Goal: Task Accomplishment & Management: Manage account settings

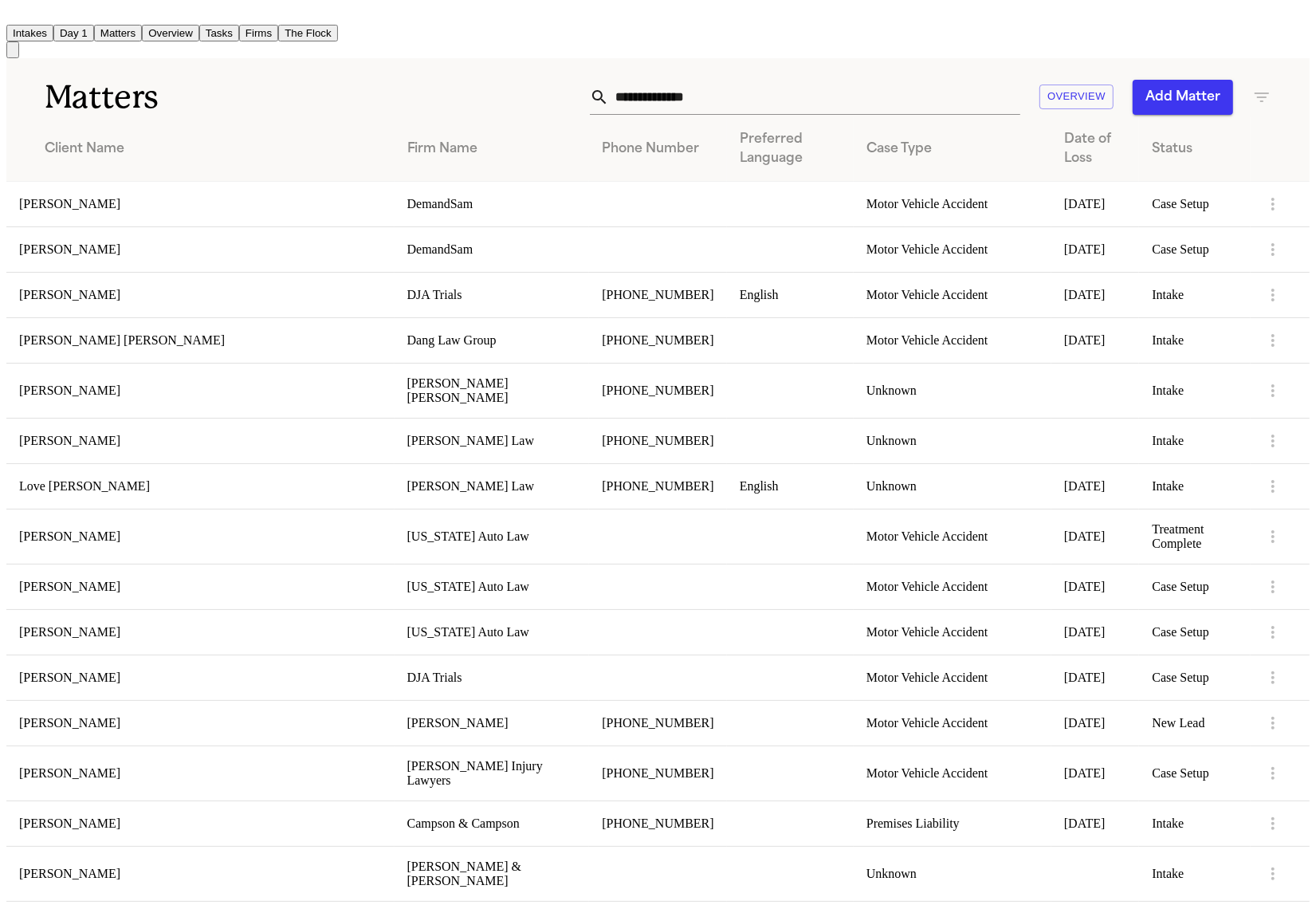
click at [742, 104] on input "text" at bounding box center [815, 97] width 411 height 35
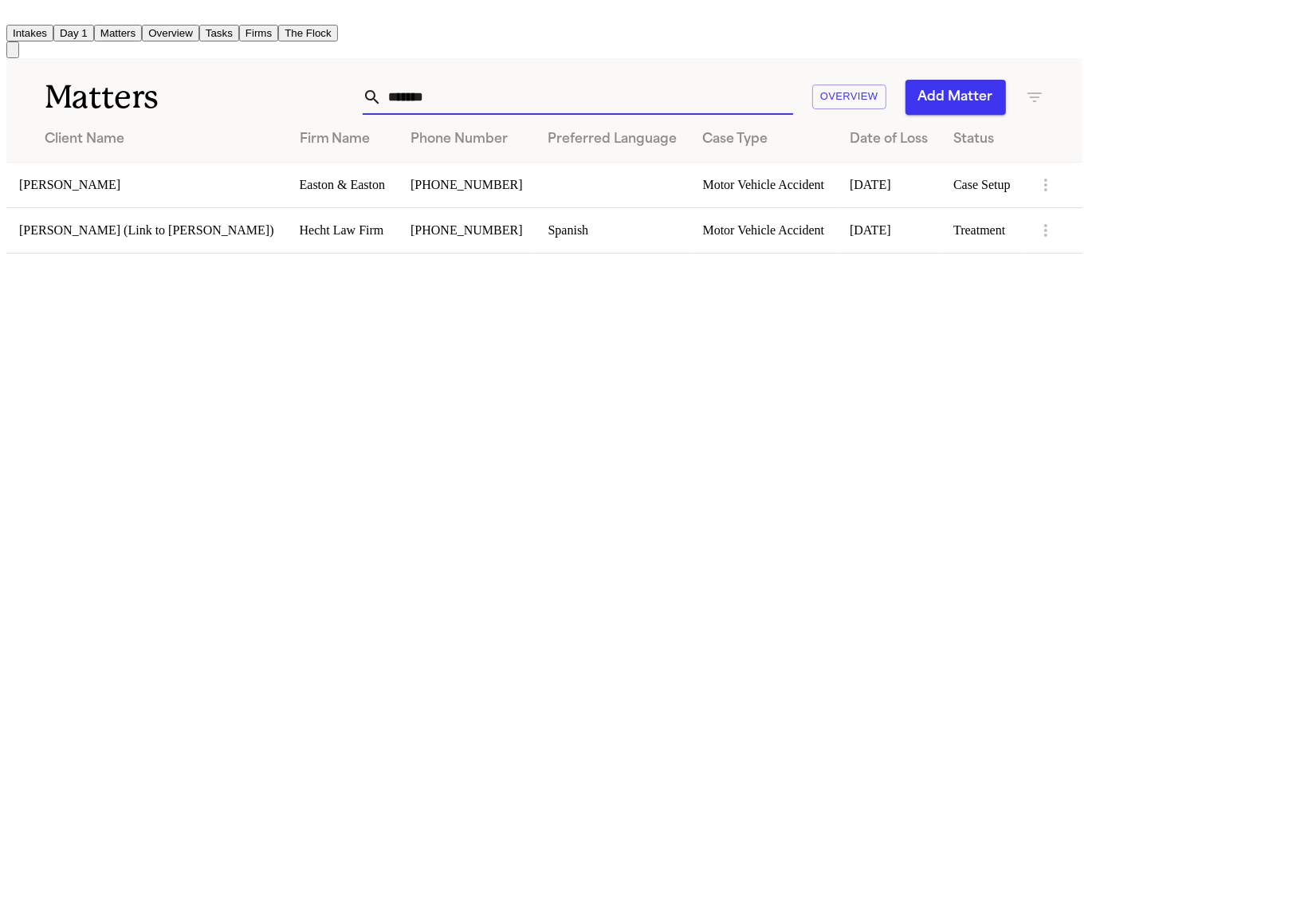
type input "*******"
click at [241, 180] on td "Faylene Klein" at bounding box center [146, 184] width 281 height 45
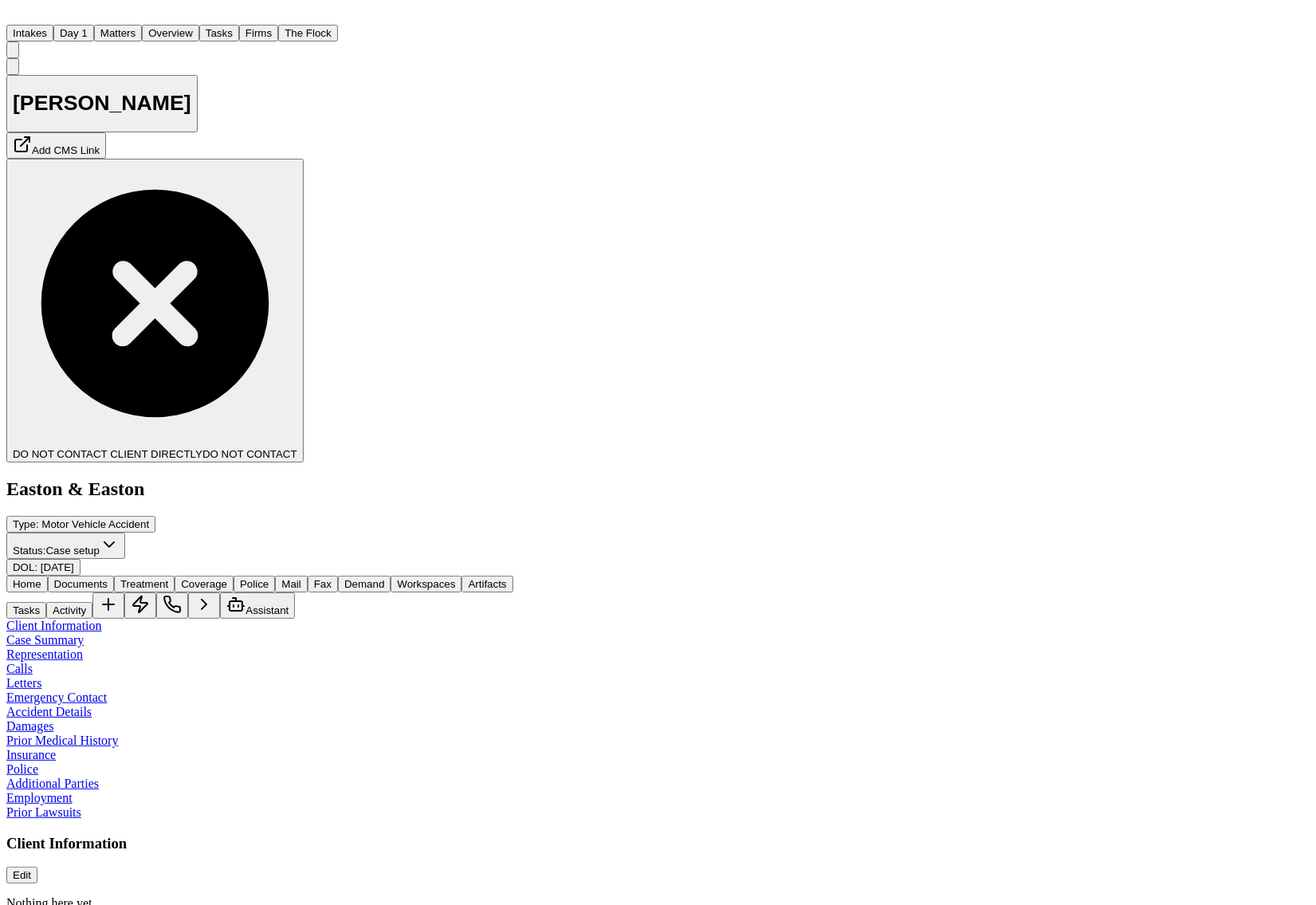
click at [107, 578] on span "Documents" at bounding box center [81, 584] width 53 height 12
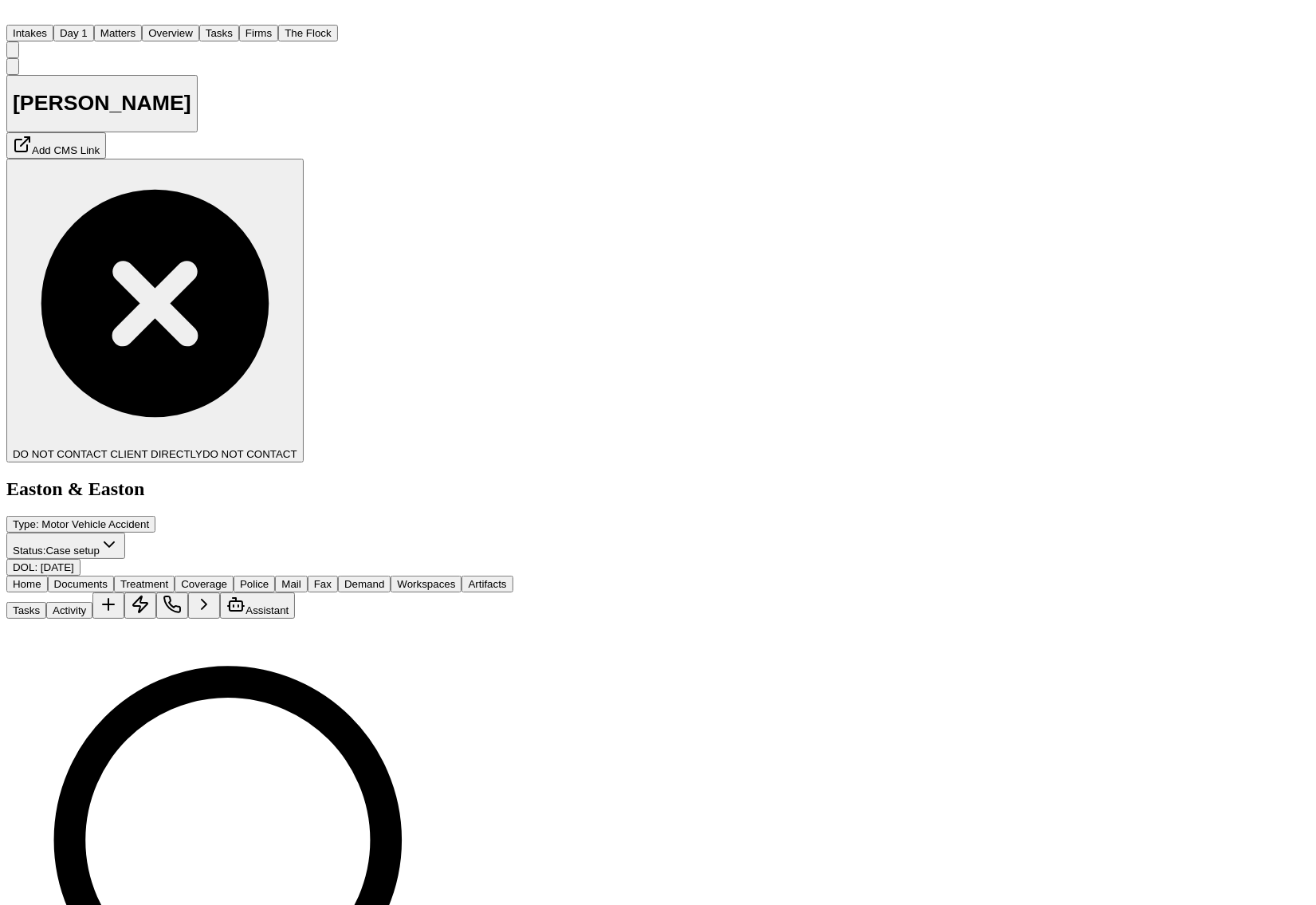
click at [23, 576] on div "Home Documents Treatment Coverage Police Mail Fax Demand Workspaces Artifacts T…" at bounding box center [259, 598] width 507 height 43
drag, startPoint x: 141, startPoint y: 176, endPoint x: 128, endPoint y: 175, distance: 13.0
click at [107, 578] on span "Documents" at bounding box center [81, 584] width 53 height 12
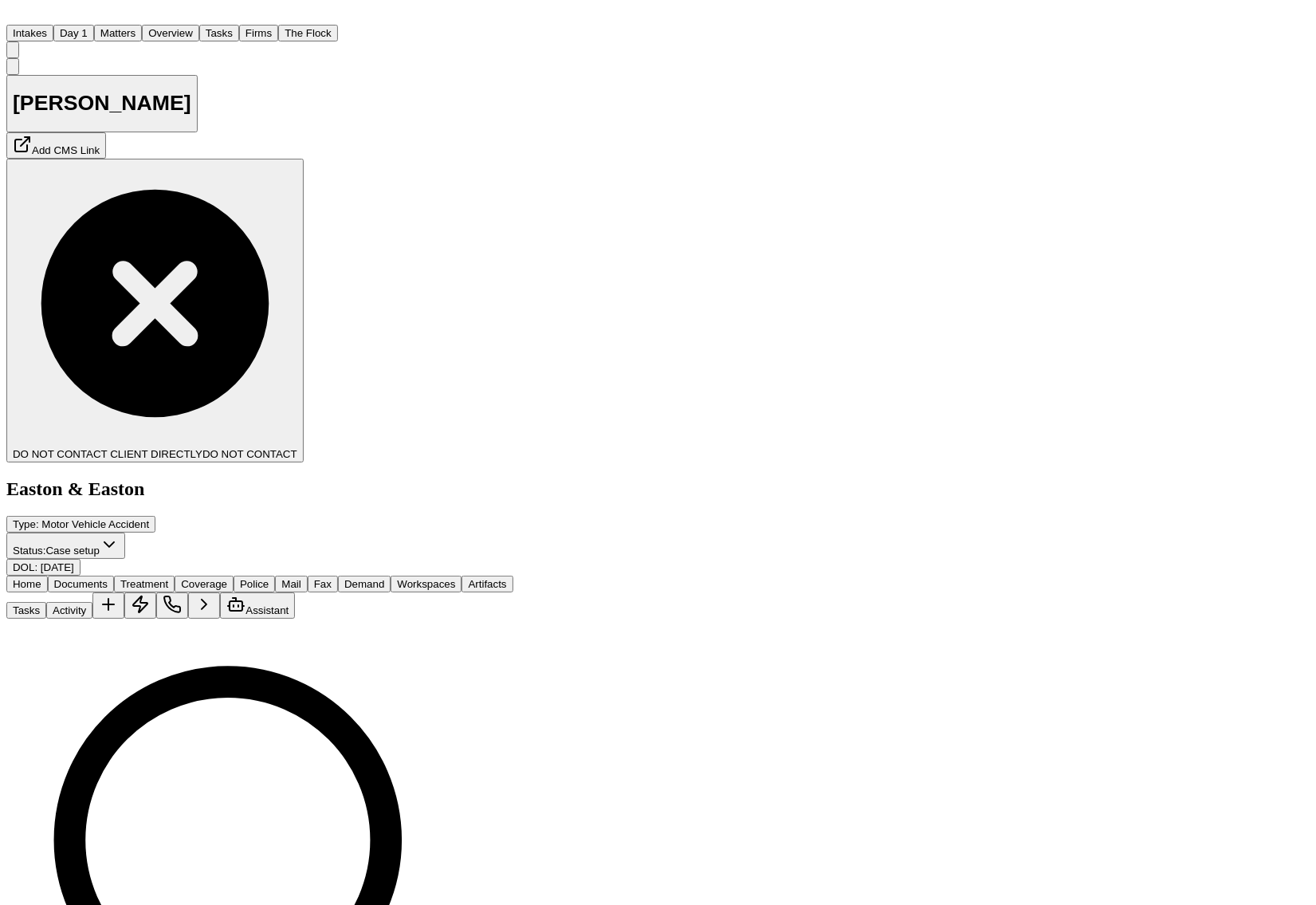
click at [41, 578] on span "Home" at bounding box center [27, 584] width 29 height 12
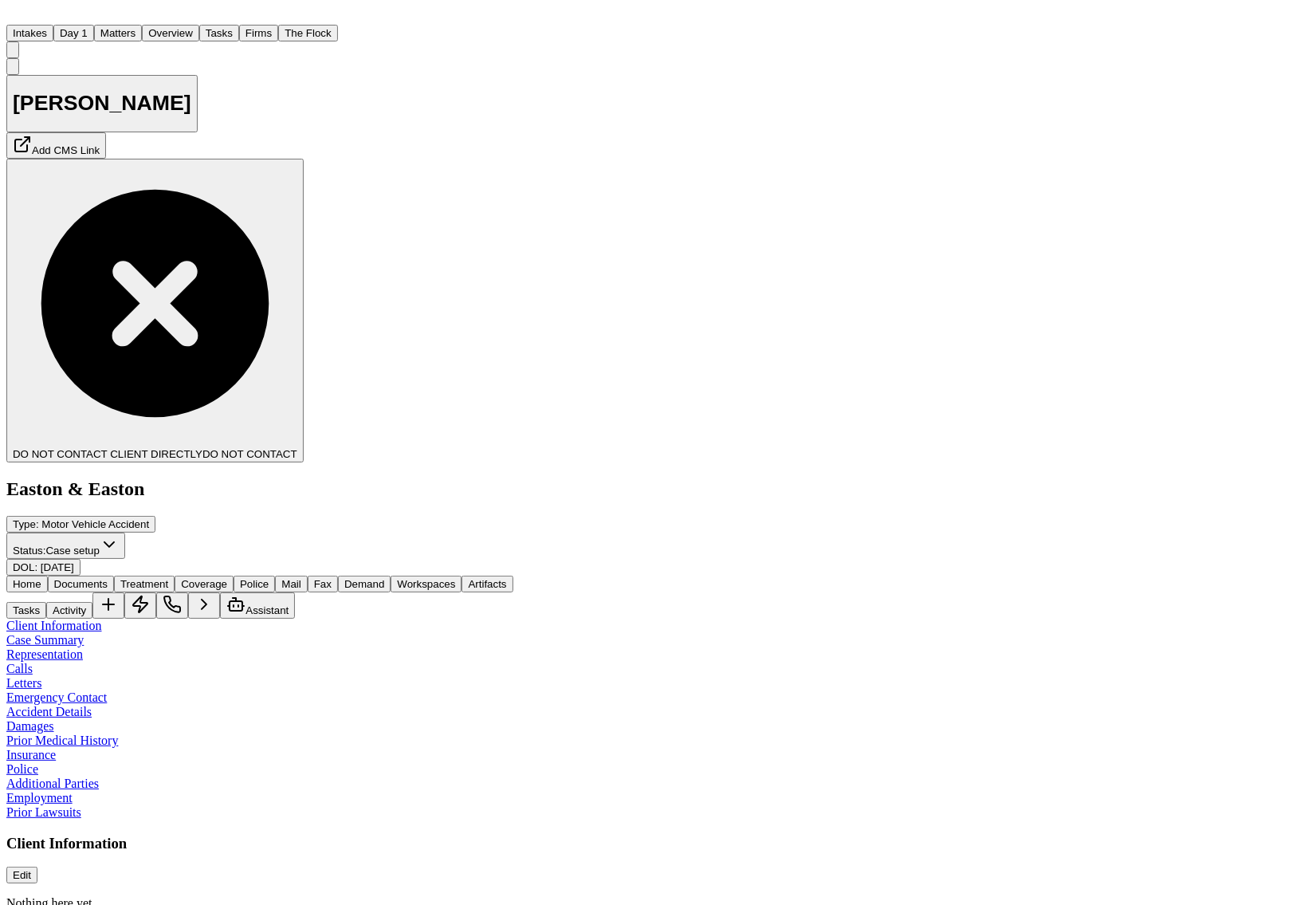
click at [168, 578] on span "Treatment" at bounding box center [144, 584] width 48 height 12
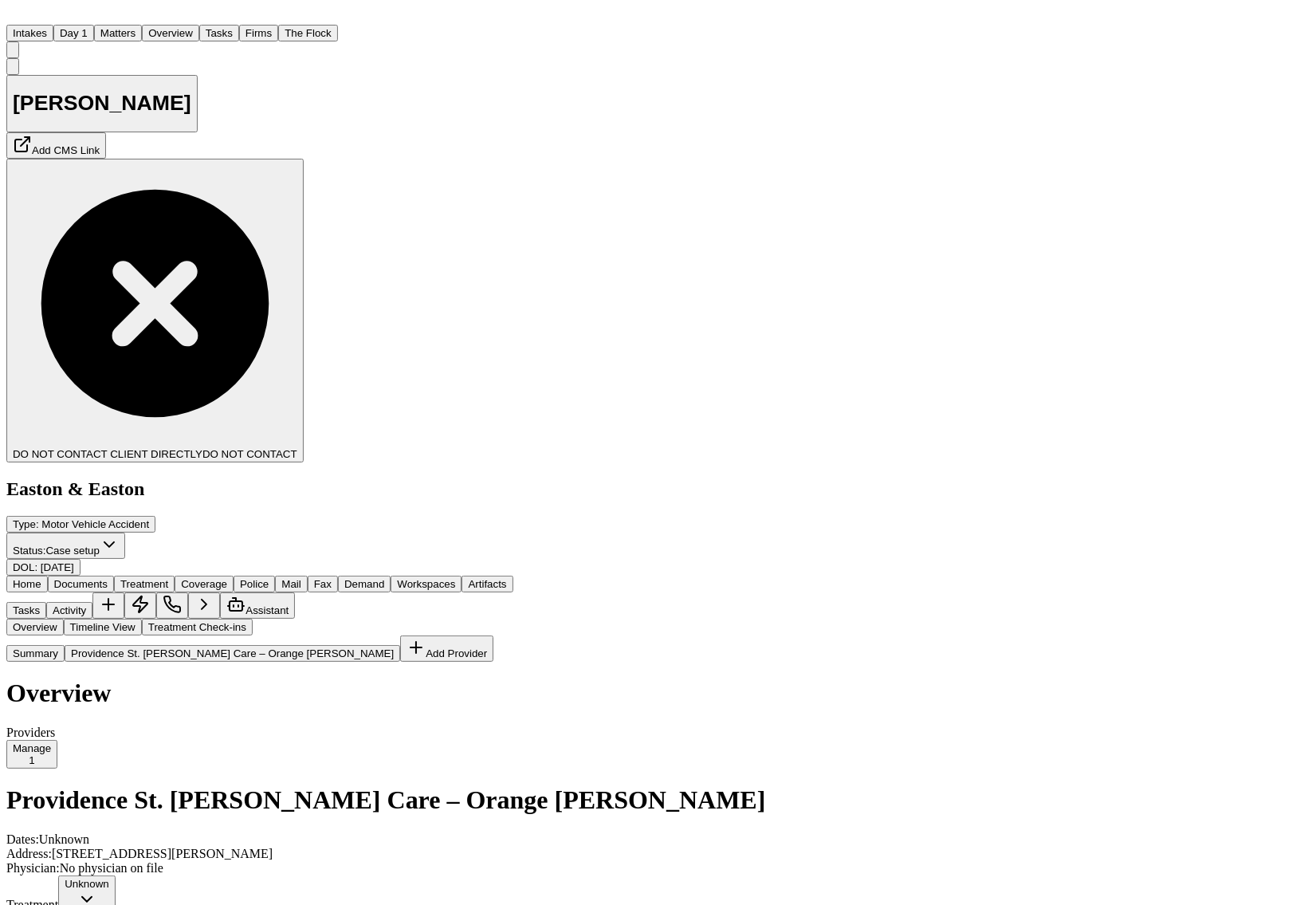
click at [210, 619] on button "Treatment Check-ins" at bounding box center [197, 627] width 111 height 17
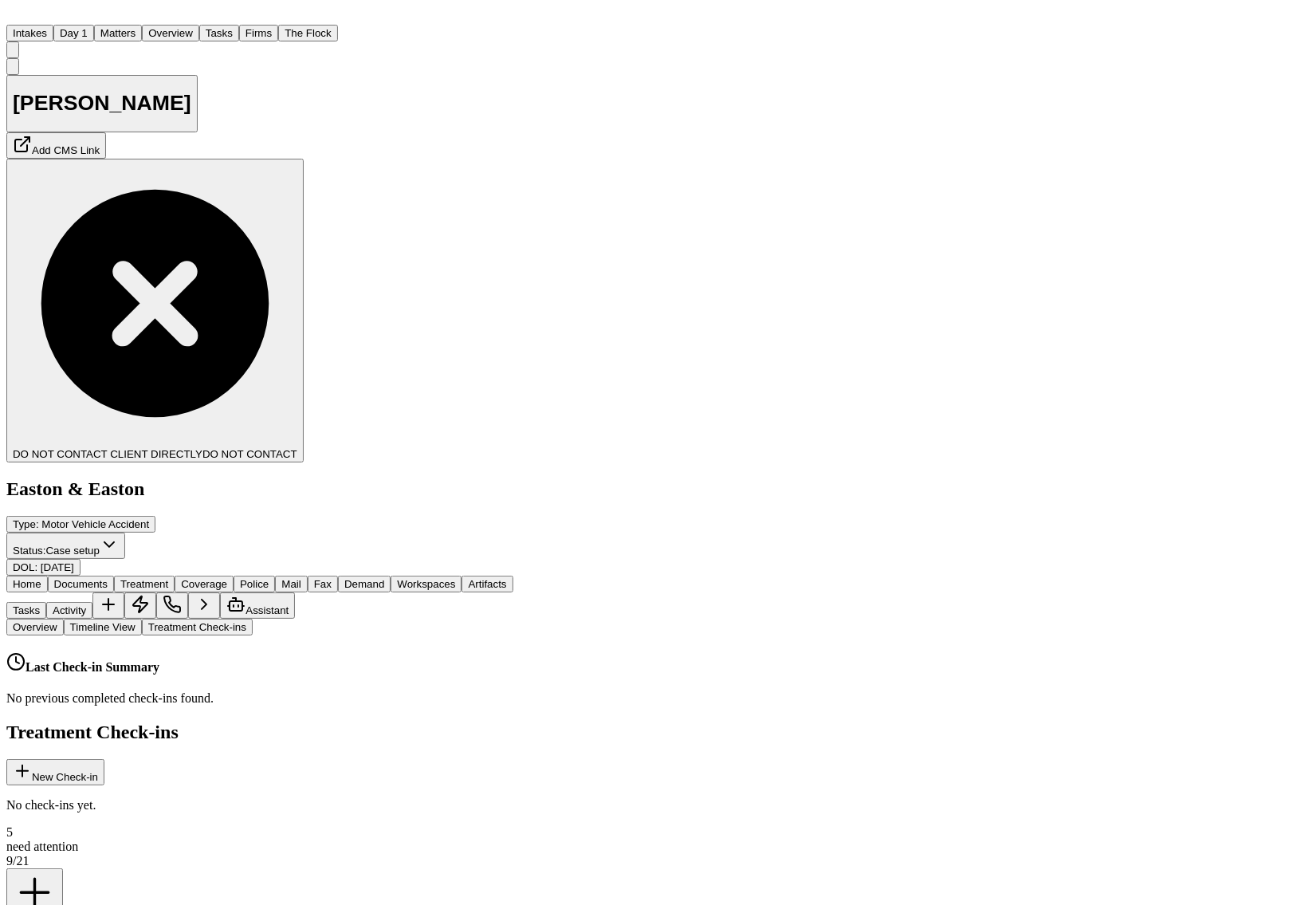
click at [128, 619] on button "Timeline View" at bounding box center [102, 627] width 78 height 17
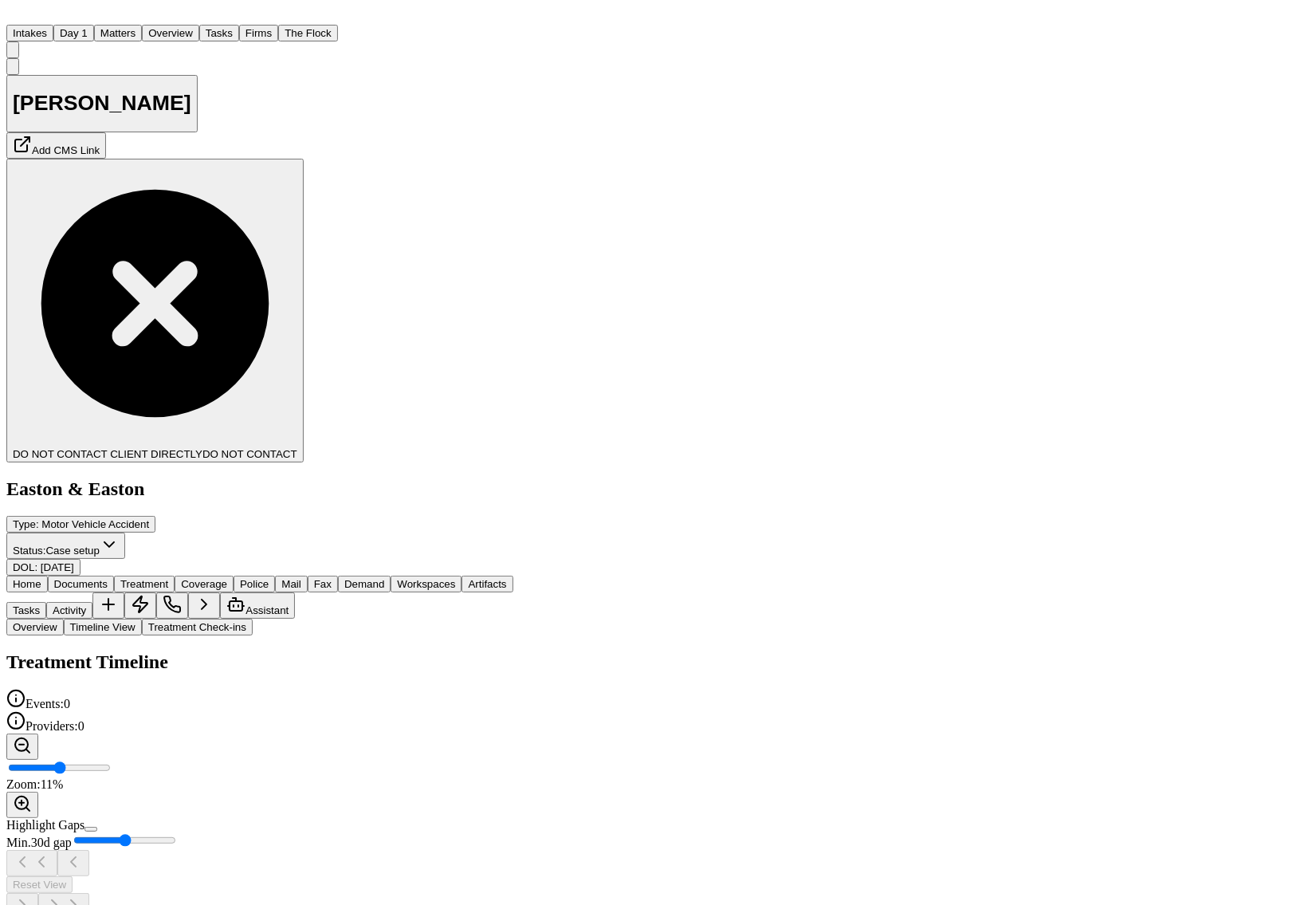
click at [234, 619] on button "Treatment Check-ins" at bounding box center [197, 627] width 111 height 17
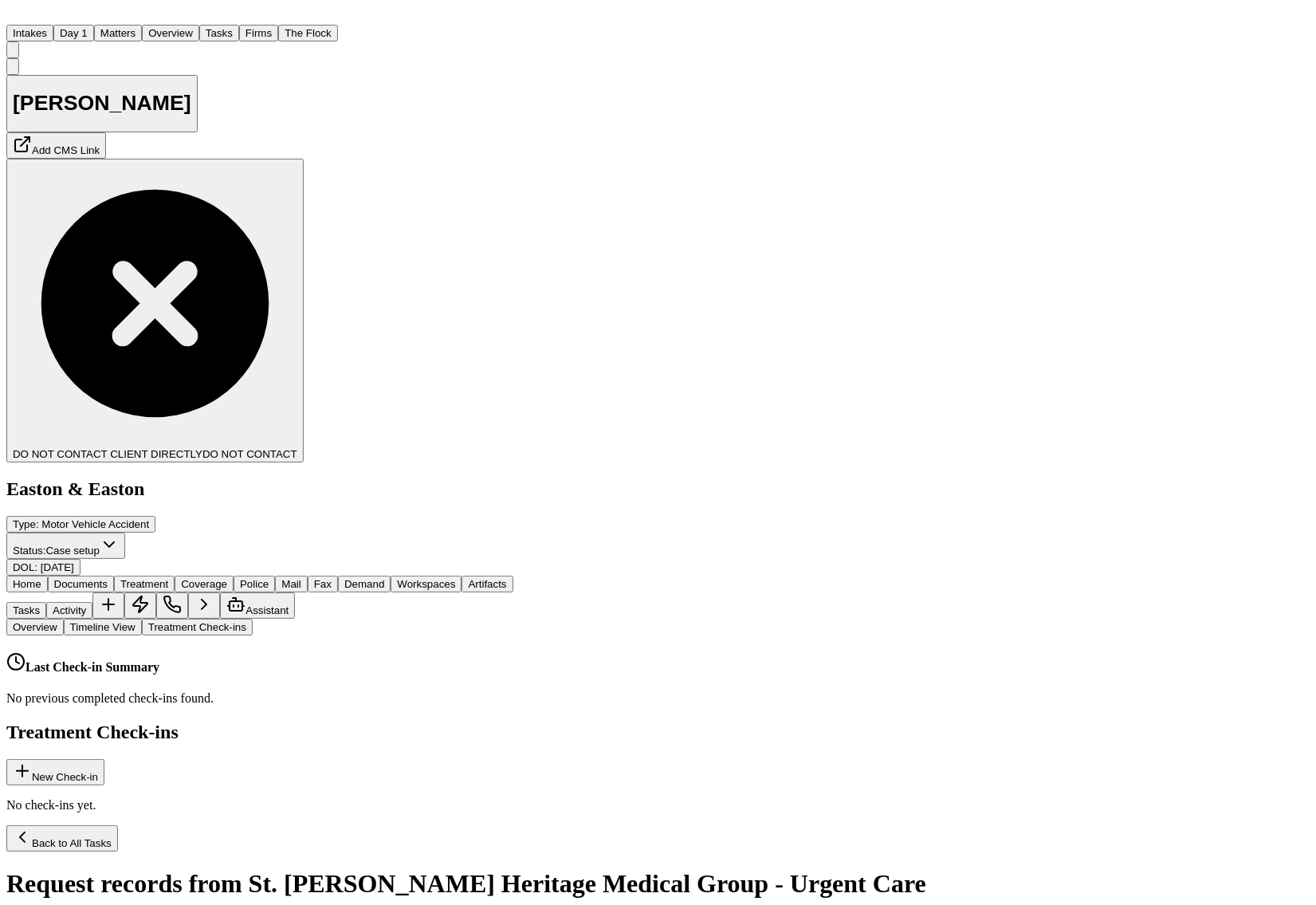
click at [142, 30] on button "Matters" at bounding box center [118, 32] width 48 height 17
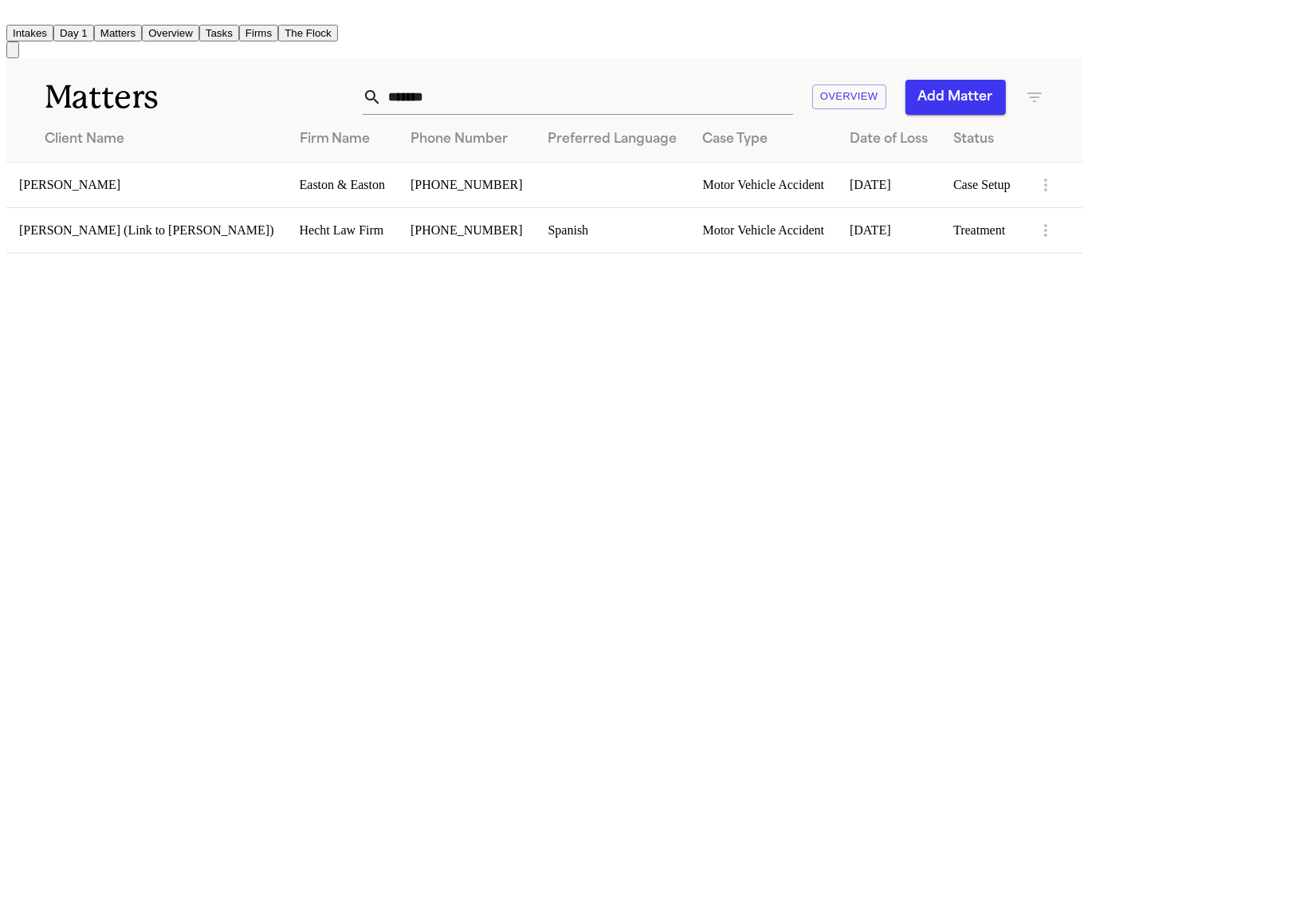
click at [793, 90] on input "*******" at bounding box center [588, 97] width 411 height 35
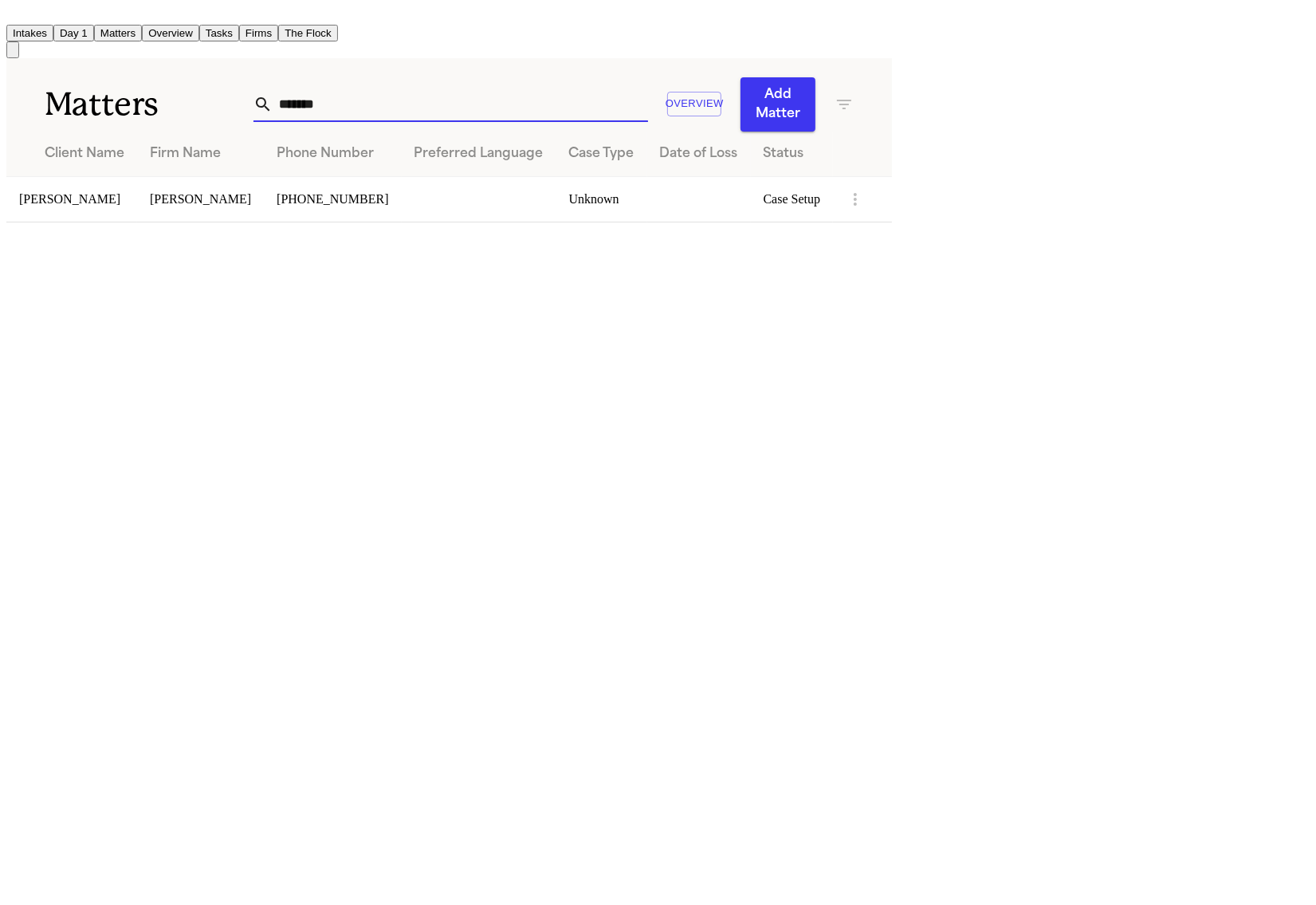
type input "*******"
click at [137, 176] on td "[PERSON_NAME]" at bounding box center [71, 199] width 131 height 45
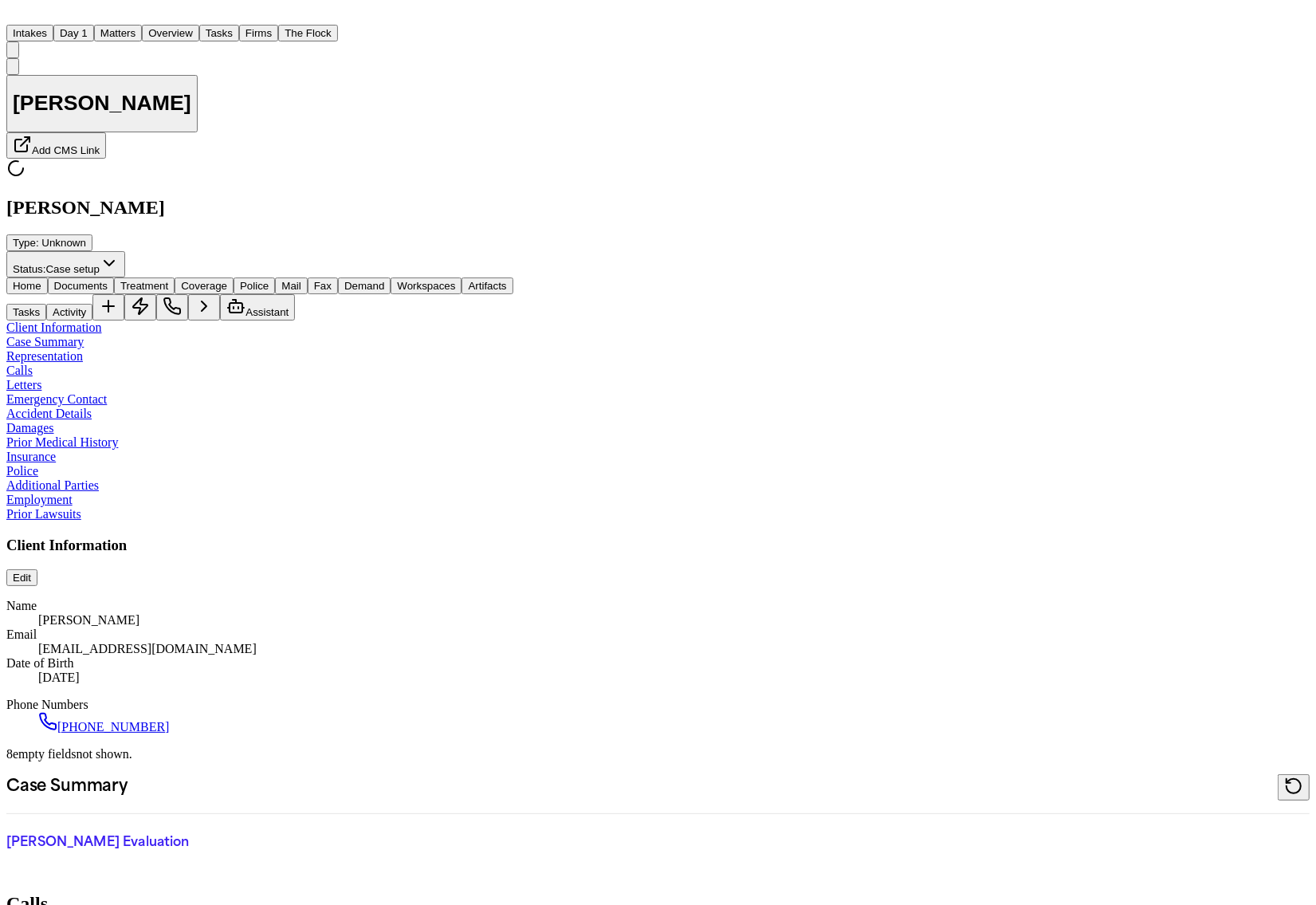
click at [227, 280] on span "Coverage" at bounding box center [204, 286] width 46 height 12
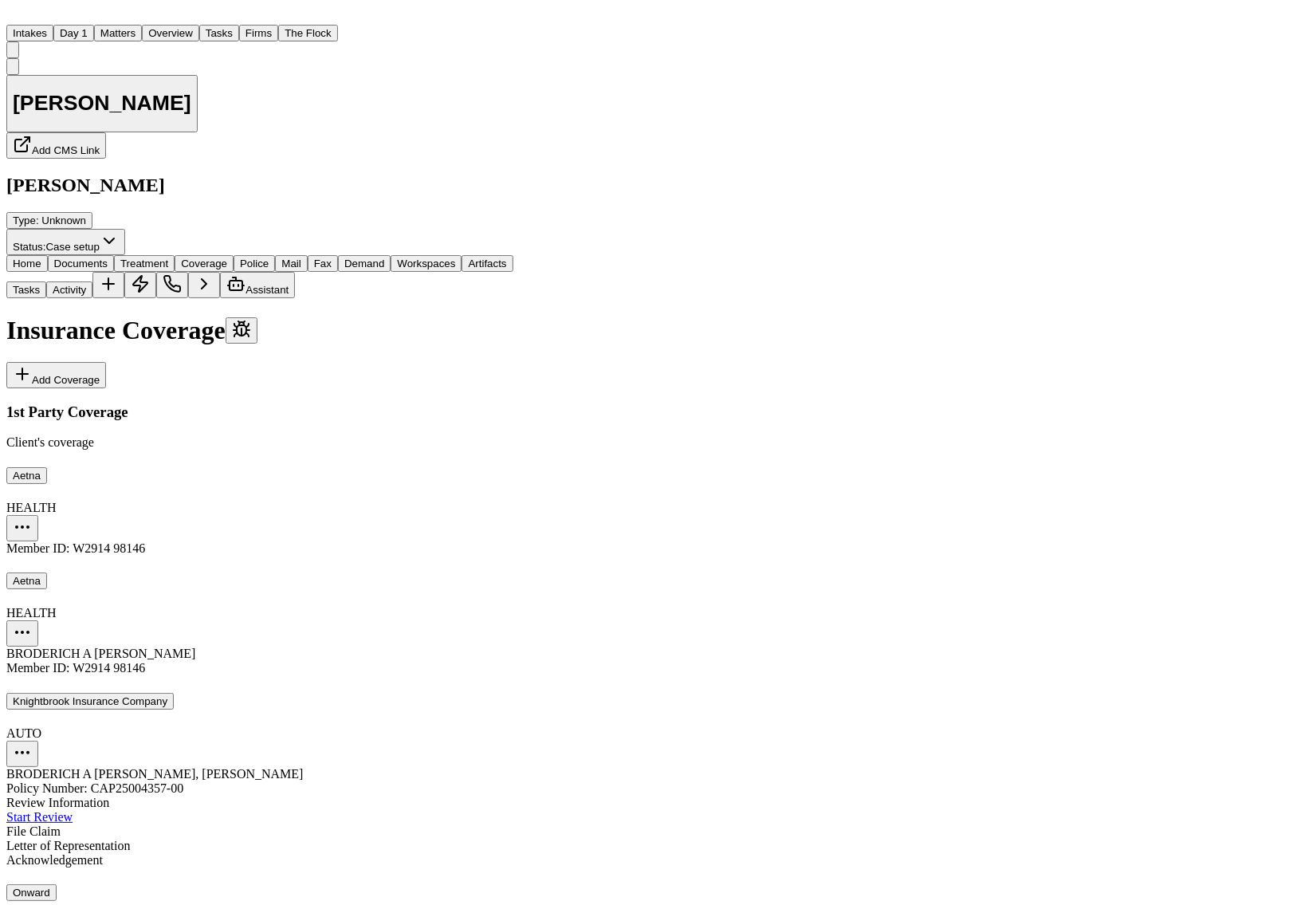
click at [331, 316] on div "Insurance Coverage Add Coverage" at bounding box center [259, 353] width 507 height 73
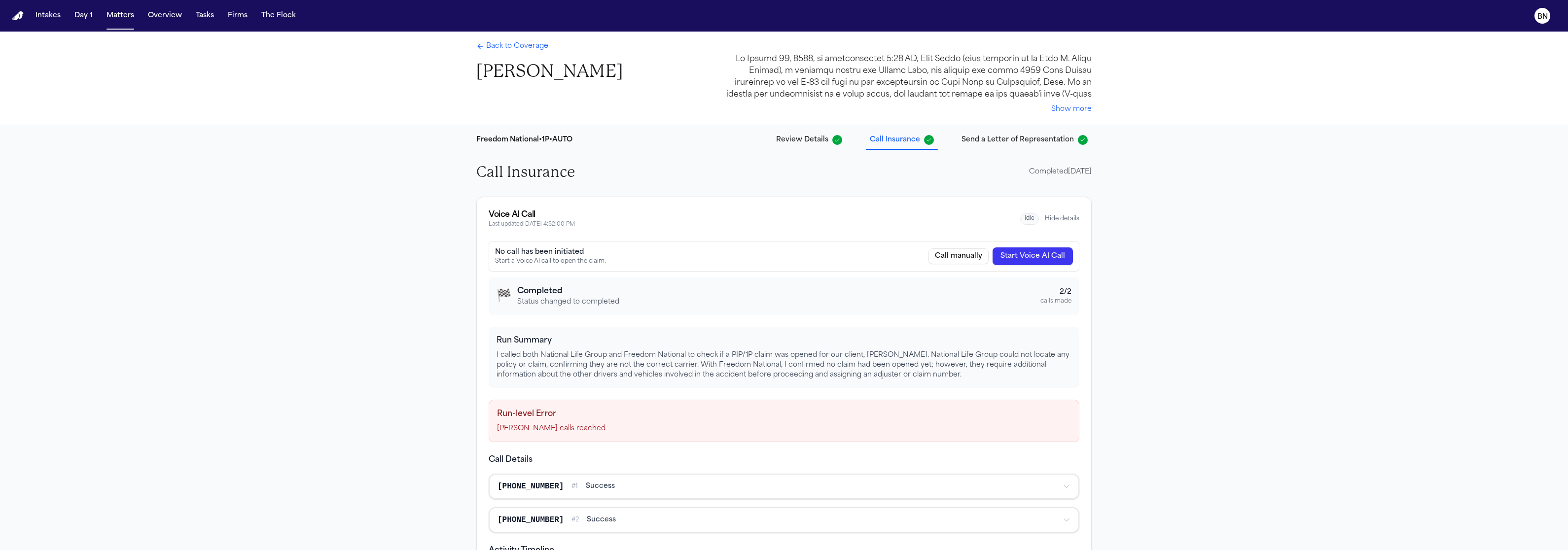
click at [826, 141] on span "button" at bounding box center [837, 140] width 10 height 10
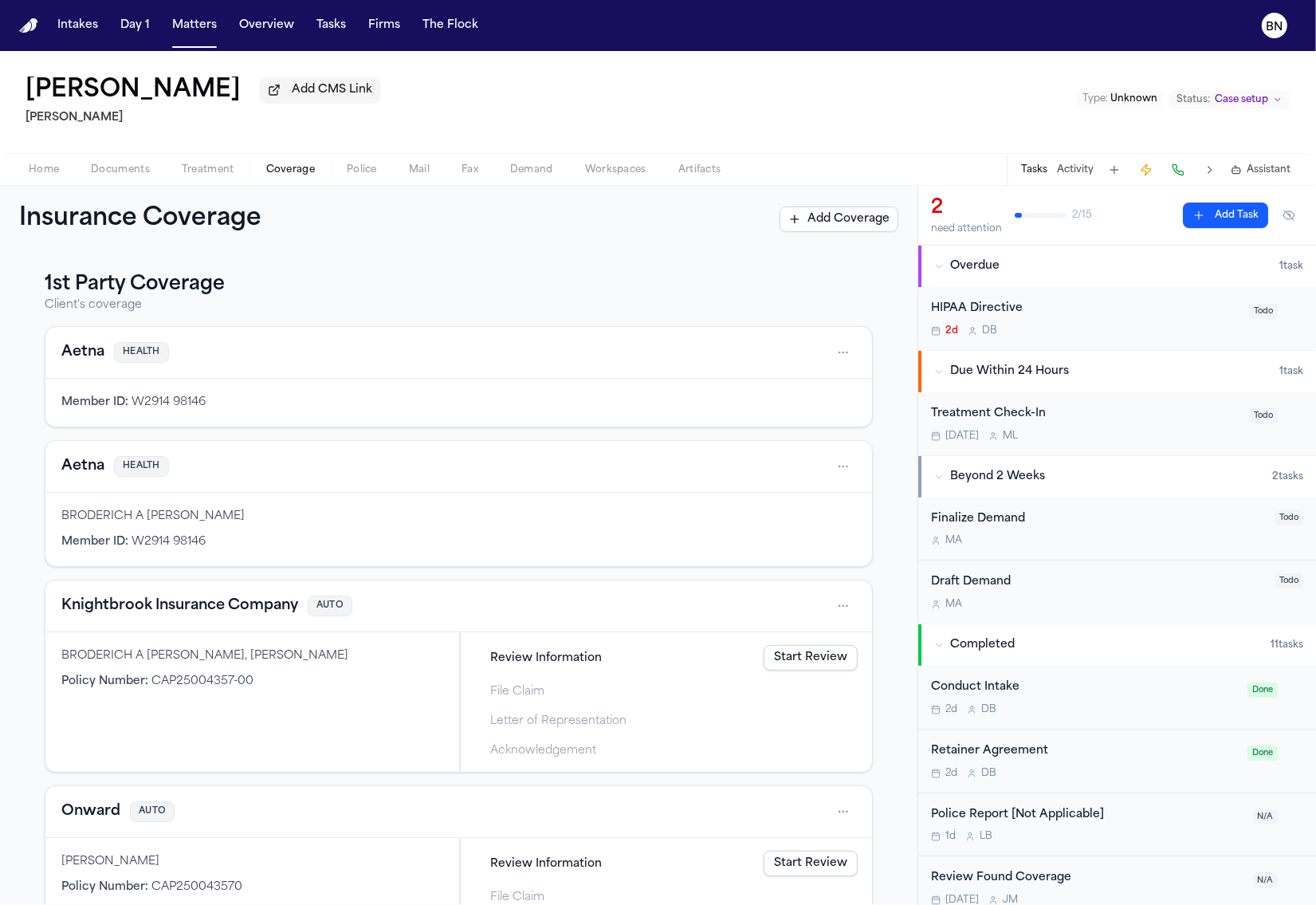
drag, startPoint x: 606, startPoint y: 449, endPoint x: 591, endPoint y: 442, distance: 16.6
drag, startPoint x: 548, startPoint y: 433, endPoint x: 535, endPoint y: 434, distance: 13.0
click at [1087, 170] on button "Activity" at bounding box center [1075, 169] width 36 height 13
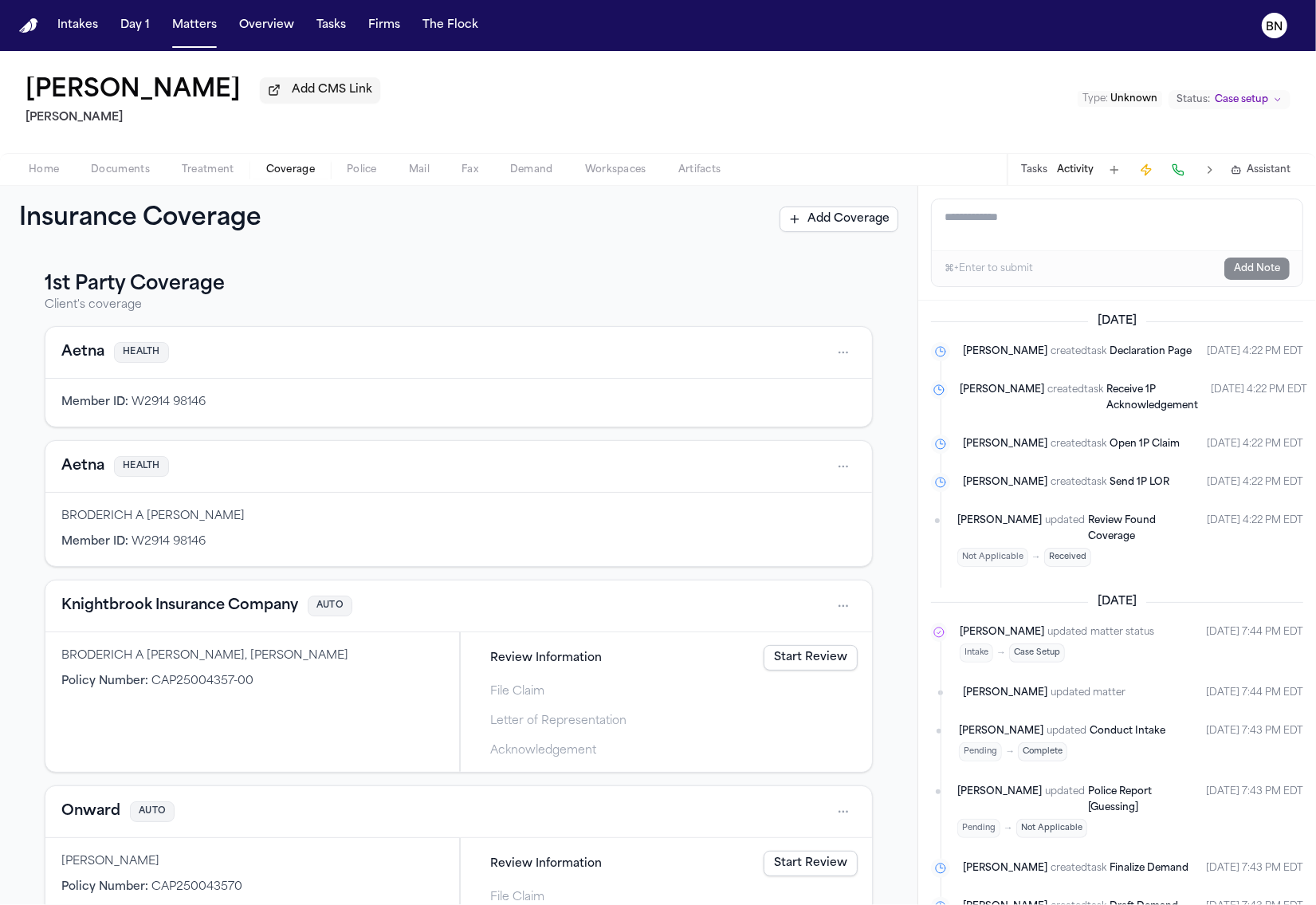
click at [294, 170] on span "Coverage" at bounding box center [290, 169] width 48 height 13
click at [1032, 174] on button "Tasks" at bounding box center [1034, 169] width 27 height 13
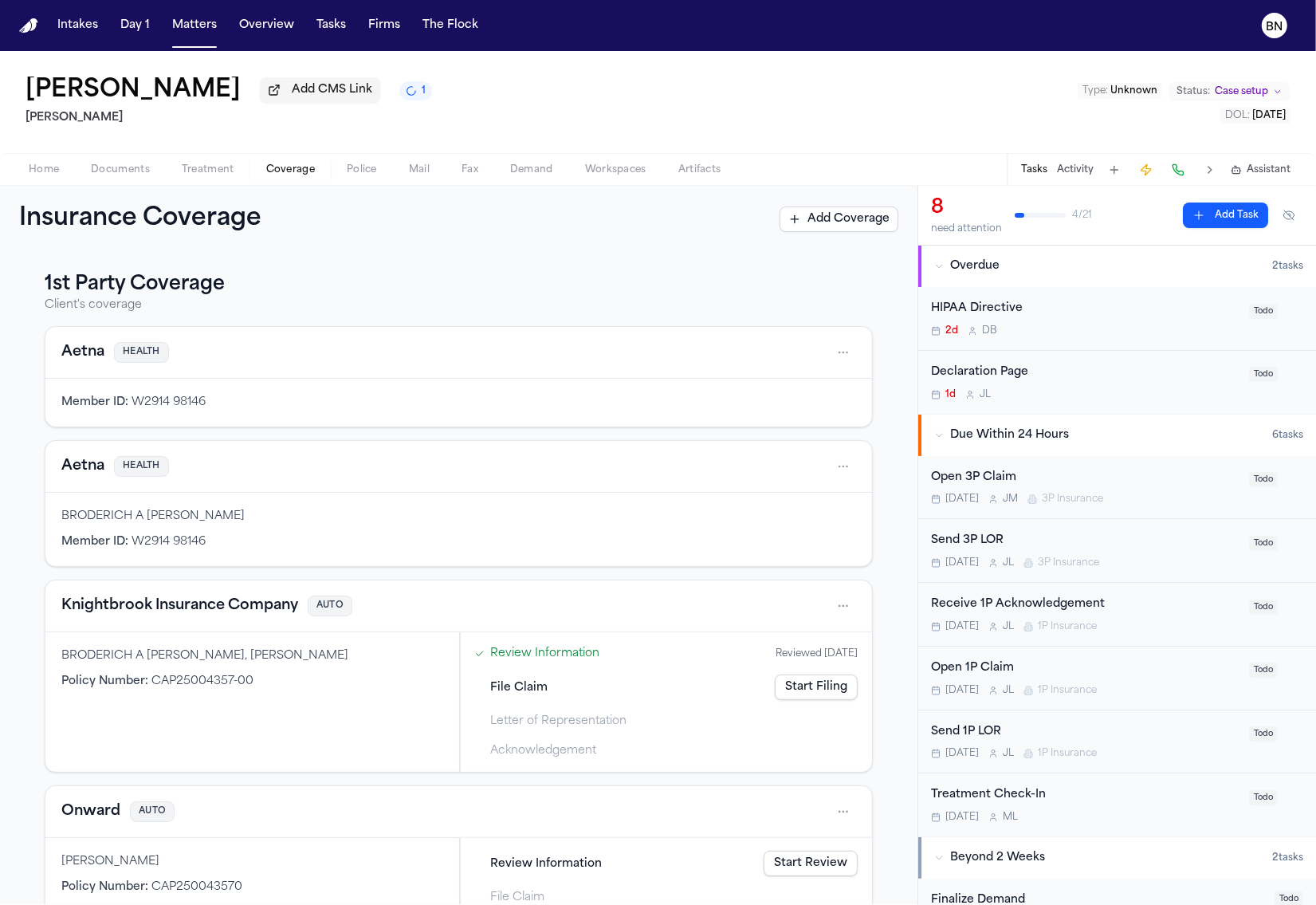
click at [204, 617] on button "Knightbrook Insurance Company" at bounding box center [179, 606] width 237 height 23
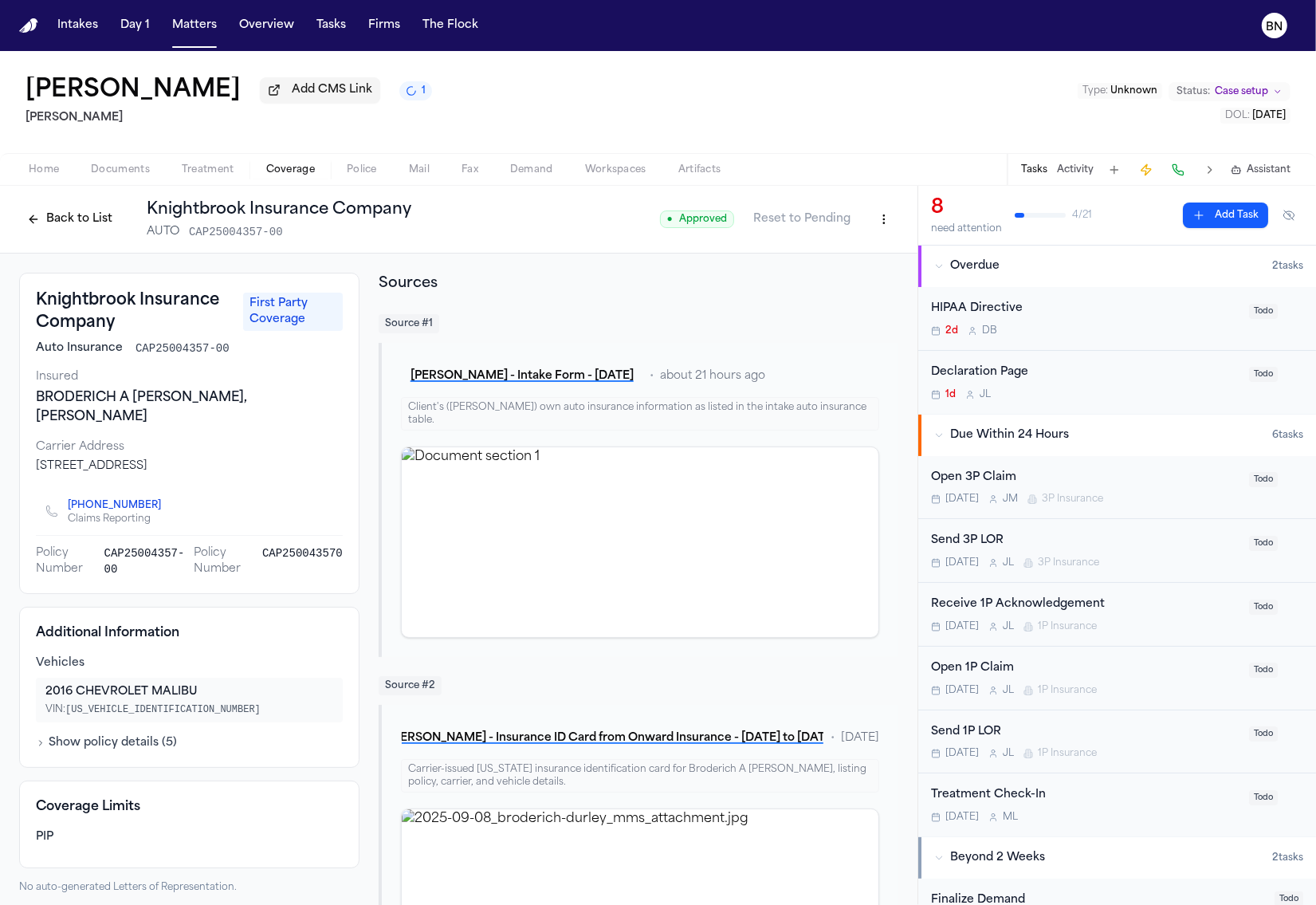
click at [64, 224] on button "Back to List" at bounding box center [69, 220] width 101 height 26
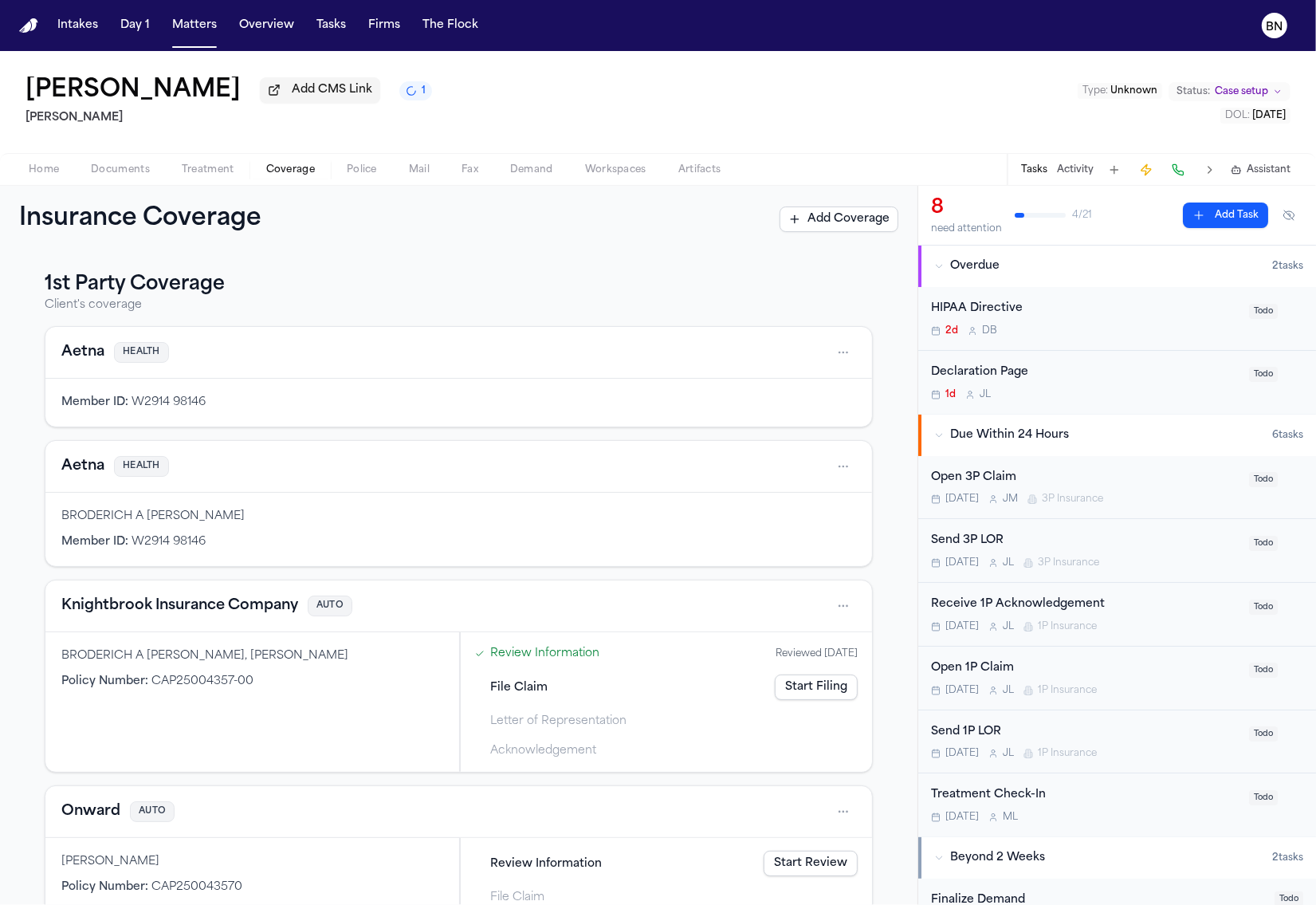
click at [174, 606] on button "Knightbrook Insurance Company" at bounding box center [179, 606] width 237 height 23
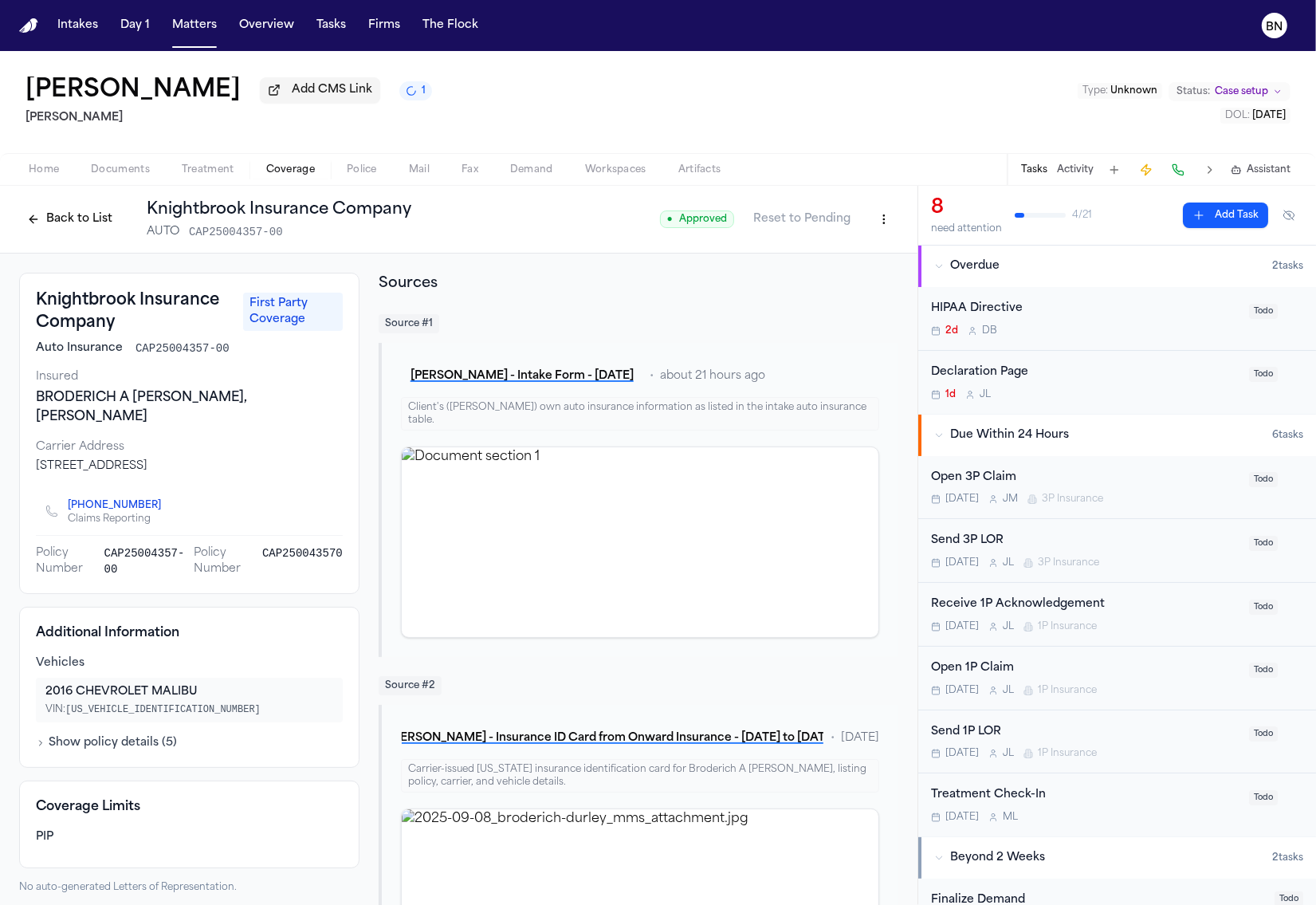
click at [64, 223] on button "Back to List" at bounding box center [69, 220] width 101 height 26
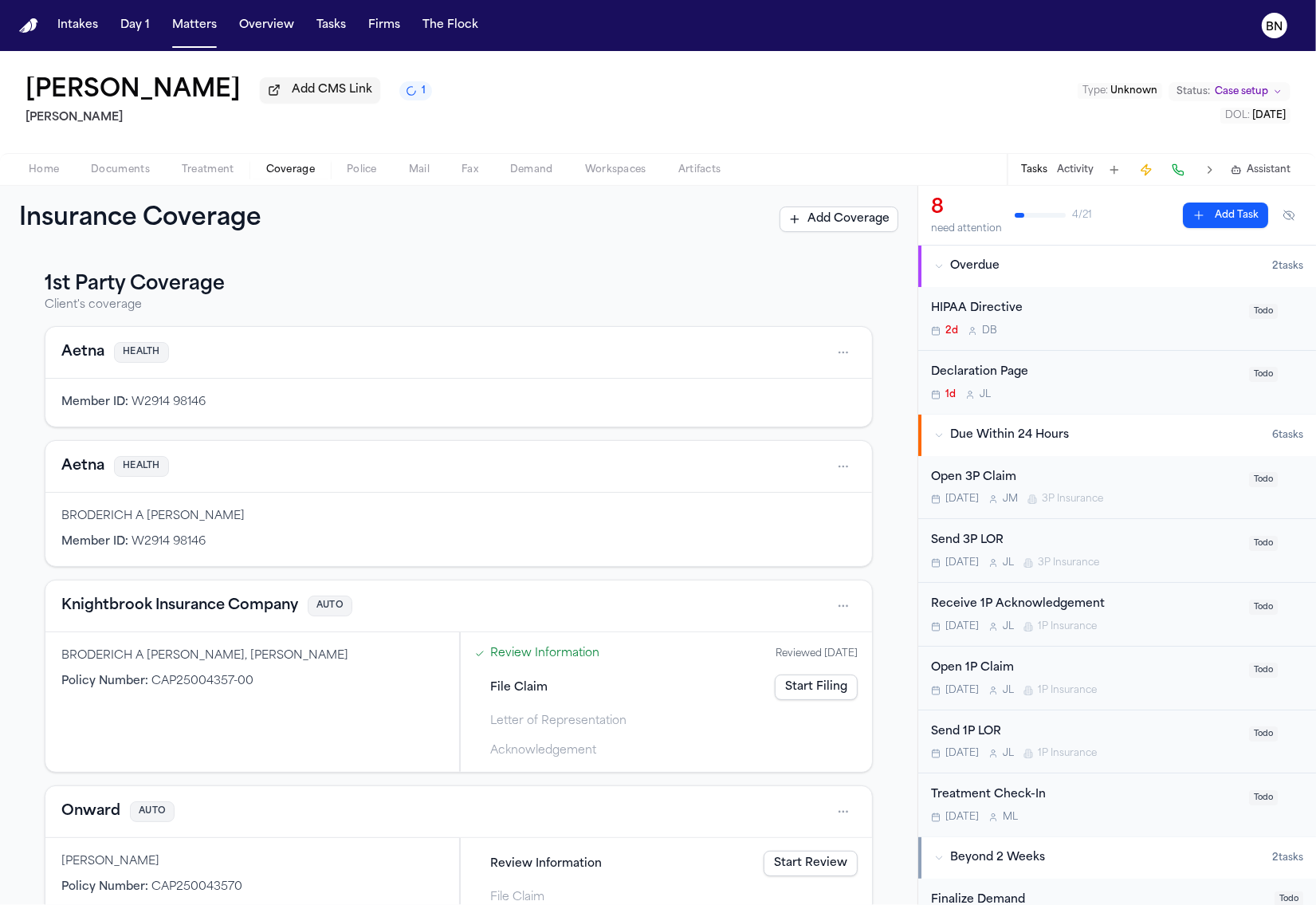
click at [791, 692] on link "Start Filing" at bounding box center [816, 687] width 83 height 26
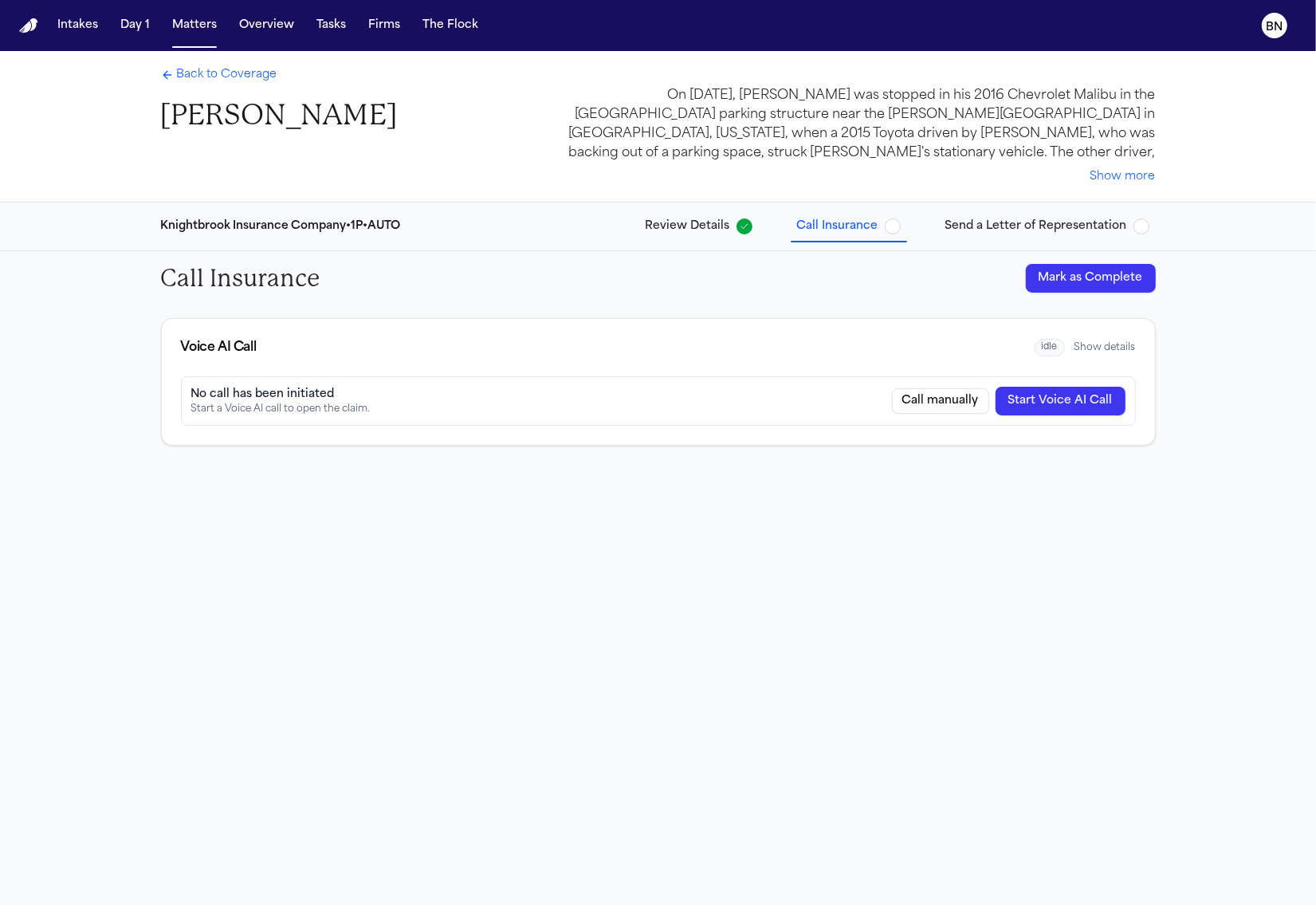
click at [716, 233] on span "Review Details" at bounding box center [688, 226] width 85 height 16
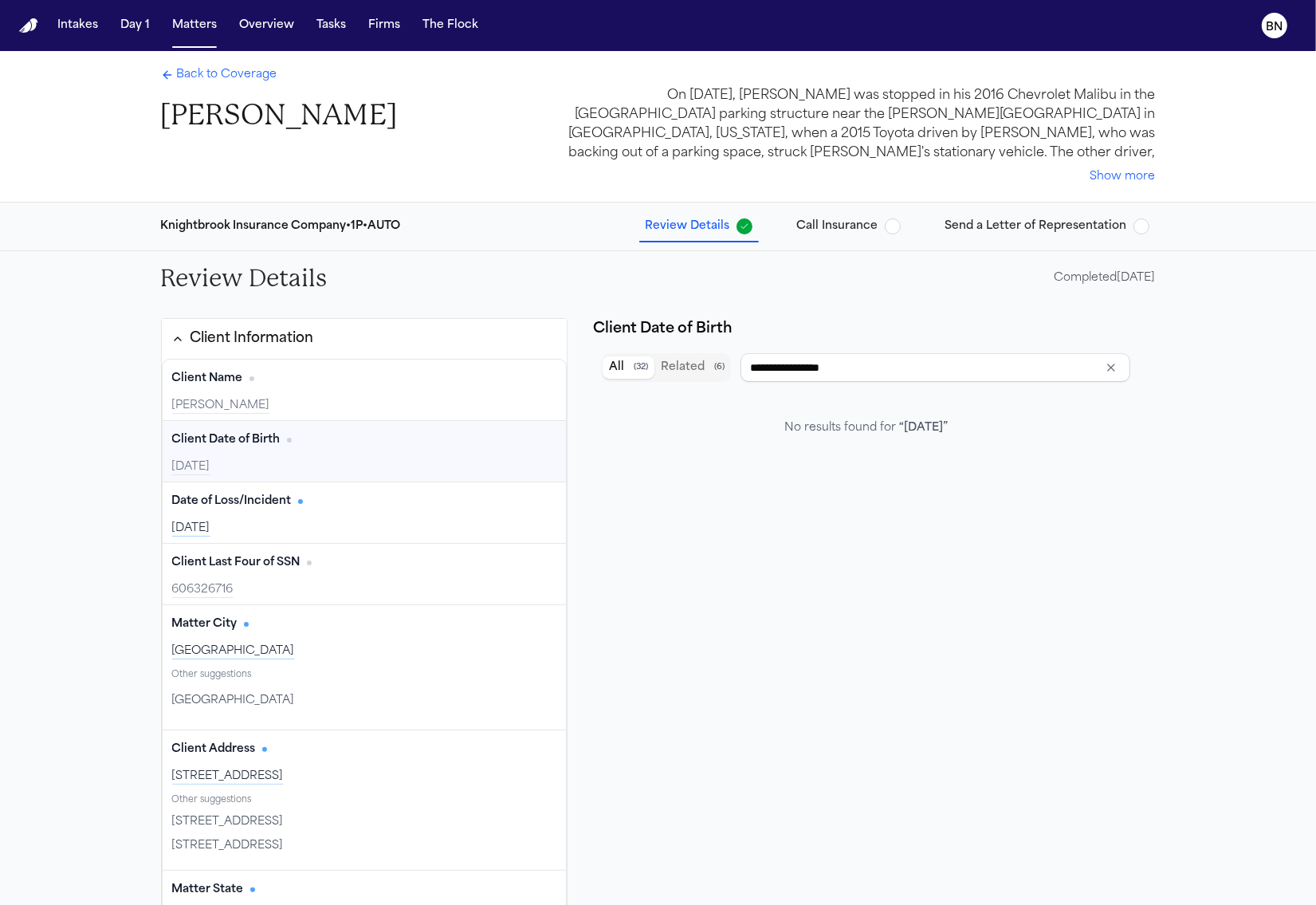
type input "**********"
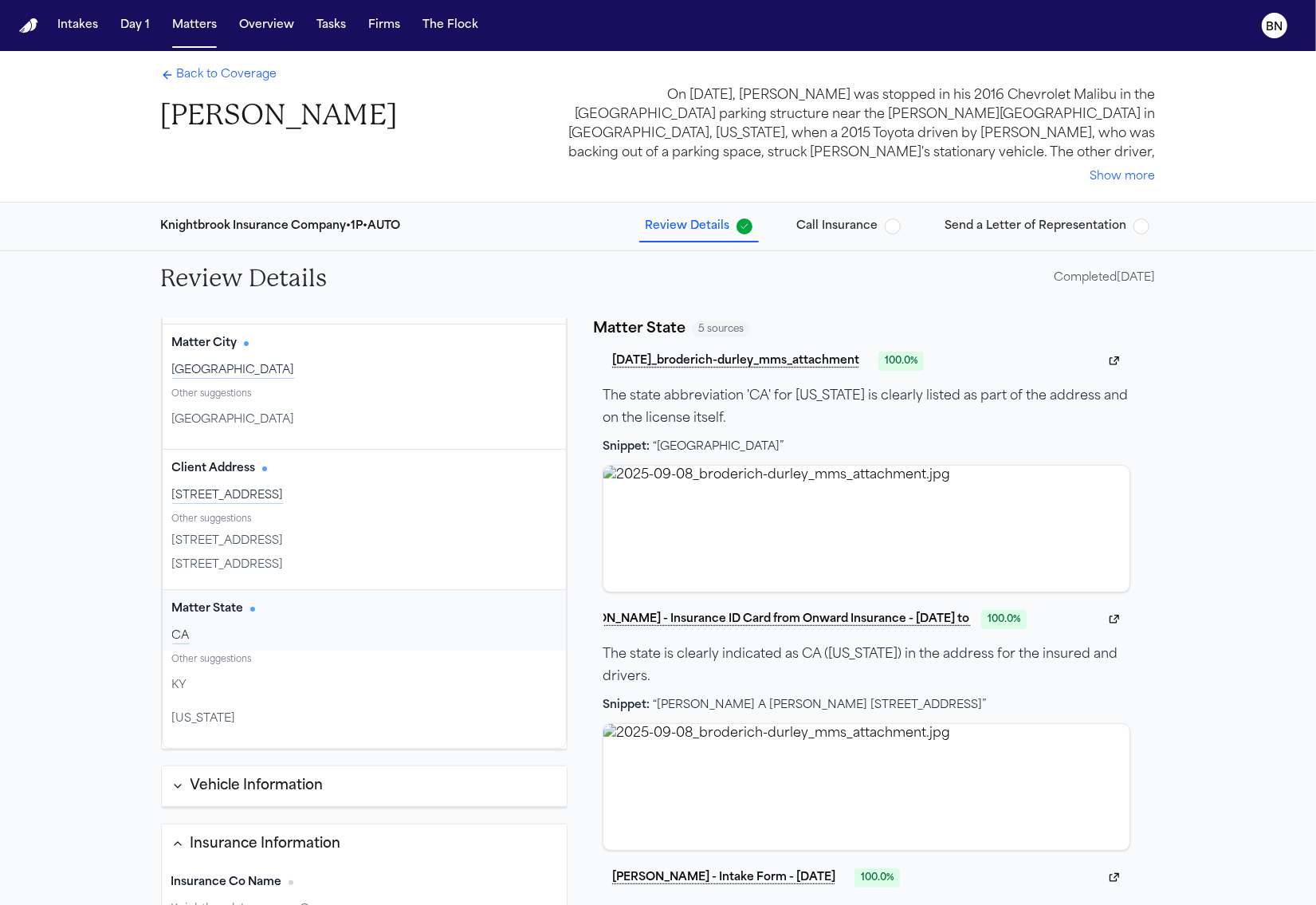
click at [363, 826] on button "Insurance Information" at bounding box center [364, 845] width 406 height 40
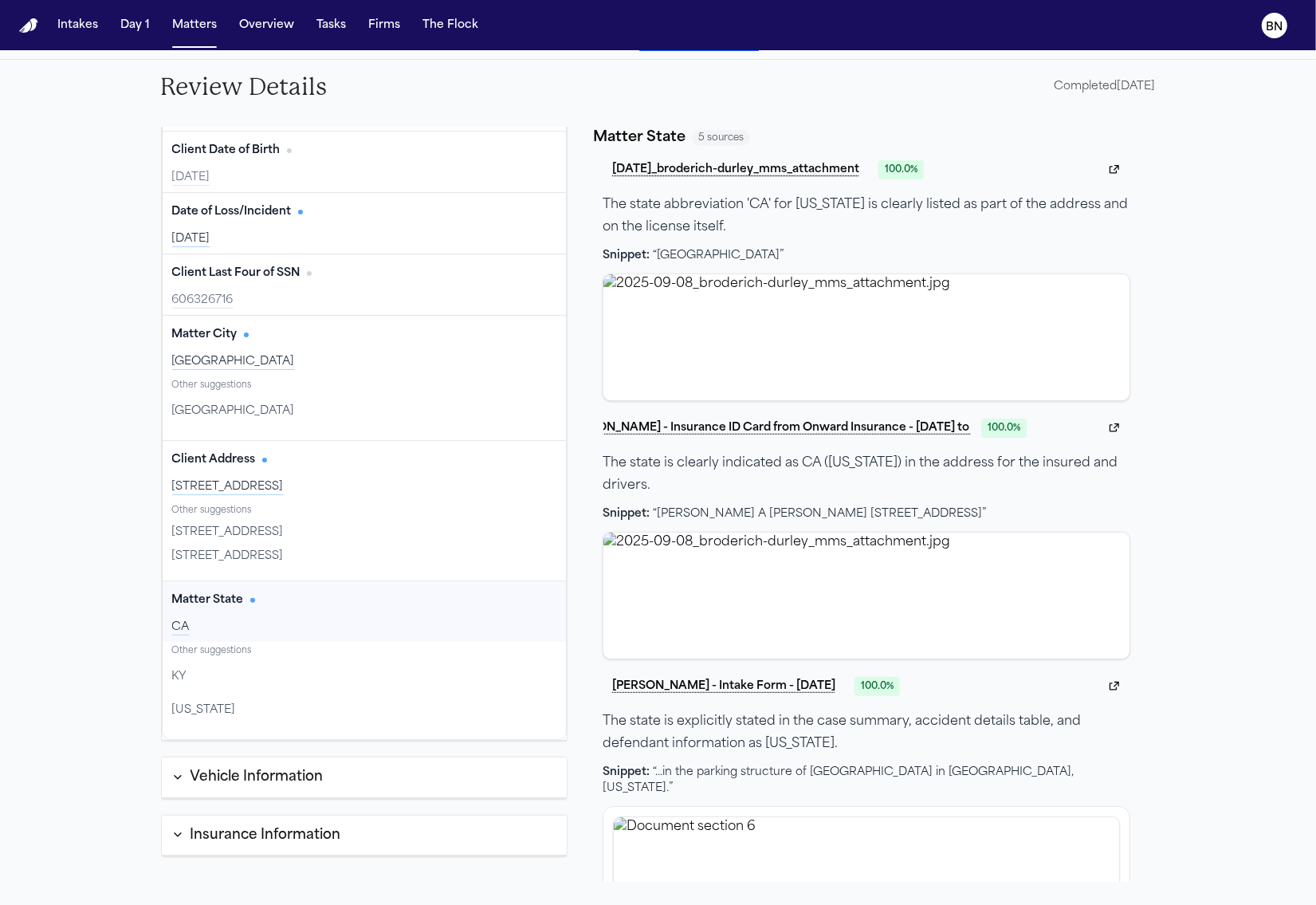
scroll to position [193, 0]
click at [343, 825] on button "Insurance Information" at bounding box center [364, 834] width 406 height 40
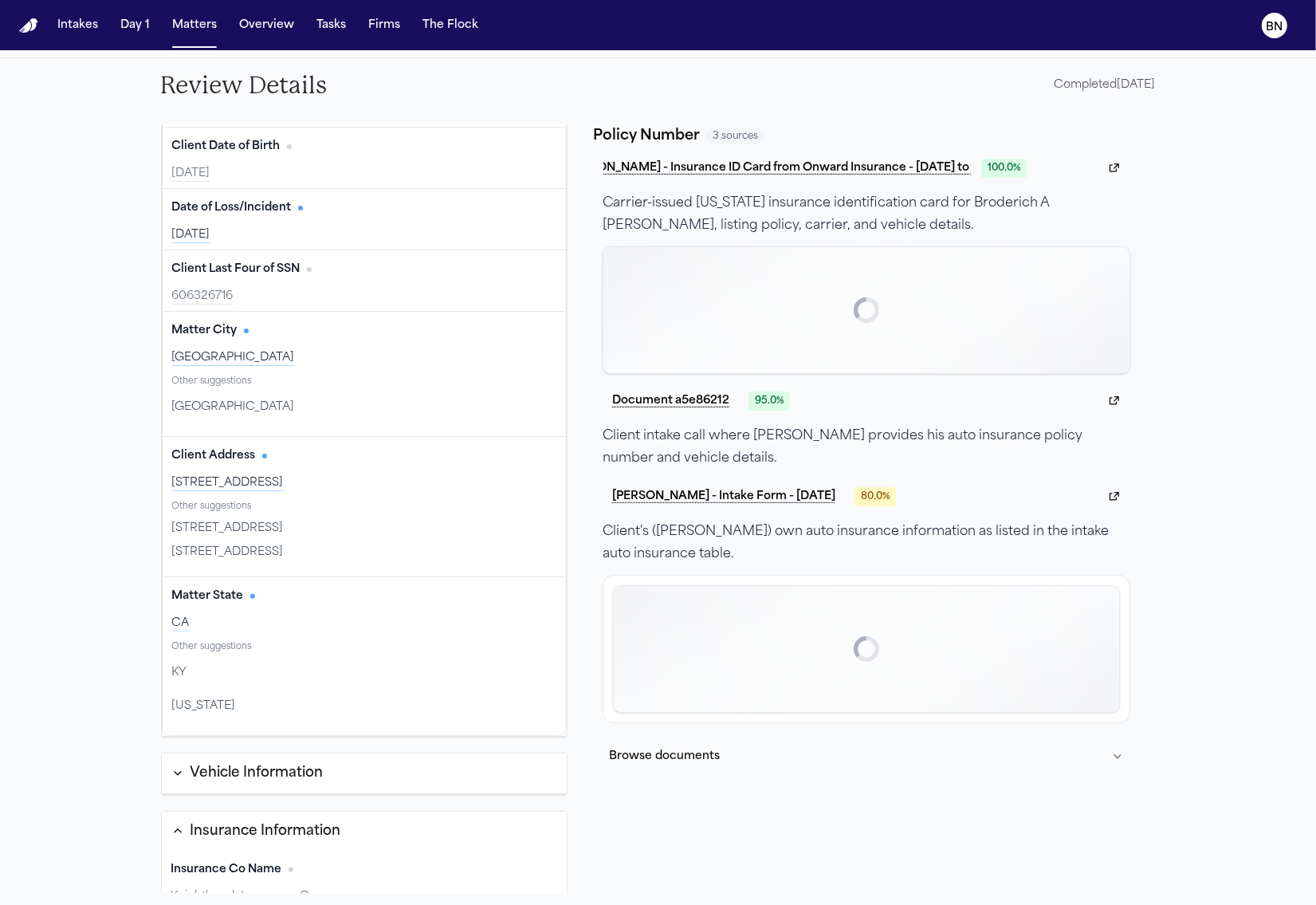
scroll to position [284, 0]
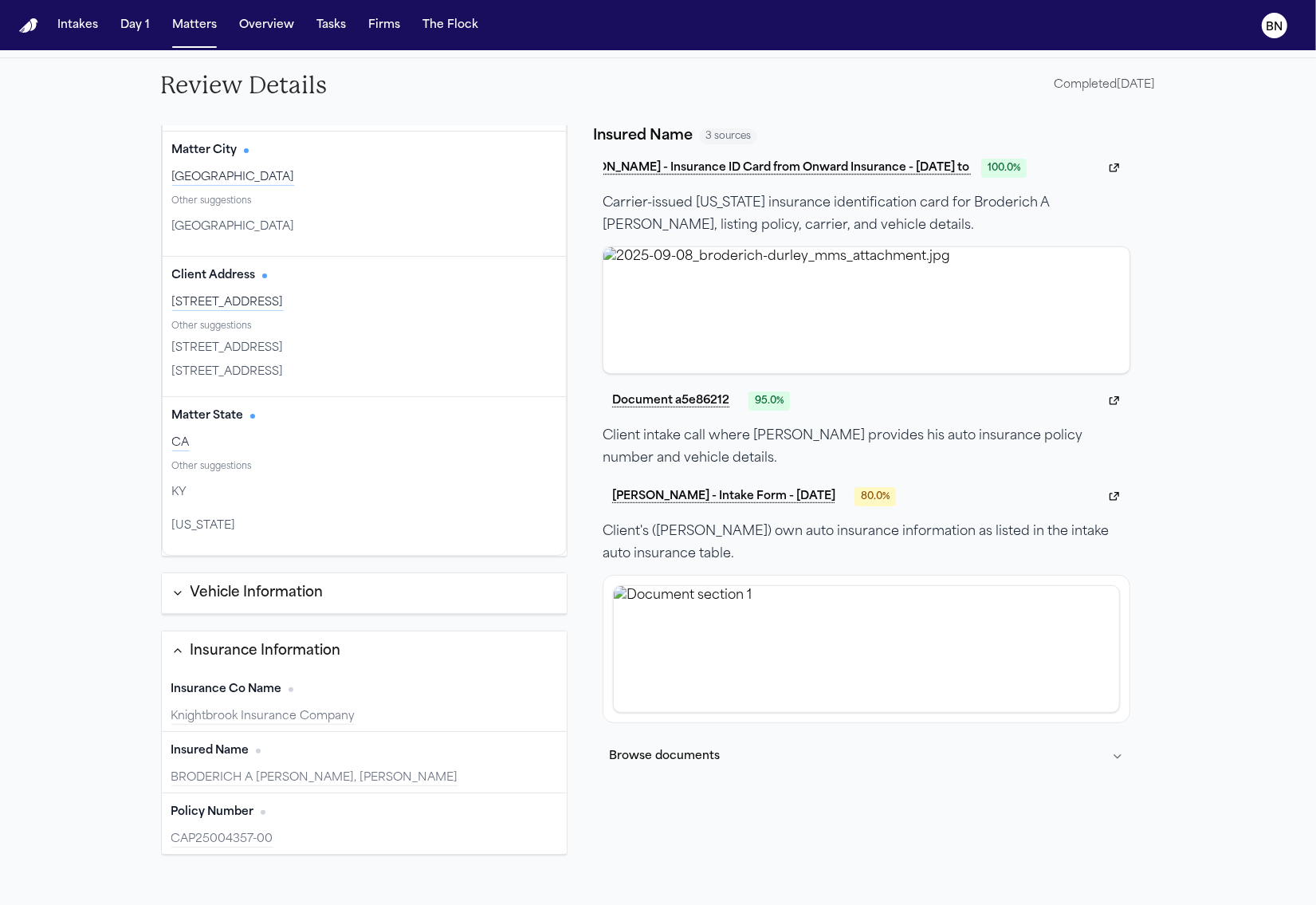
click at [393, 771] on div "BRODERICH A [PERSON_NAME], [PERSON_NAME]" at bounding box center [364, 779] width 387 height 16
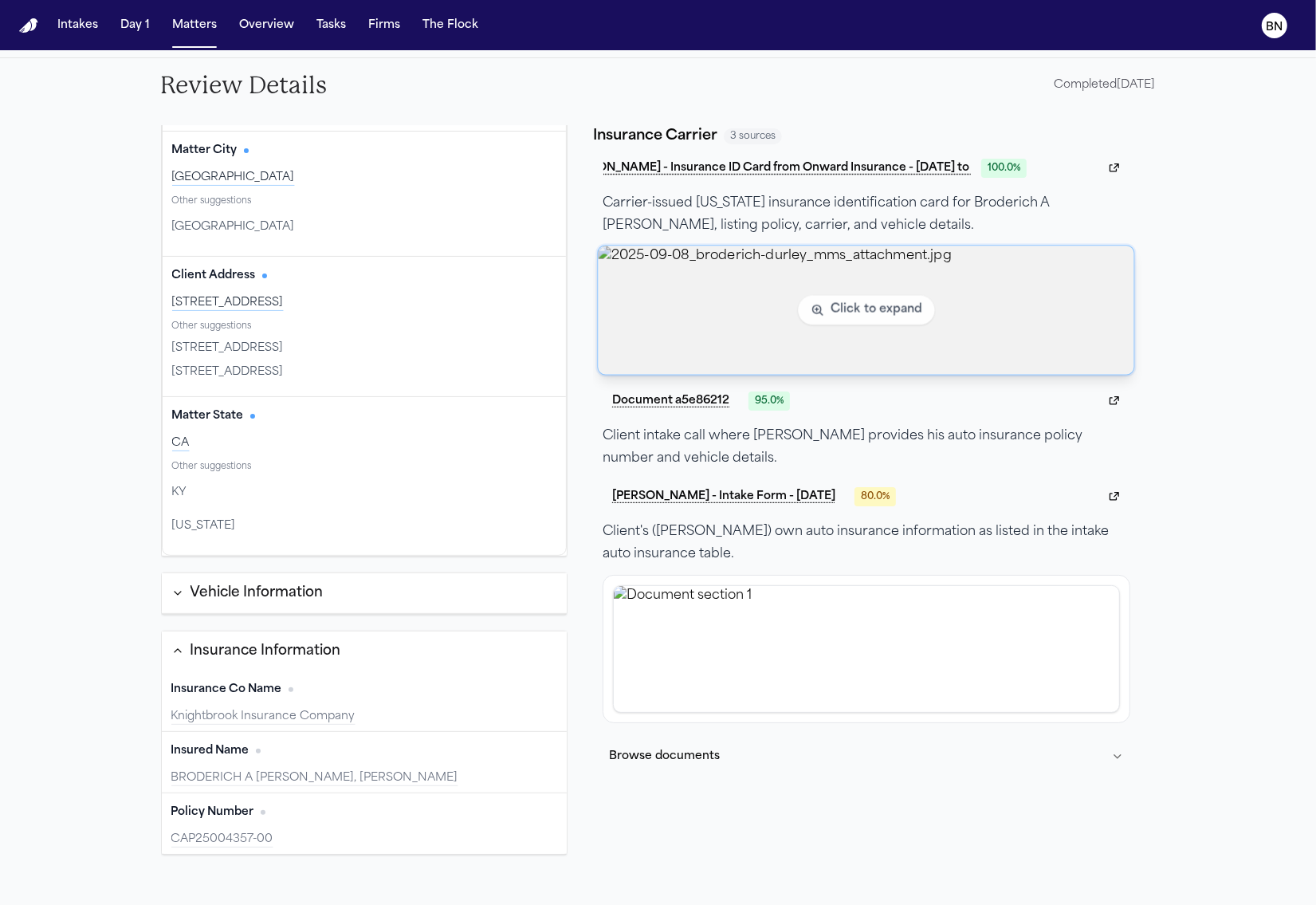
click at [740, 330] on img "View image 2025-09-08_broderich-durley_mms_attachment.jpg" at bounding box center [866, 309] width 536 height 128
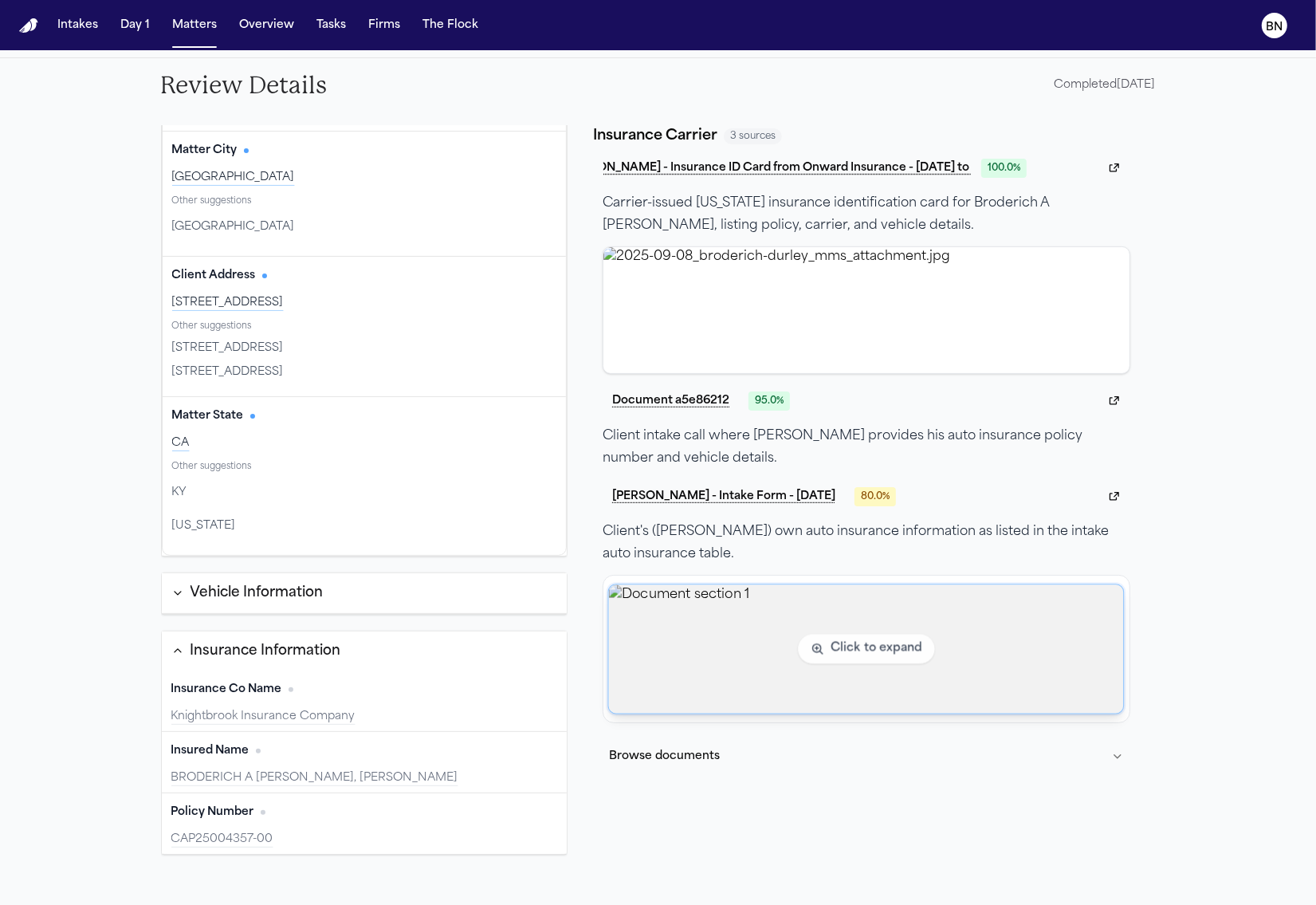
click at [730, 645] on img "View document section 1" at bounding box center [866, 649] width 515 height 128
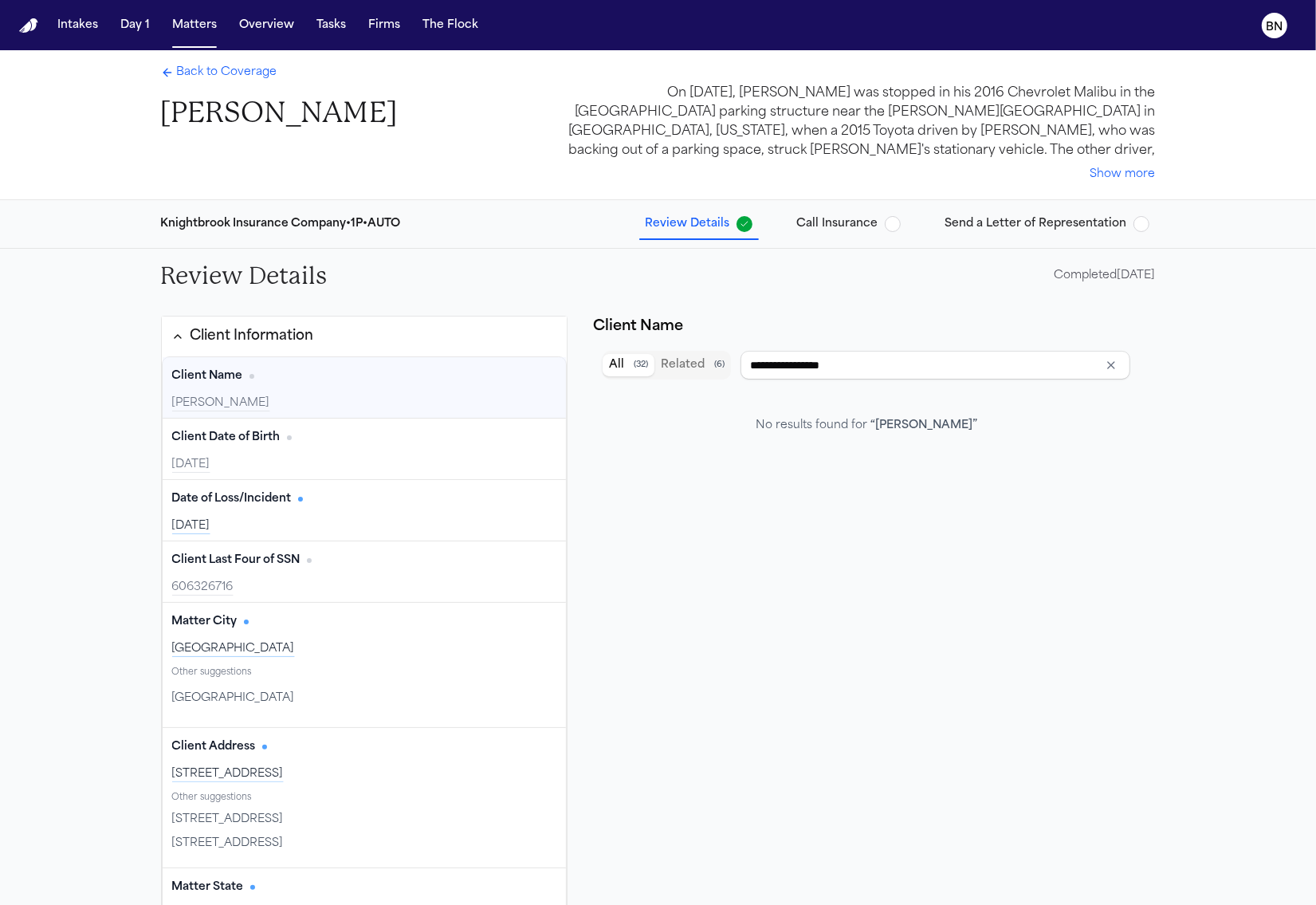
scroll to position [0, 0]
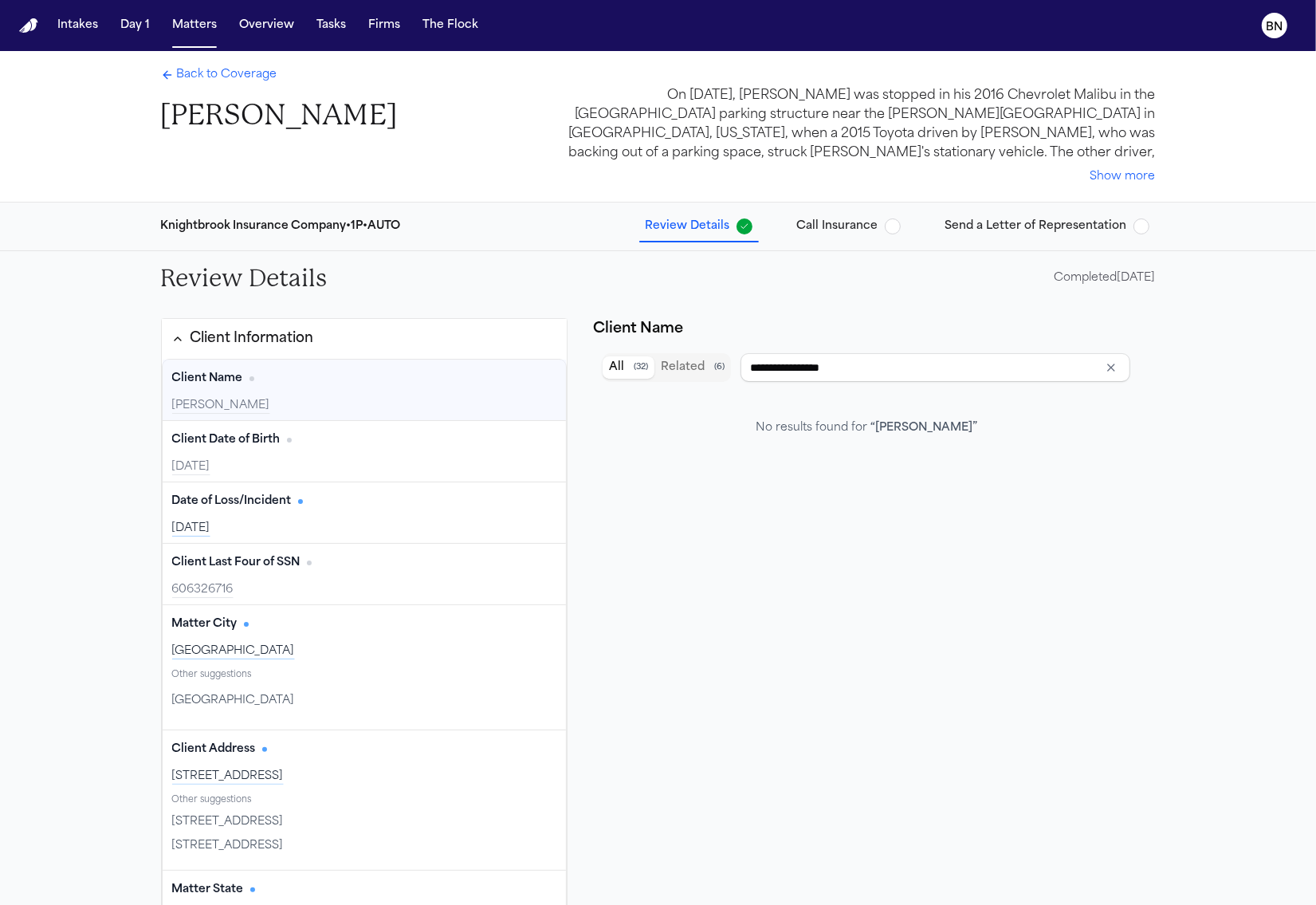
click at [221, 79] on span "Back to Coverage" at bounding box center [227, 75] width 100 height 16
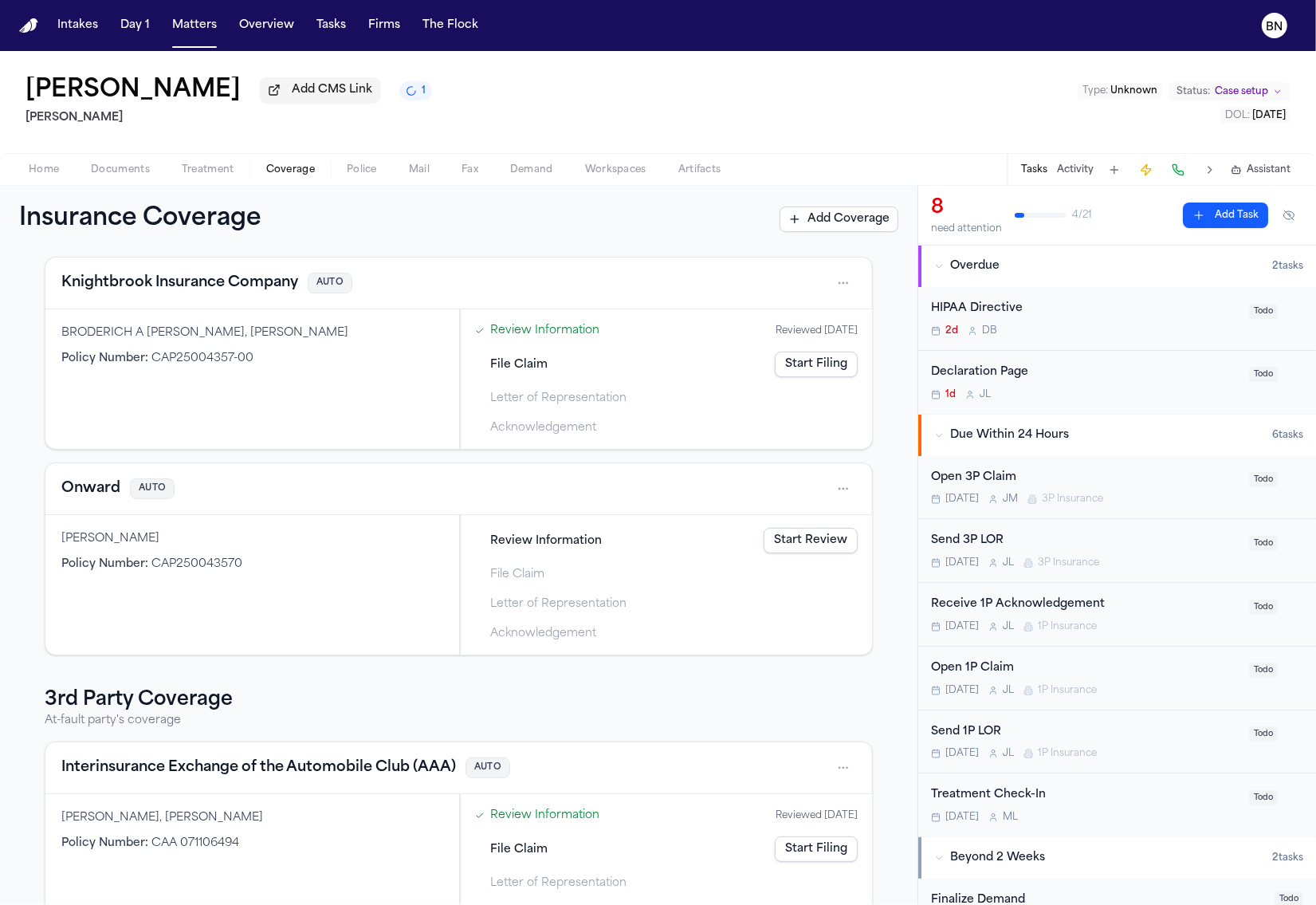
scroll to position [317, 0]
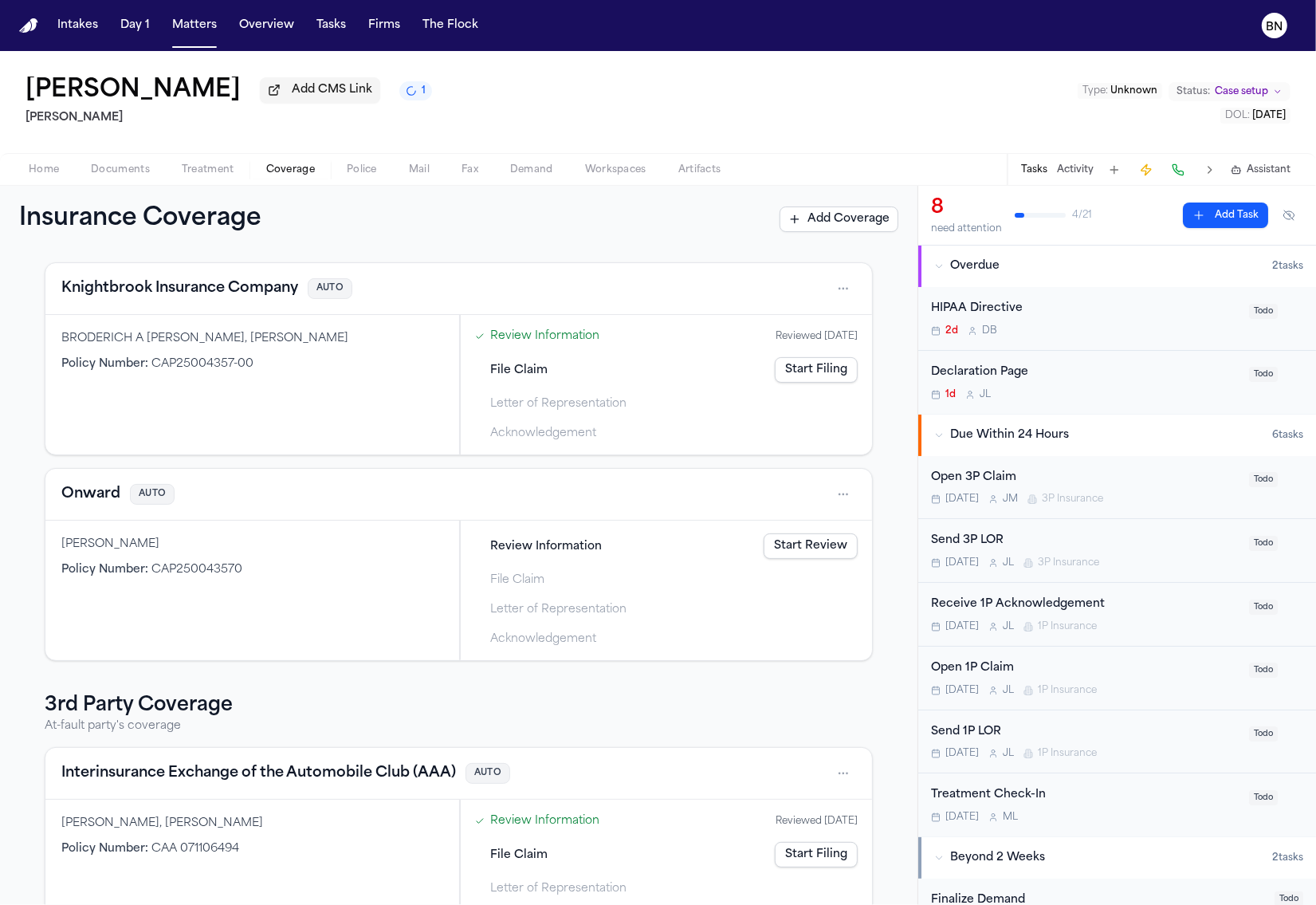
click at [220, 291] on button "Knightbrook Insurance Company" at bounding box center [179, 289] width 237 height 23
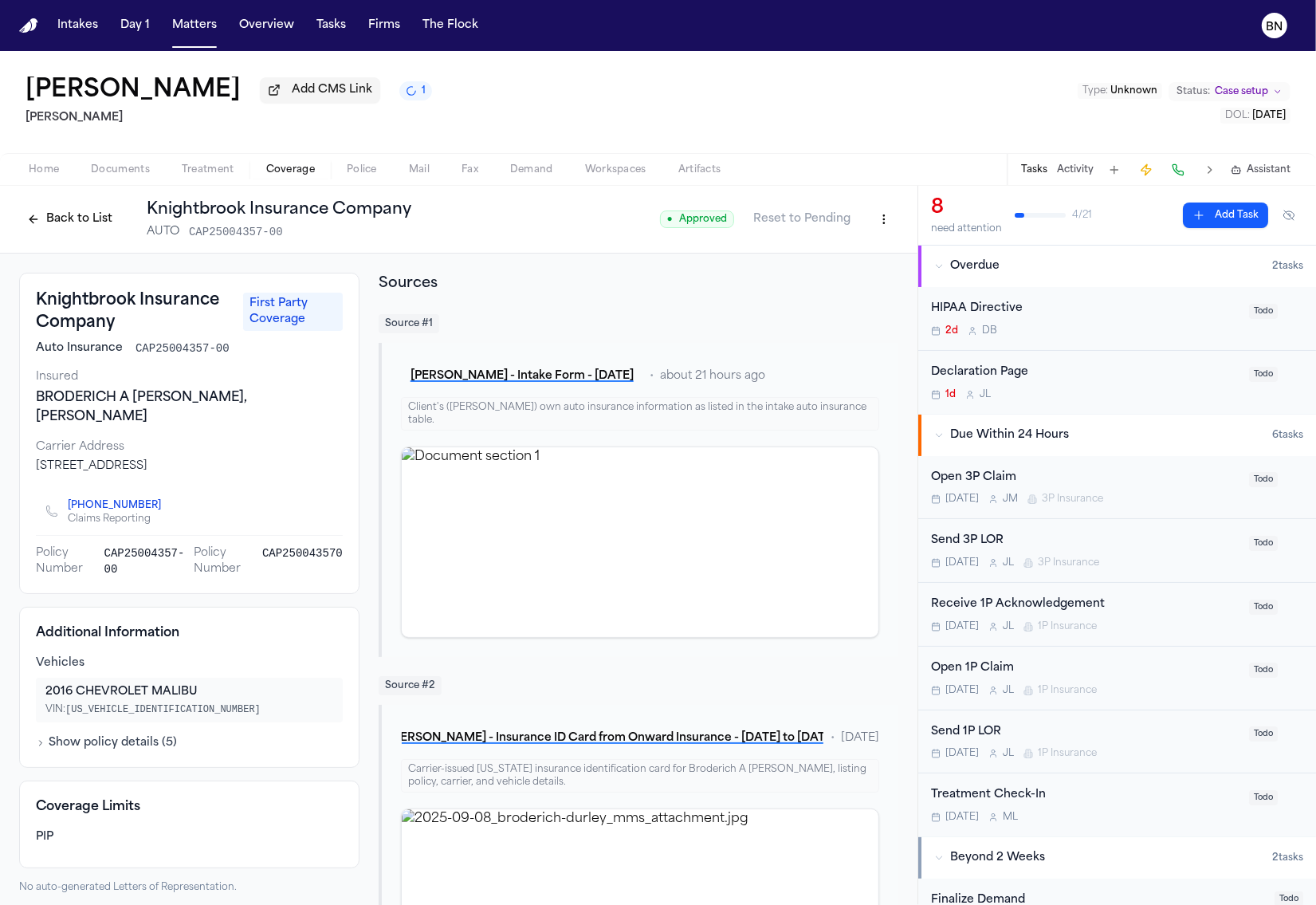
click at [95, 217] on button "Back to List" at bounding box center [69, 220] width 101 height 26
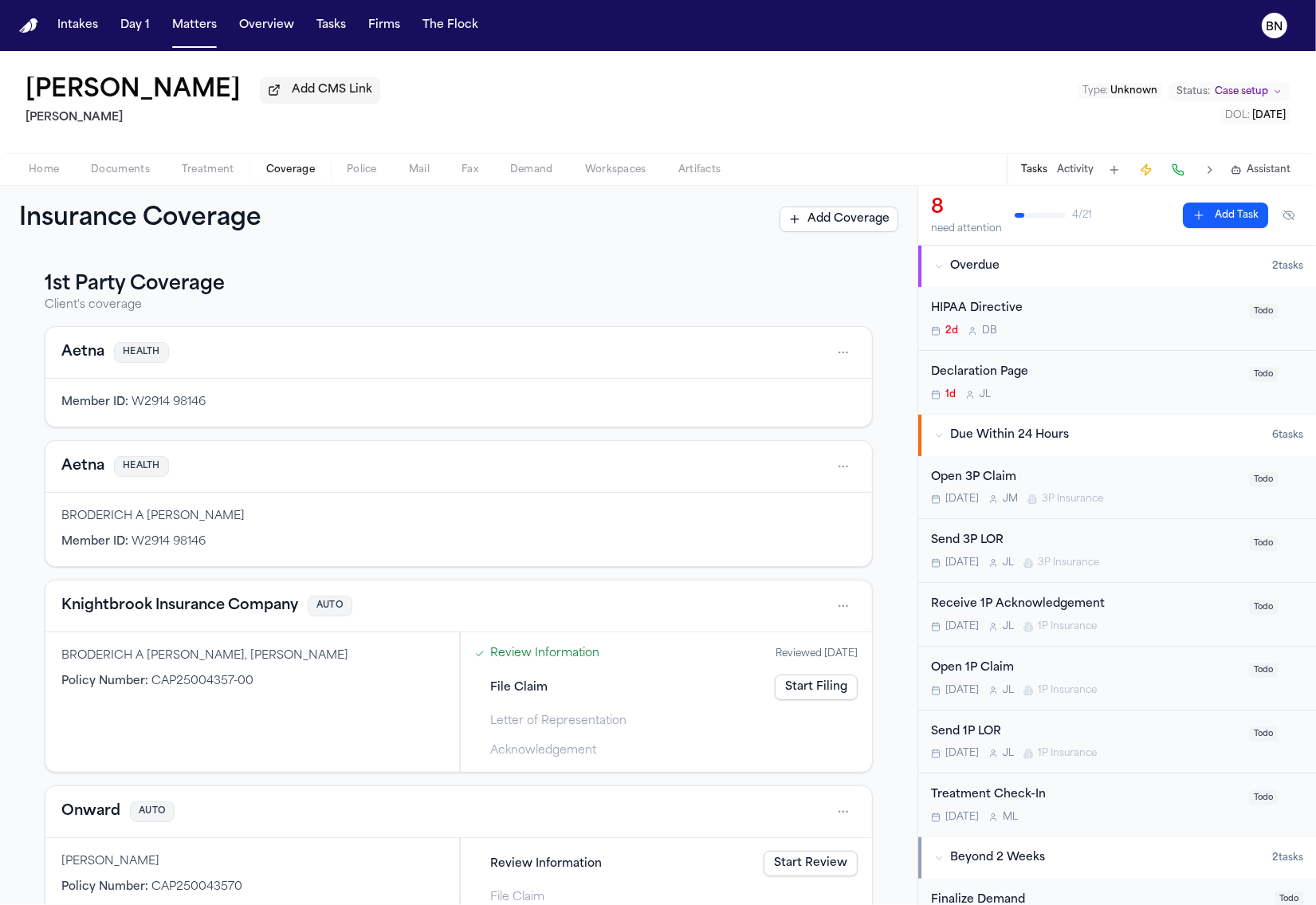
click at [784, 699] on link "Start Filing" at bounding box center [816, 687] width 83 height 26
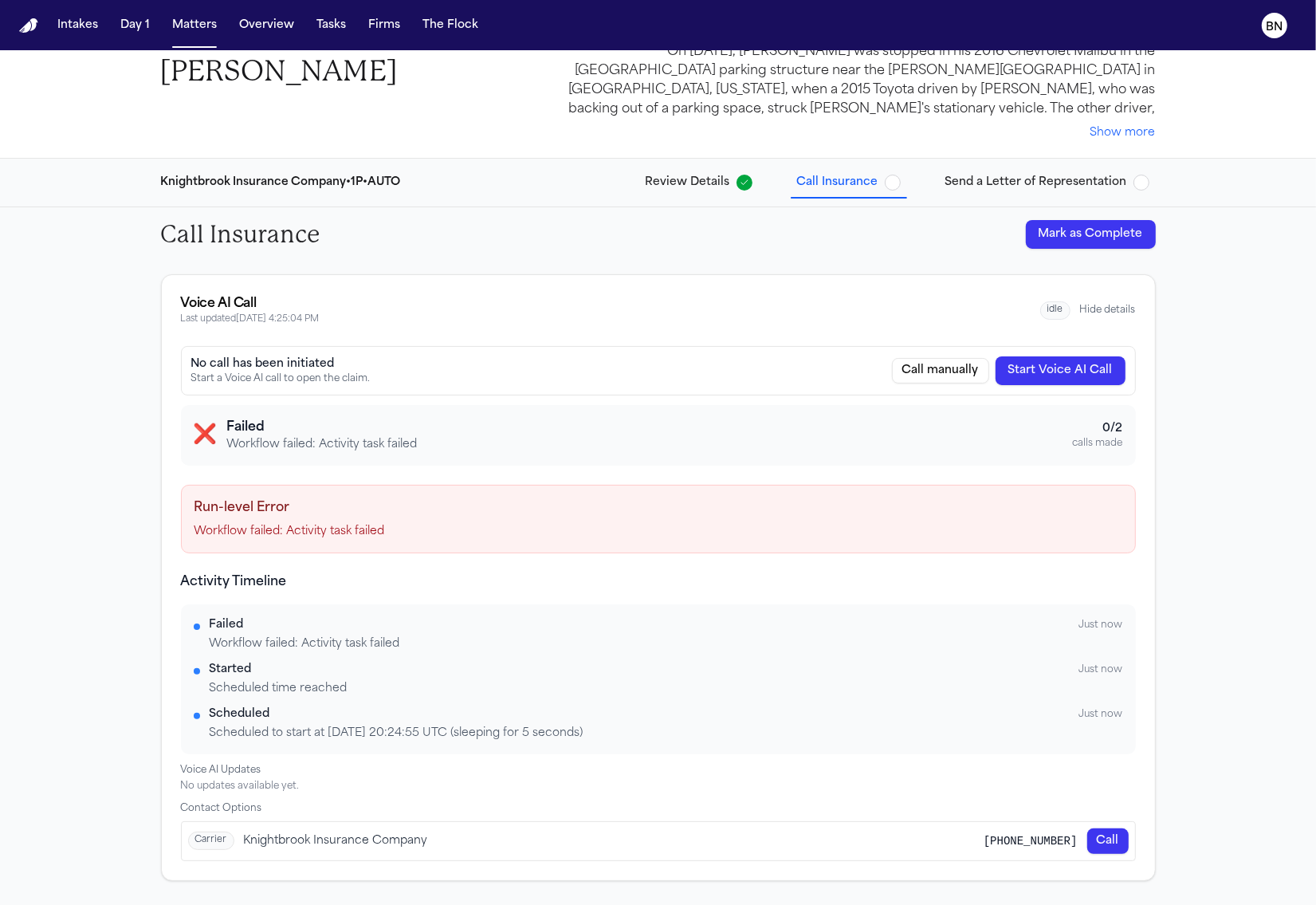
scroll to position [50, 0]
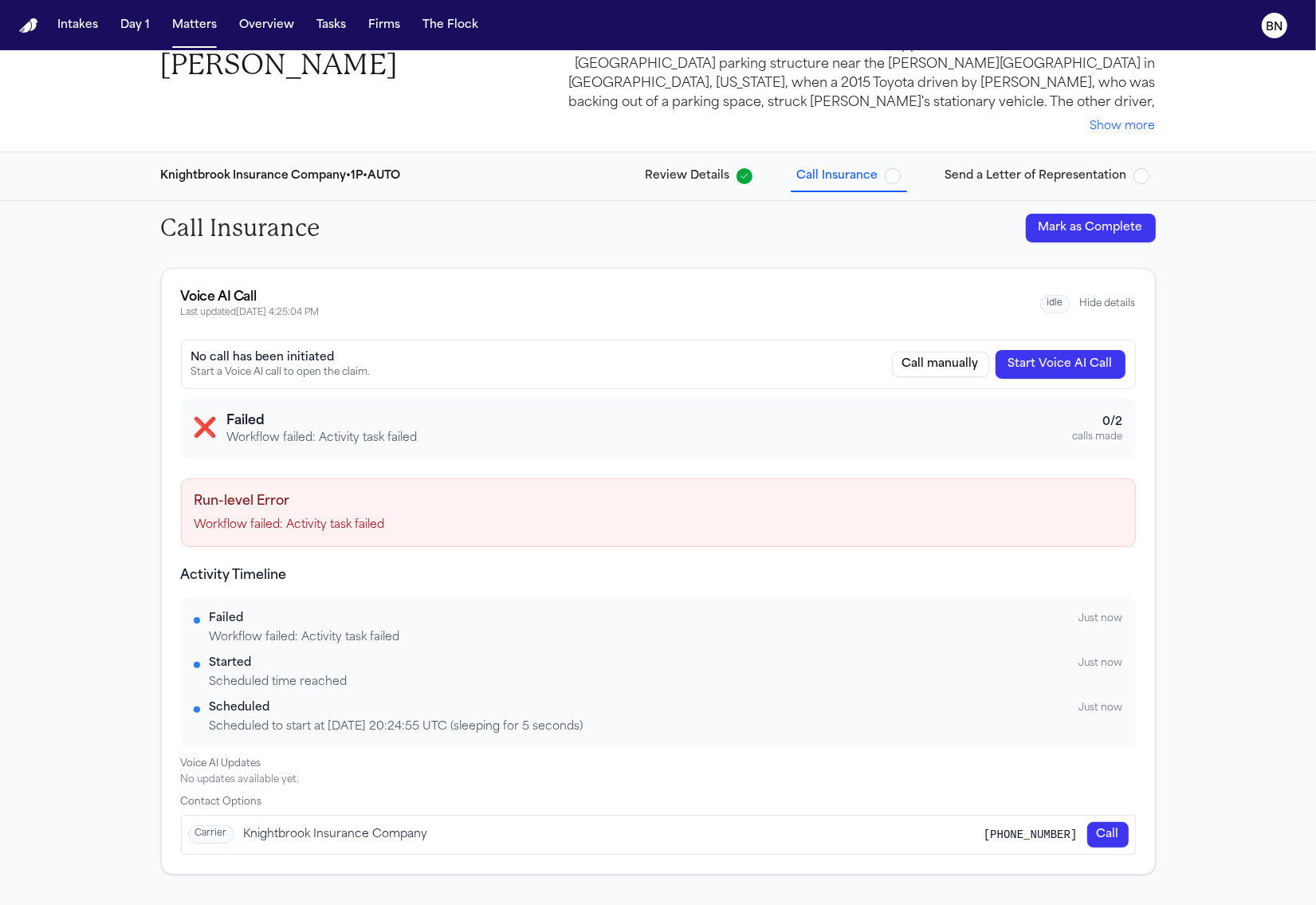
click at [271, 519] on p "Workflow failed: Activity task failed" at bounding box center [658, 526] width 928 height 16
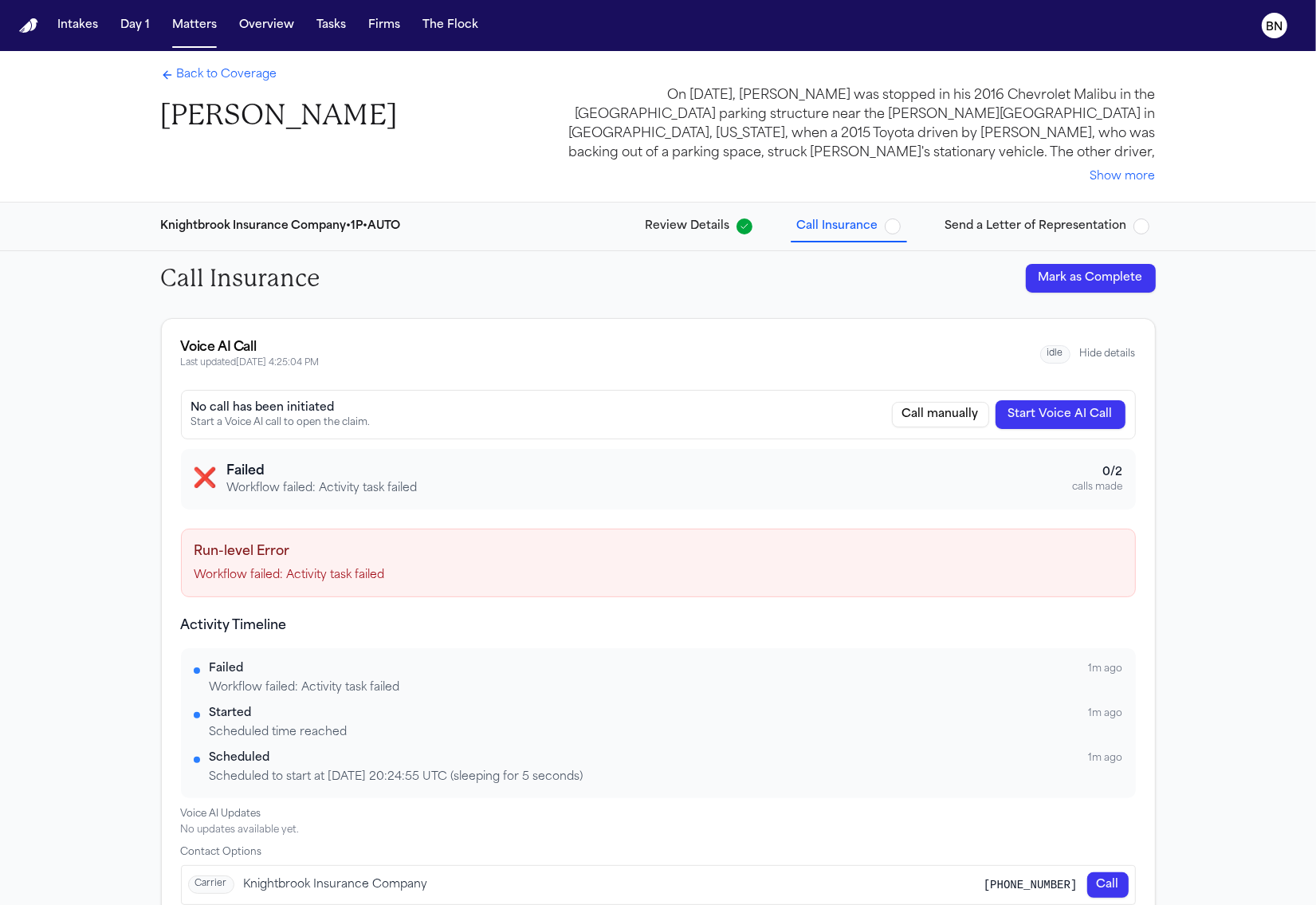
click at [346, 570] on p "Workflow failed: Activity task failed" at bounding box center [658, 576] width 928 height 16
click at [346, 569] on p "Workflow failed: Activity task failed" at bounding box center [658, 576] width 928 height 16
click at [340, 572] on p "Workflow failed: Activity task failed" at bounding box center [658, 576] width 928 height 16
click at [230, 63] on div "Back to Coverage Broderich Durley On August 15, 2023, Broderich Durley was stop…" at bounding box center [658, 126] width 1021 height 151
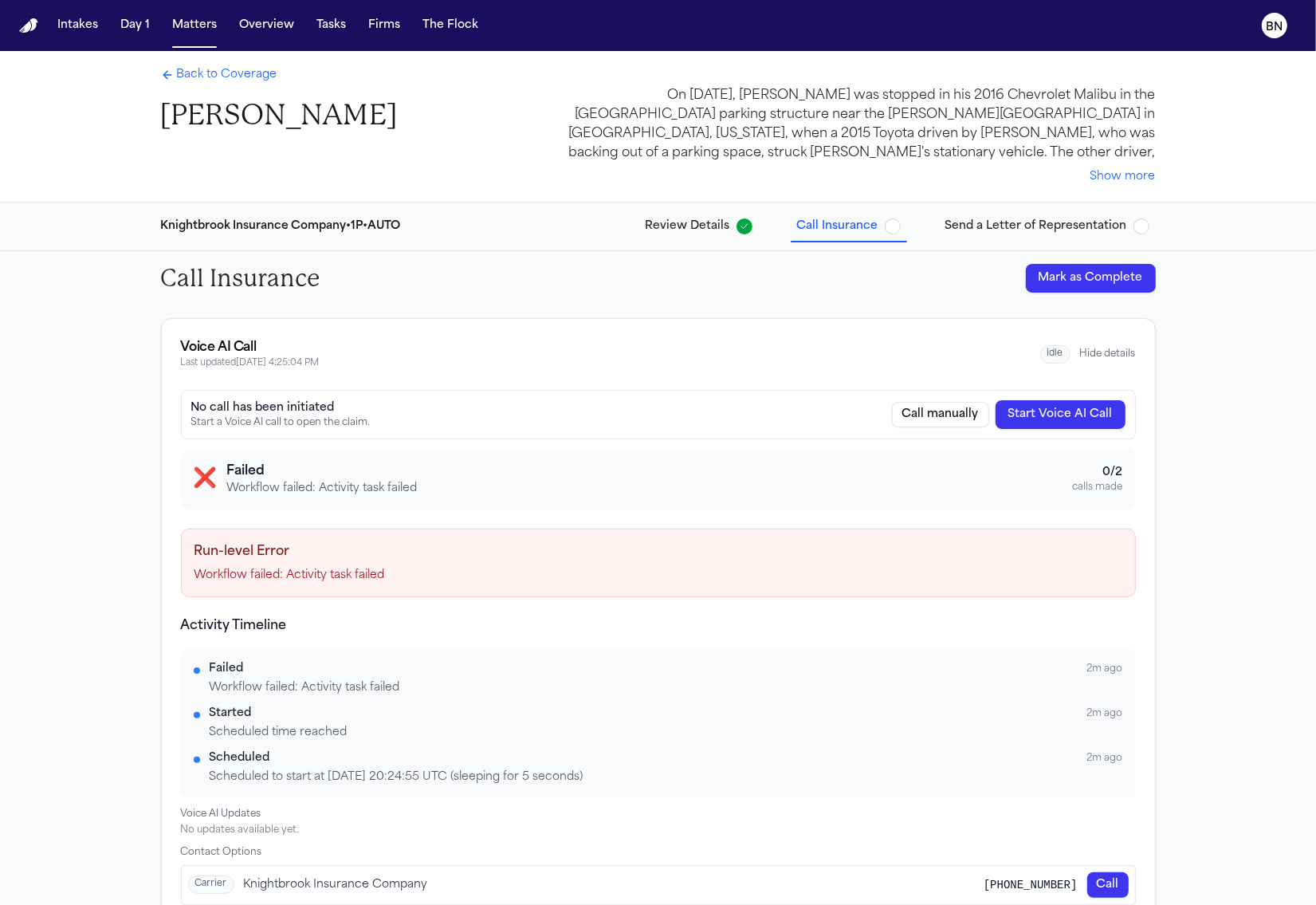
click at [232, 72] on span "Back to Coverage" at bounding box center [227, 75] width 100 height 16
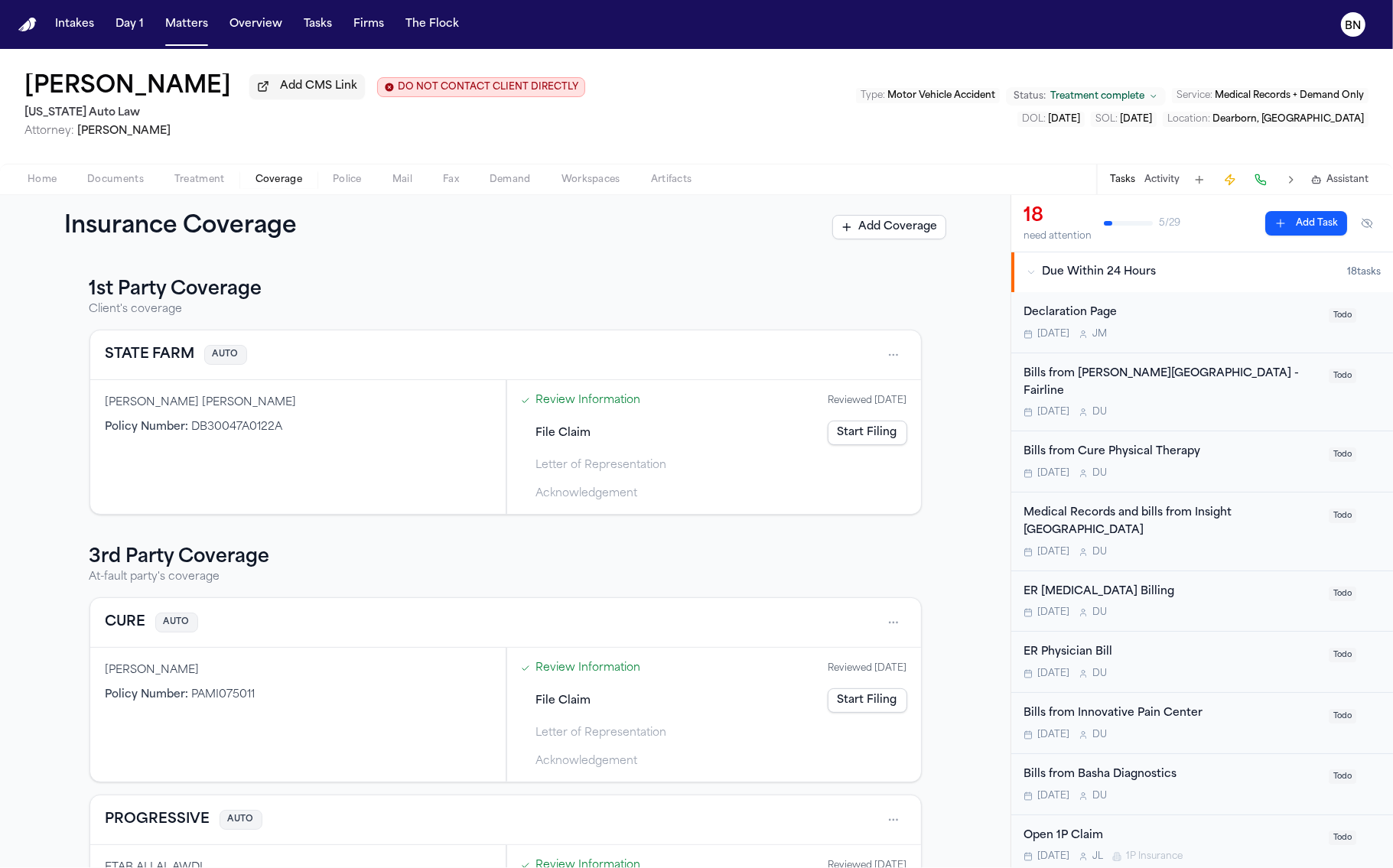
click at [365, 75] on div "Kayser Hatem Add CMS Link DO NOT CONTACT CLIENT DIRECTLY DO NOT CONTACT Michiga…" at bounding box center [696, 107] width 1393 height 115
click at [170, 35] on button "Matters" at bounding box center [186, 24] width 55 height 27
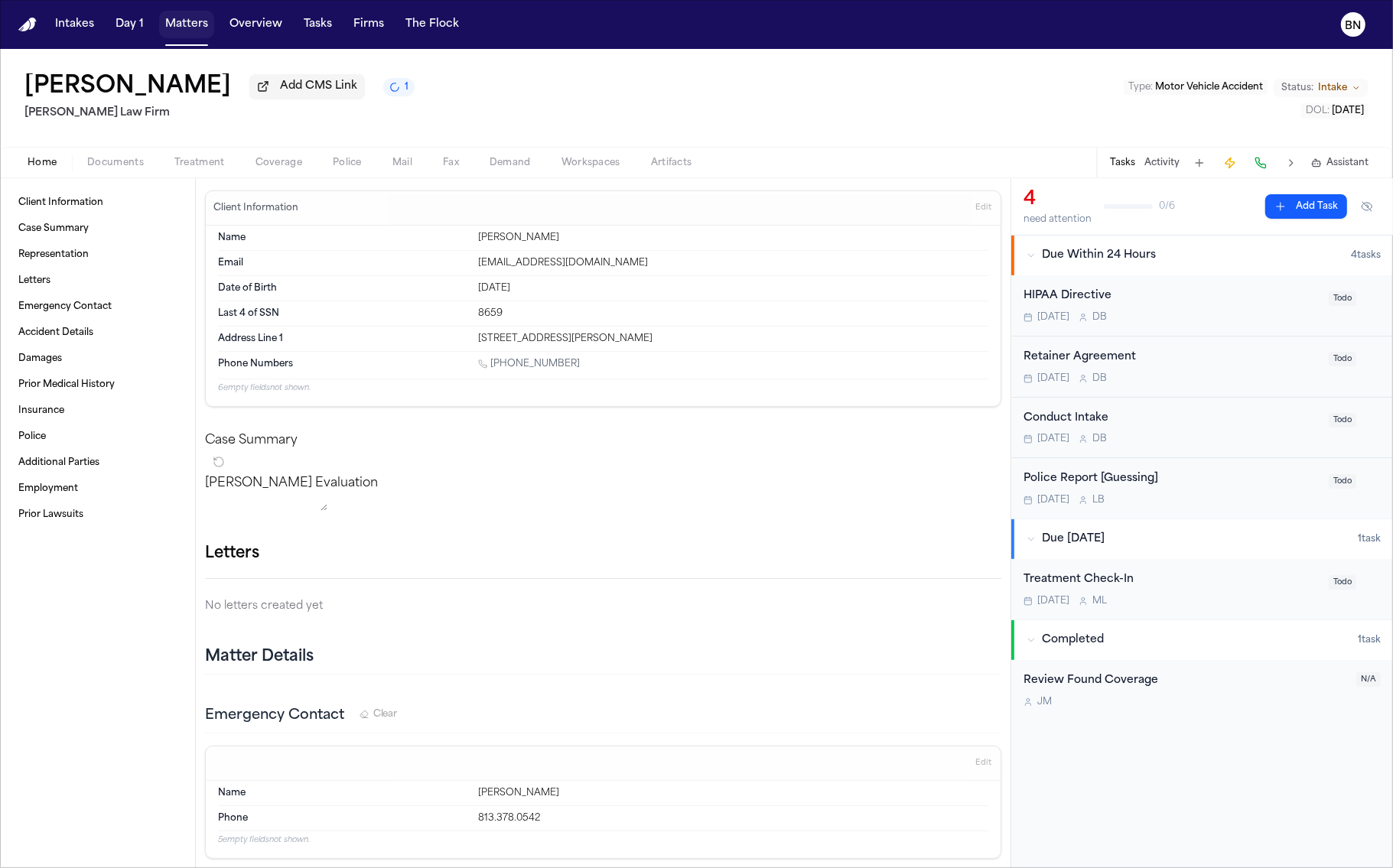
click at [198, 28] on button "Matters" at bounding box center [186, 24] width 55 height 27
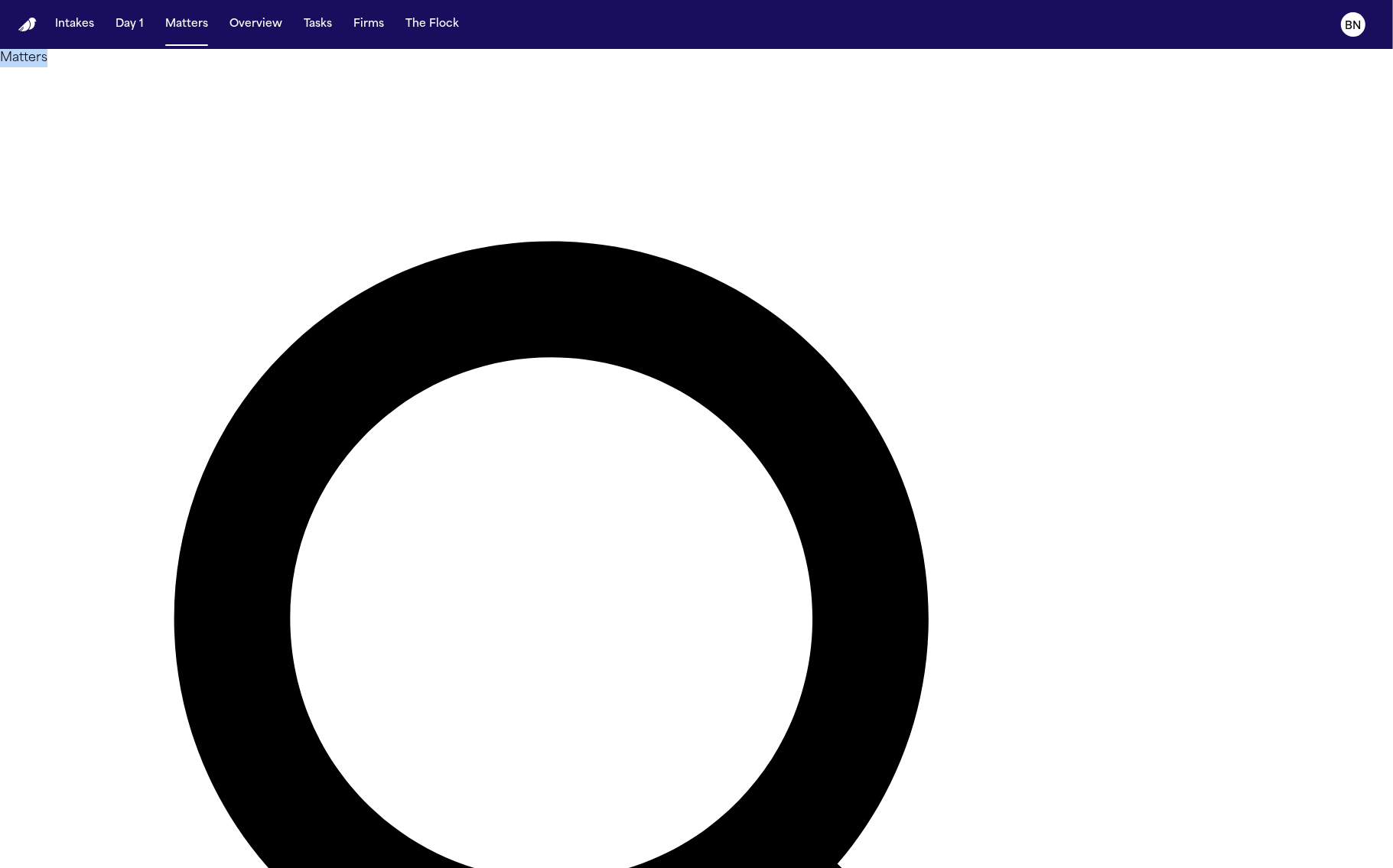
click at [14, 55] on div "Matters Overview Add Matter" at bounding box center [696, 773] width 1393 height 1448
click at [29, 67] on div "Matters Overview Add Matter" at bounding box center [696, 773] width 1393 height 1448
click at [25, 60] on div "Matters Overview Add Matter" at bounding box center [696, 773] width 1393 height 1448
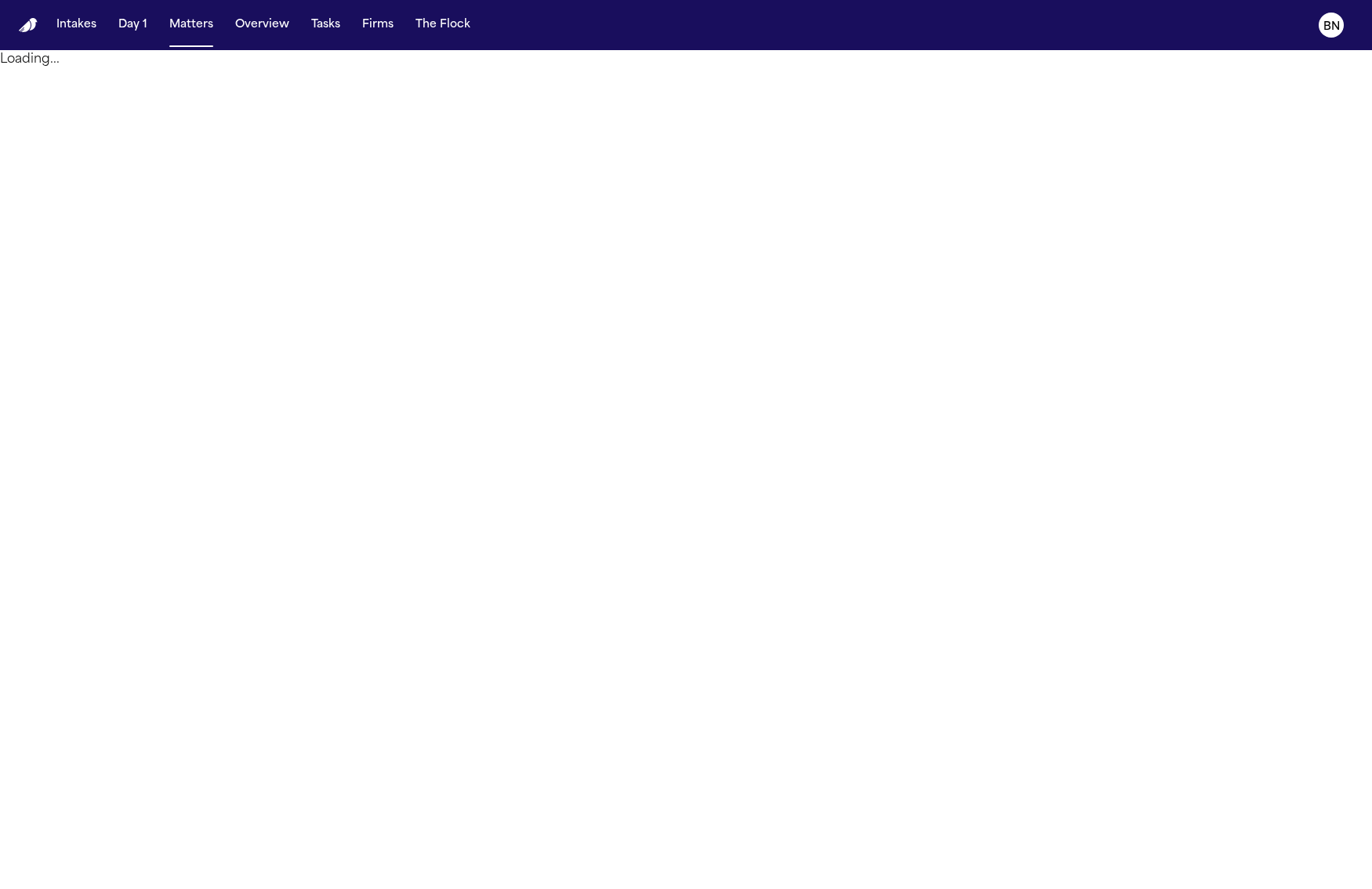
click at [75, 29] on button "Intakes" at bounding box center [76, 24] width 52 height 28
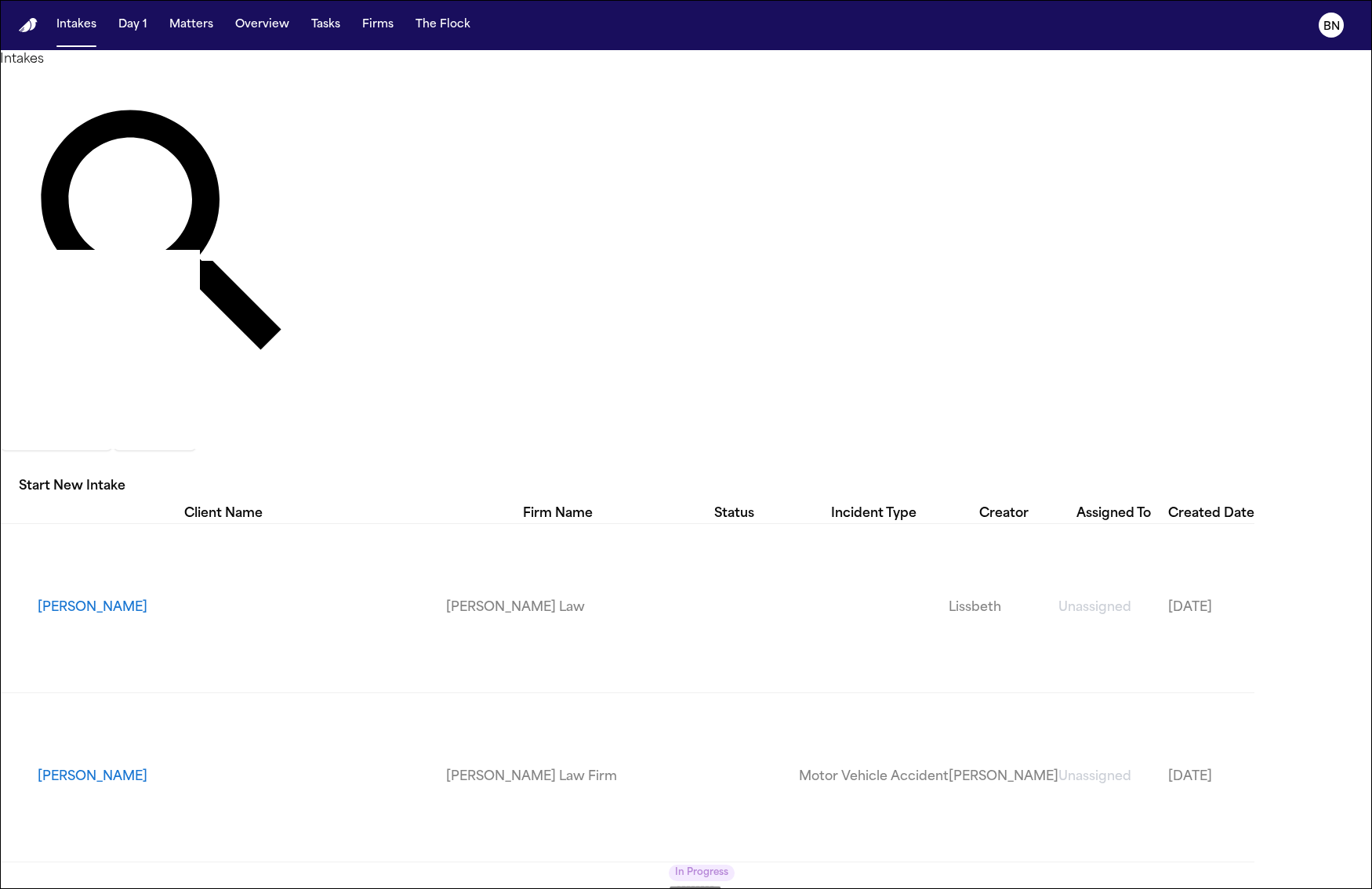
click at [126, 399] on input "text" at bounding box center [63, 407] width 126 height 18
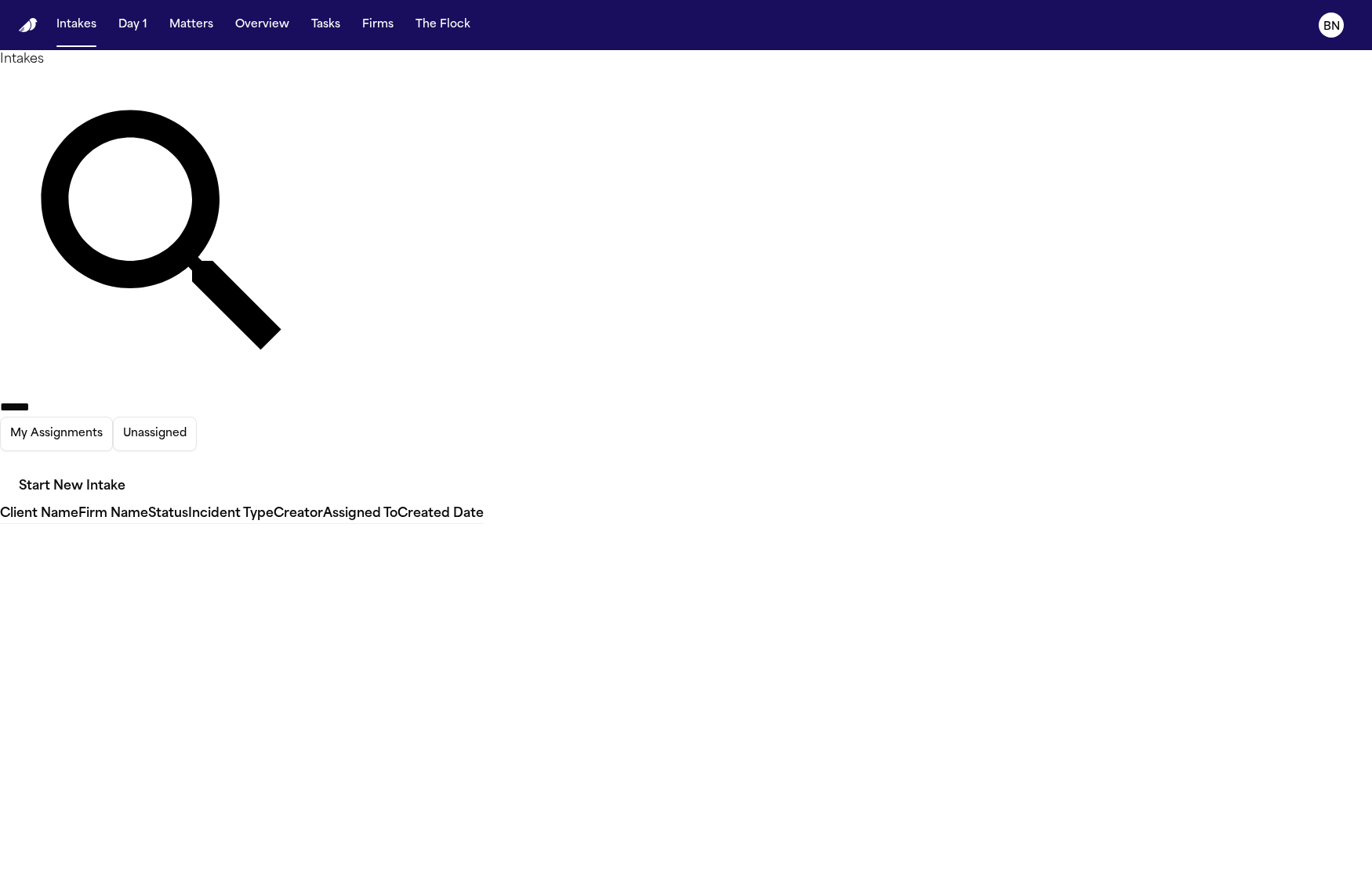
type input "******"
click at [16, 468] on icon "button" at bounding box center [9, 473] width 15 height 10
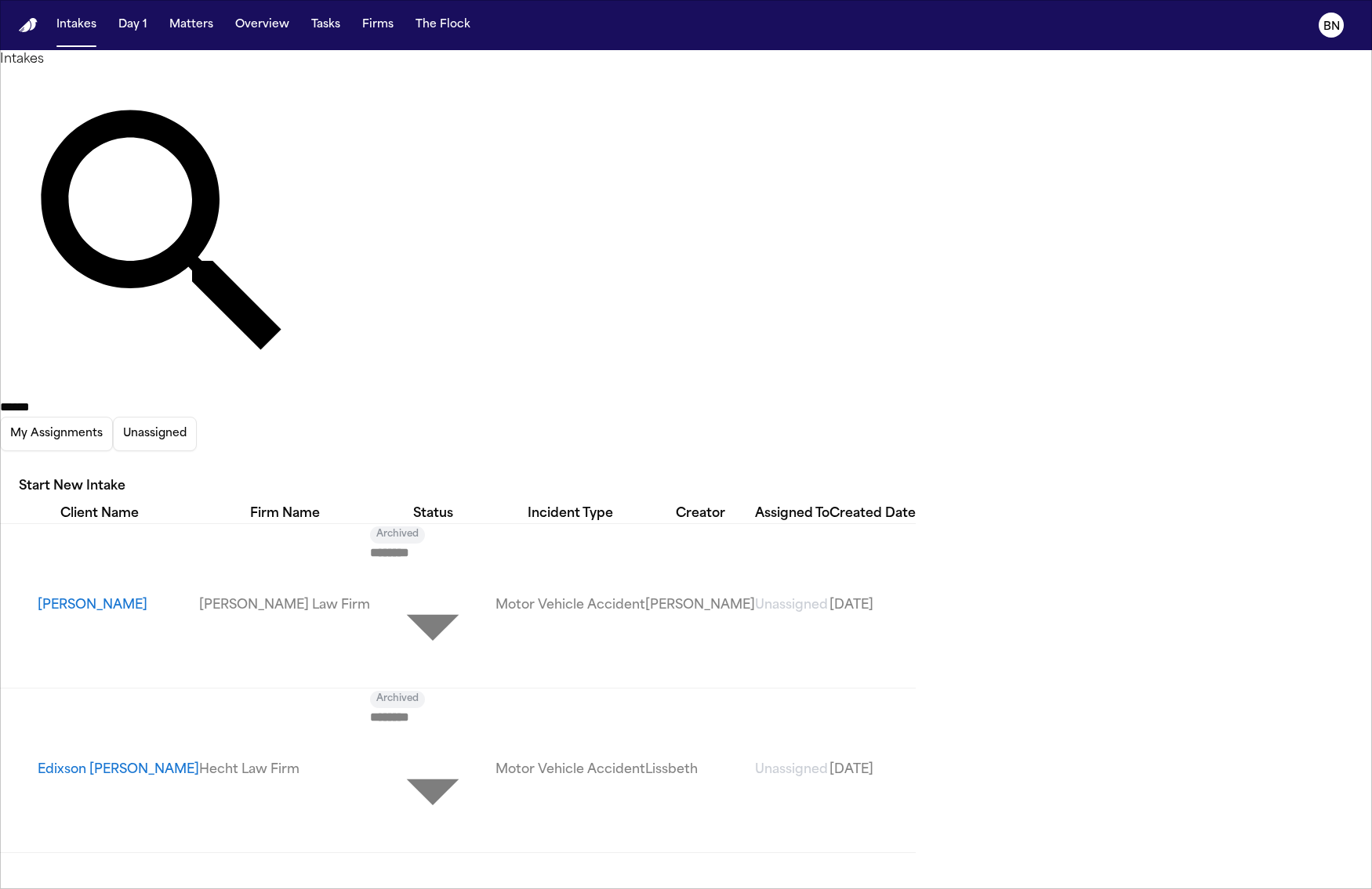
click at [617, 889] on div at bounding box center [686, 889] width 1372 height 0
click at [185, 596] on button "[PERSON_NAME]" at bounding box center [118, 605] width 162 height 18
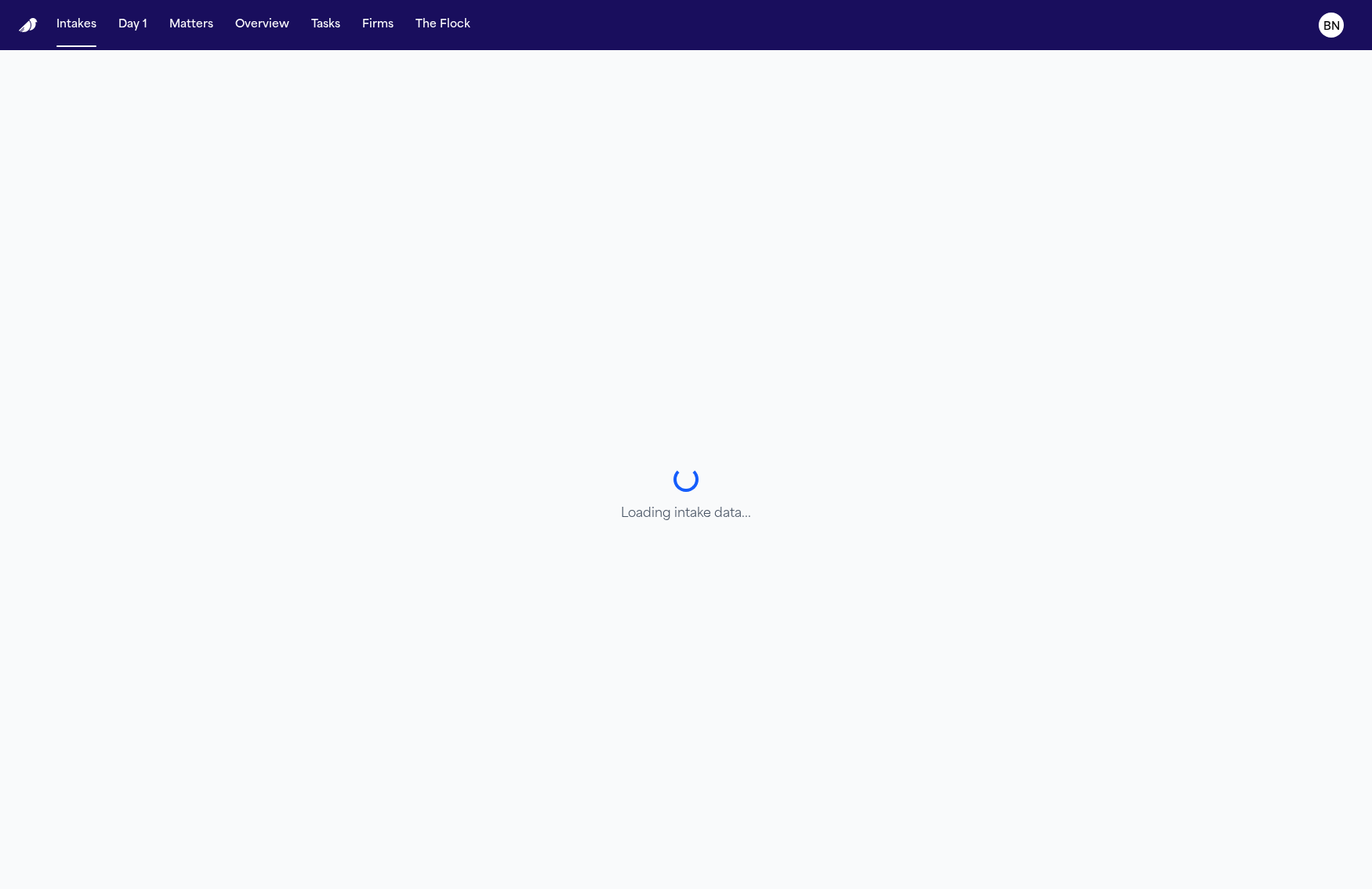
select select "******"
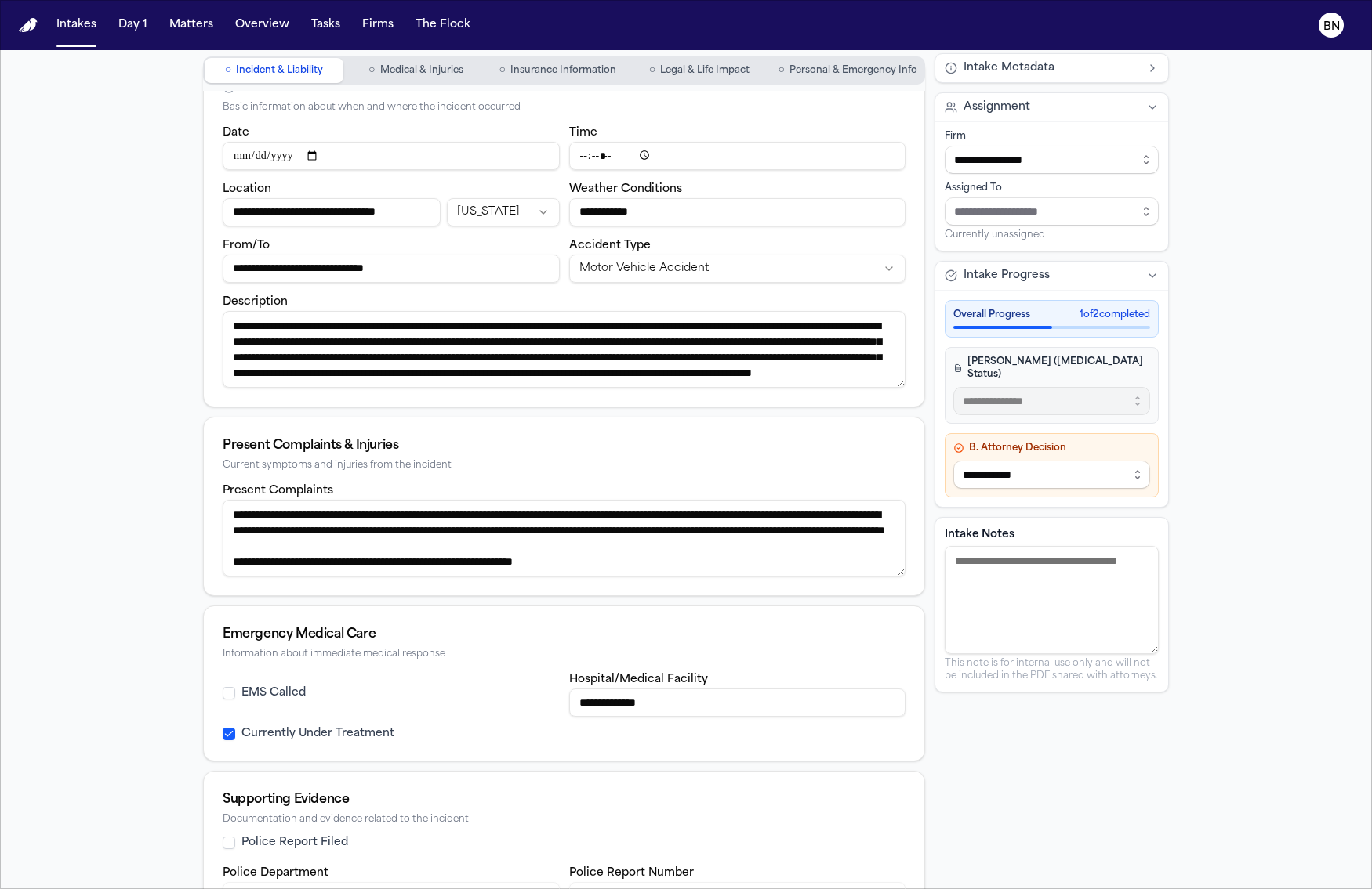
scroll to position [15, 0]
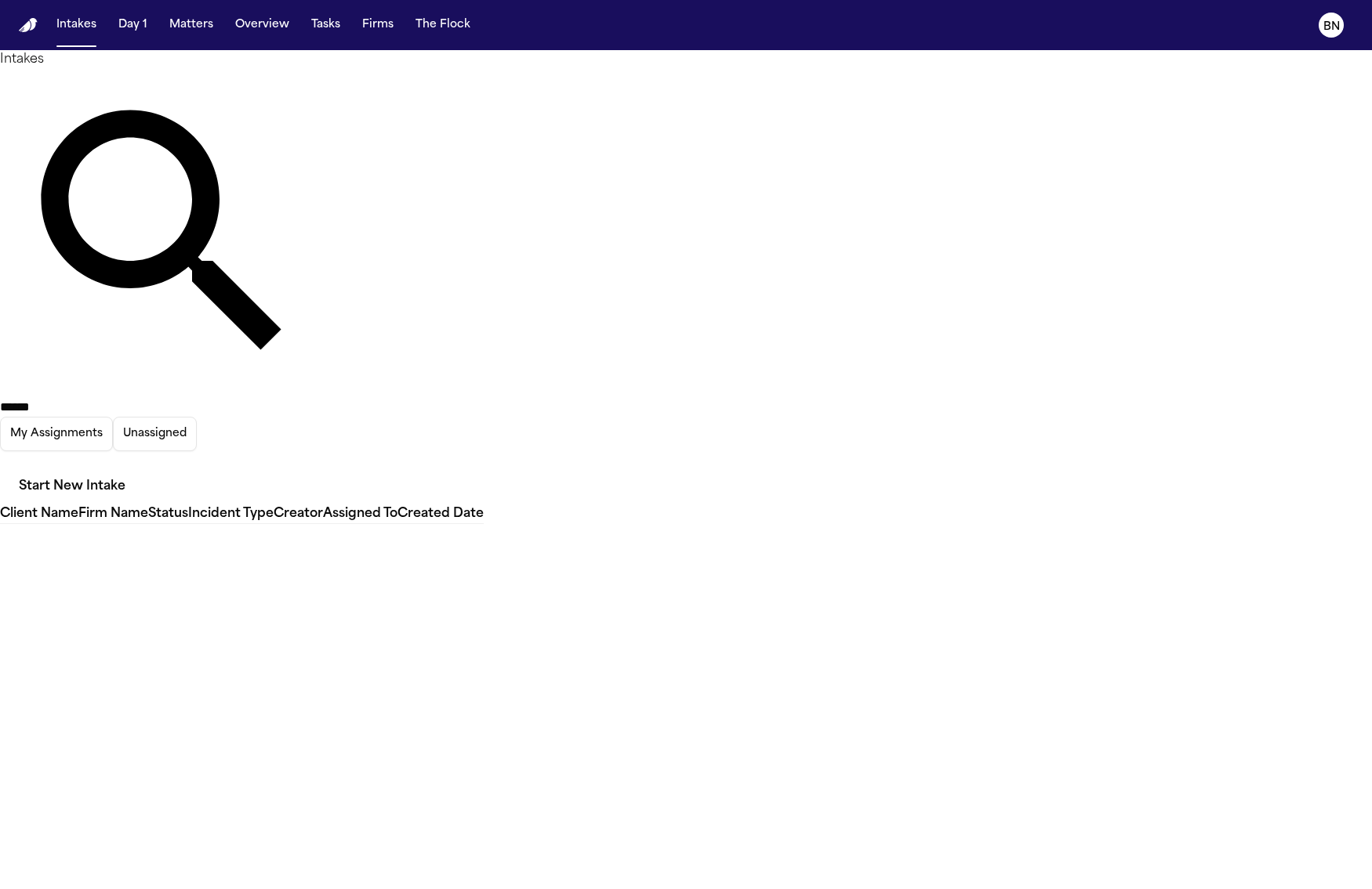
click at [126, 399] on input "******" at bounding box center [63, 407] width 126 height 18
paste input "text"
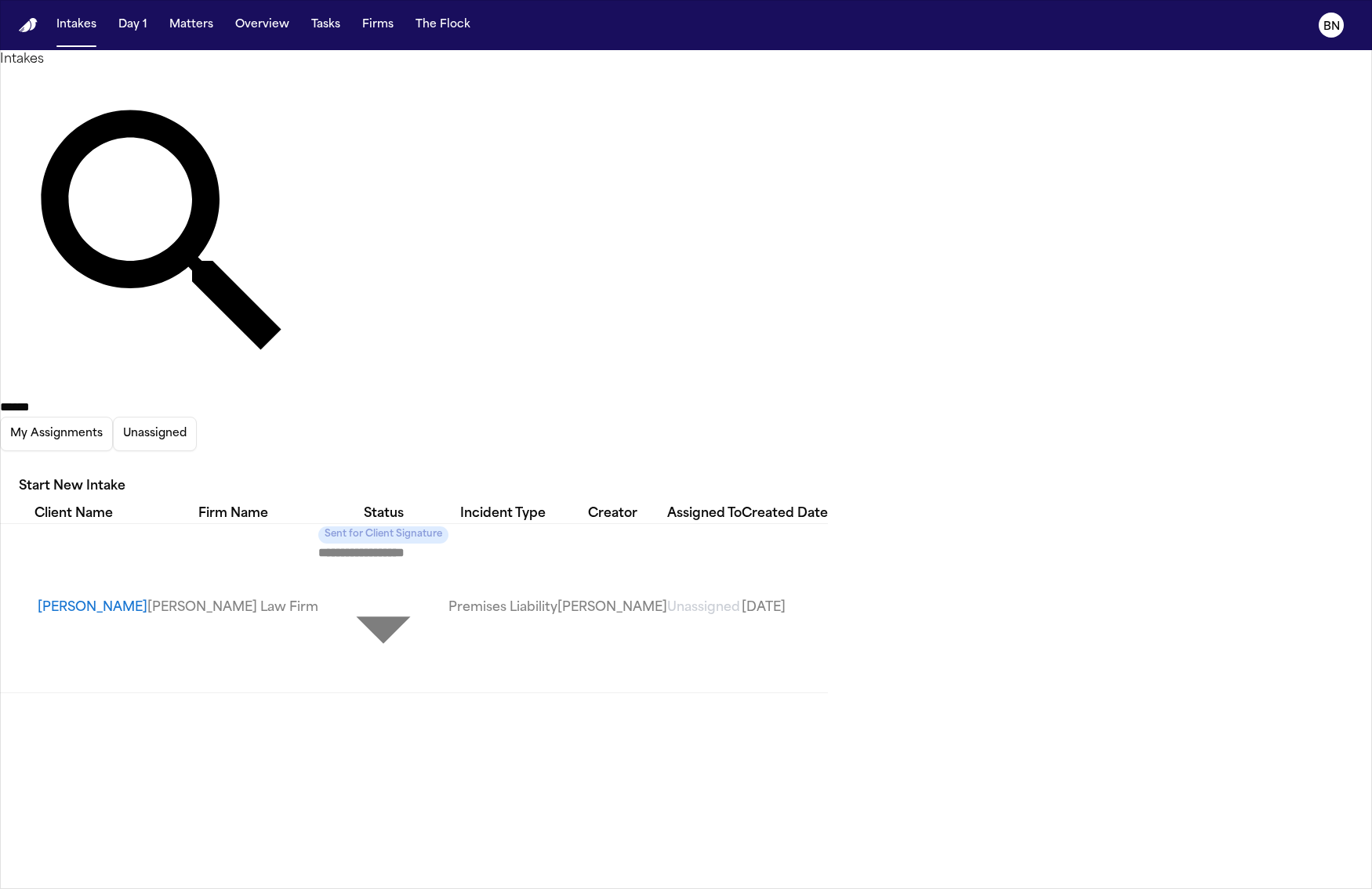
type input "******"
click at [706, 505] on div "**********" at bounding box center [686, 599] width 1372 height 189
click at [213, 29] on button "Matters" at bounding box center [191, 24] width 56 height 28
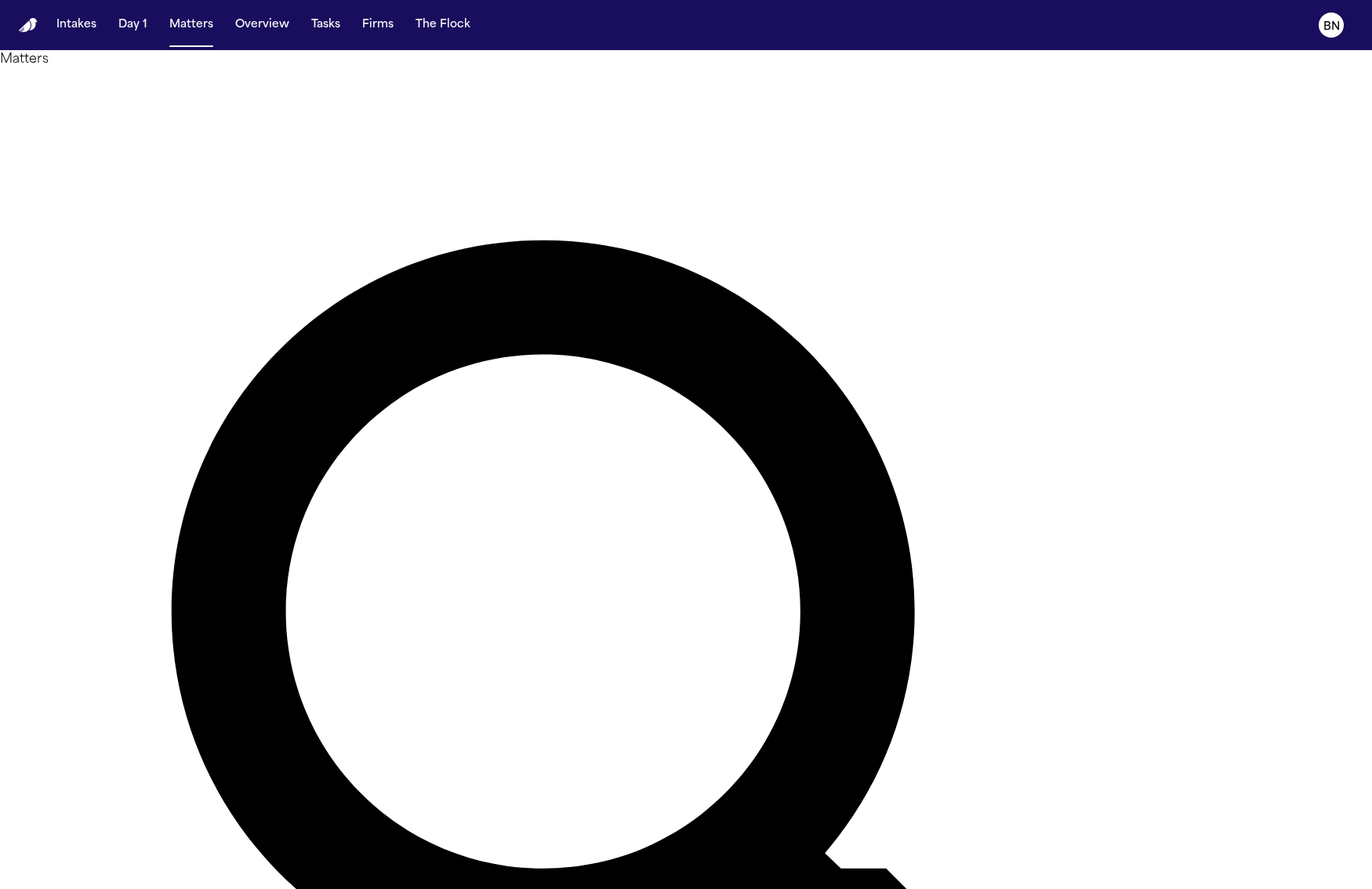
type input "******"
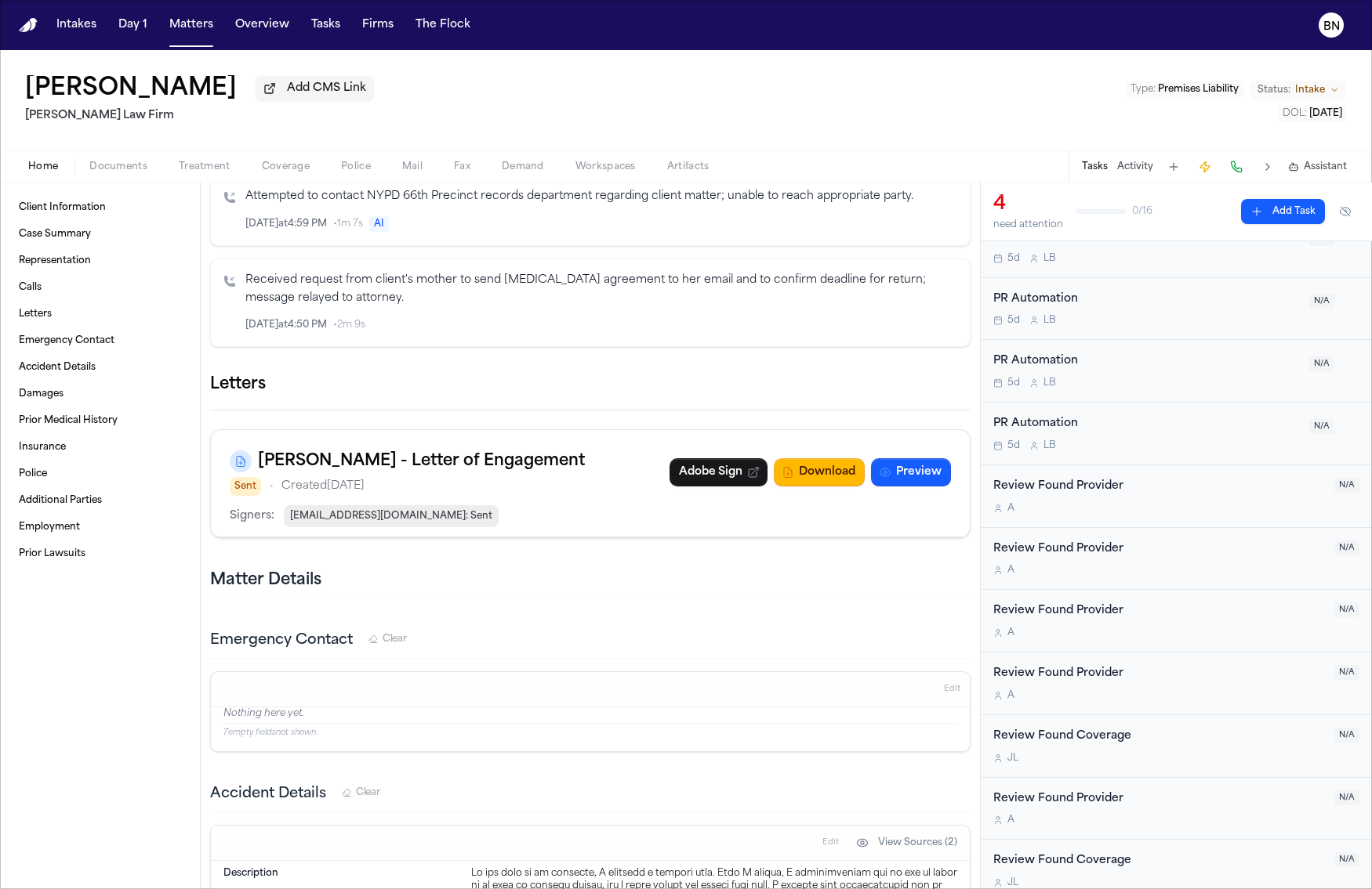
scroll to position [478, 0]
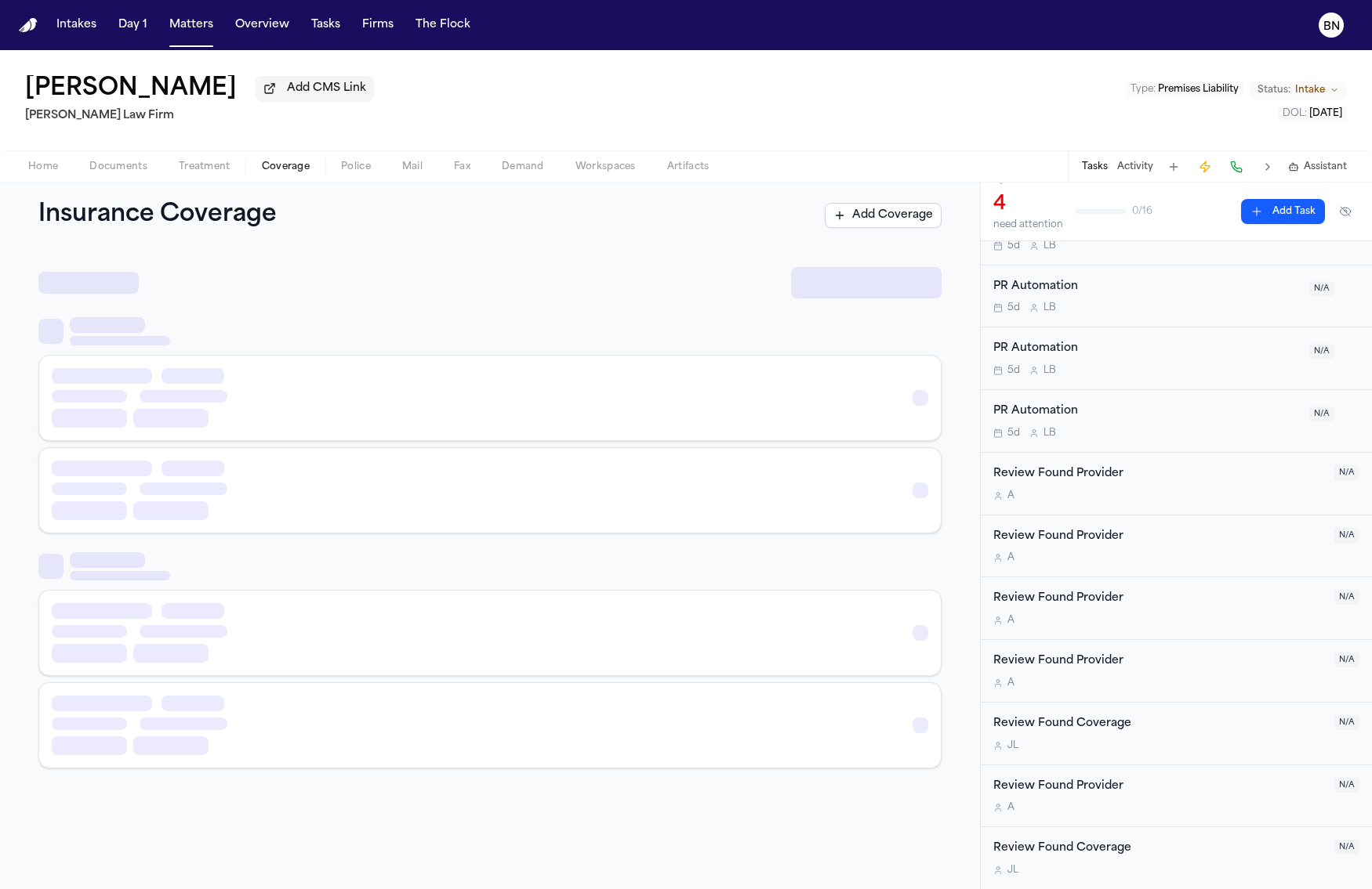
click at [284, 171] on span "Coverage" at bounding box center [285, 166] width 47 height 13
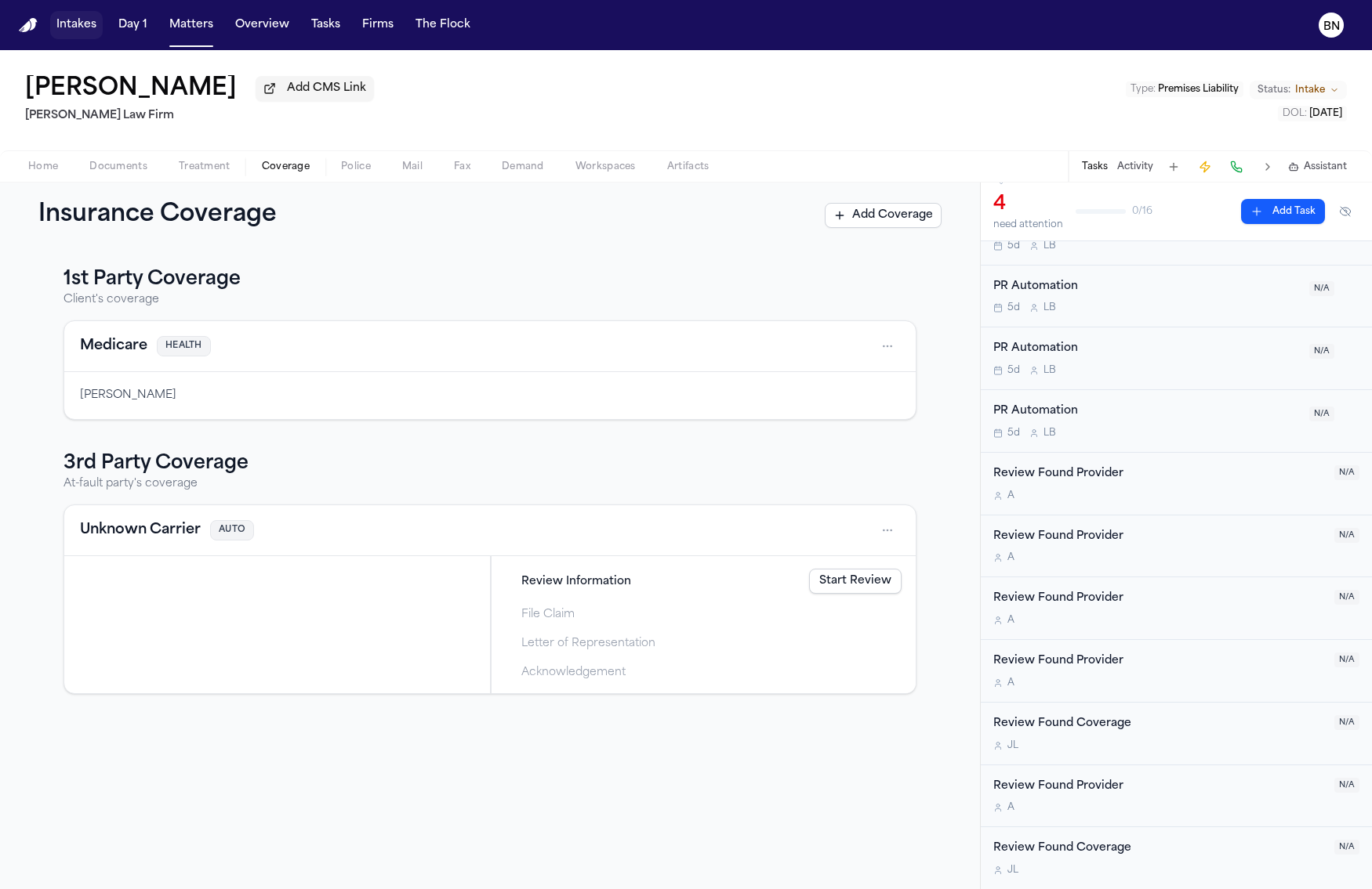
click at [69, 25] on button "Intakes" at bounding box center [76, 24] width 52 height 28
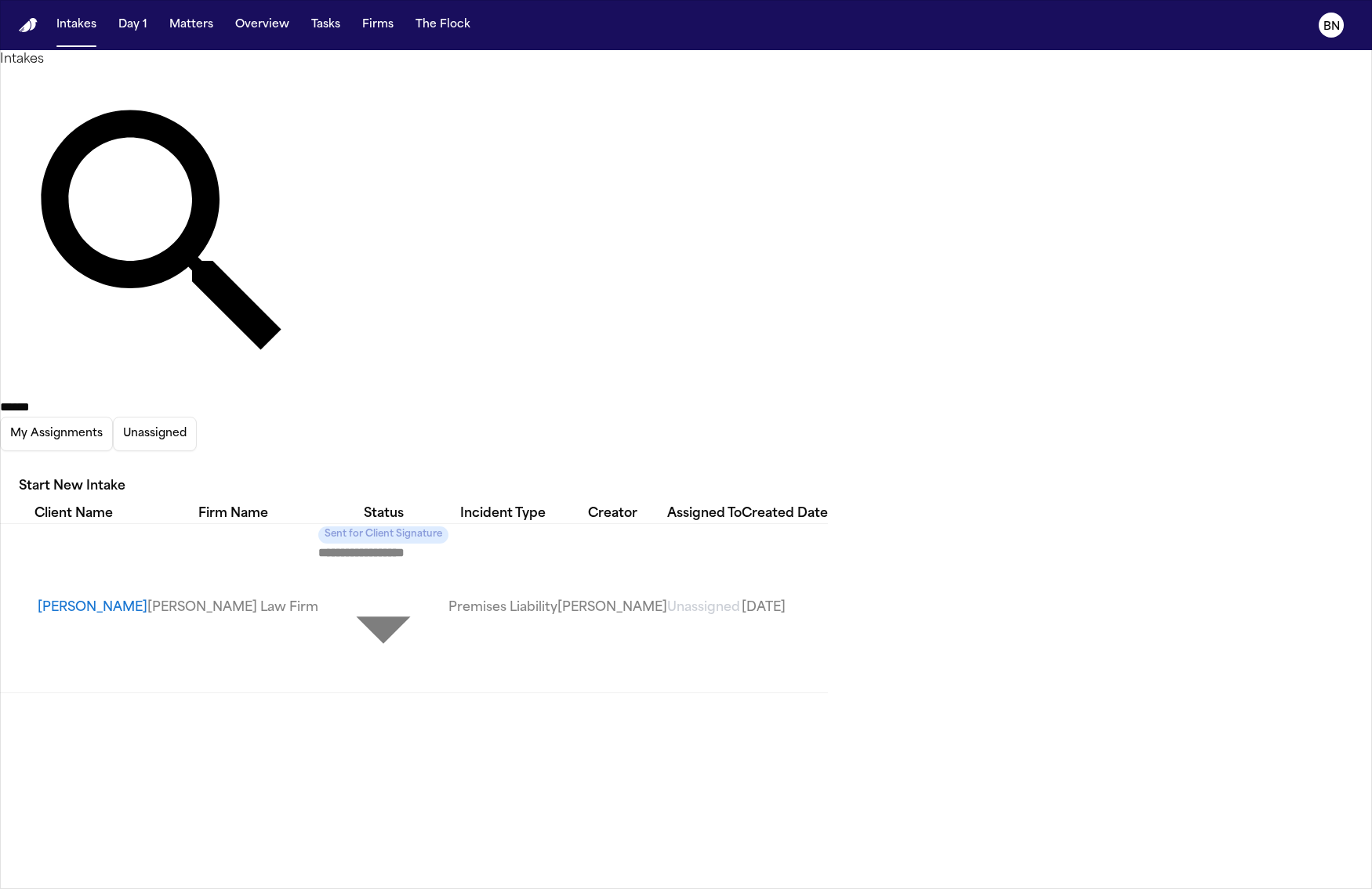
click at [126, 399] on input "******" at bounding box center [63, 407] width 126 height 18
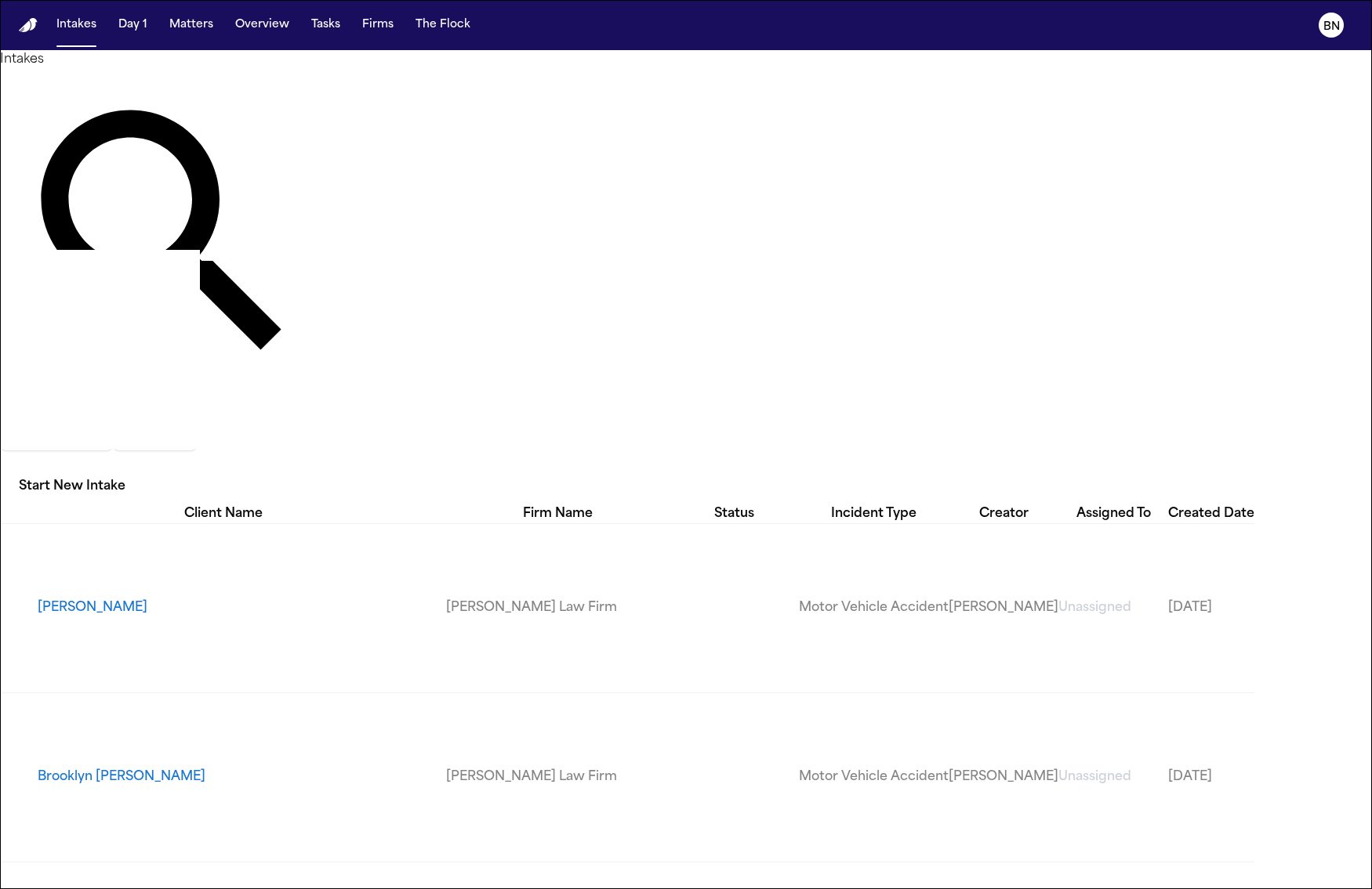
click at [16, 468] on icon "button" at bounding box center [9, 473] width 15 height 10
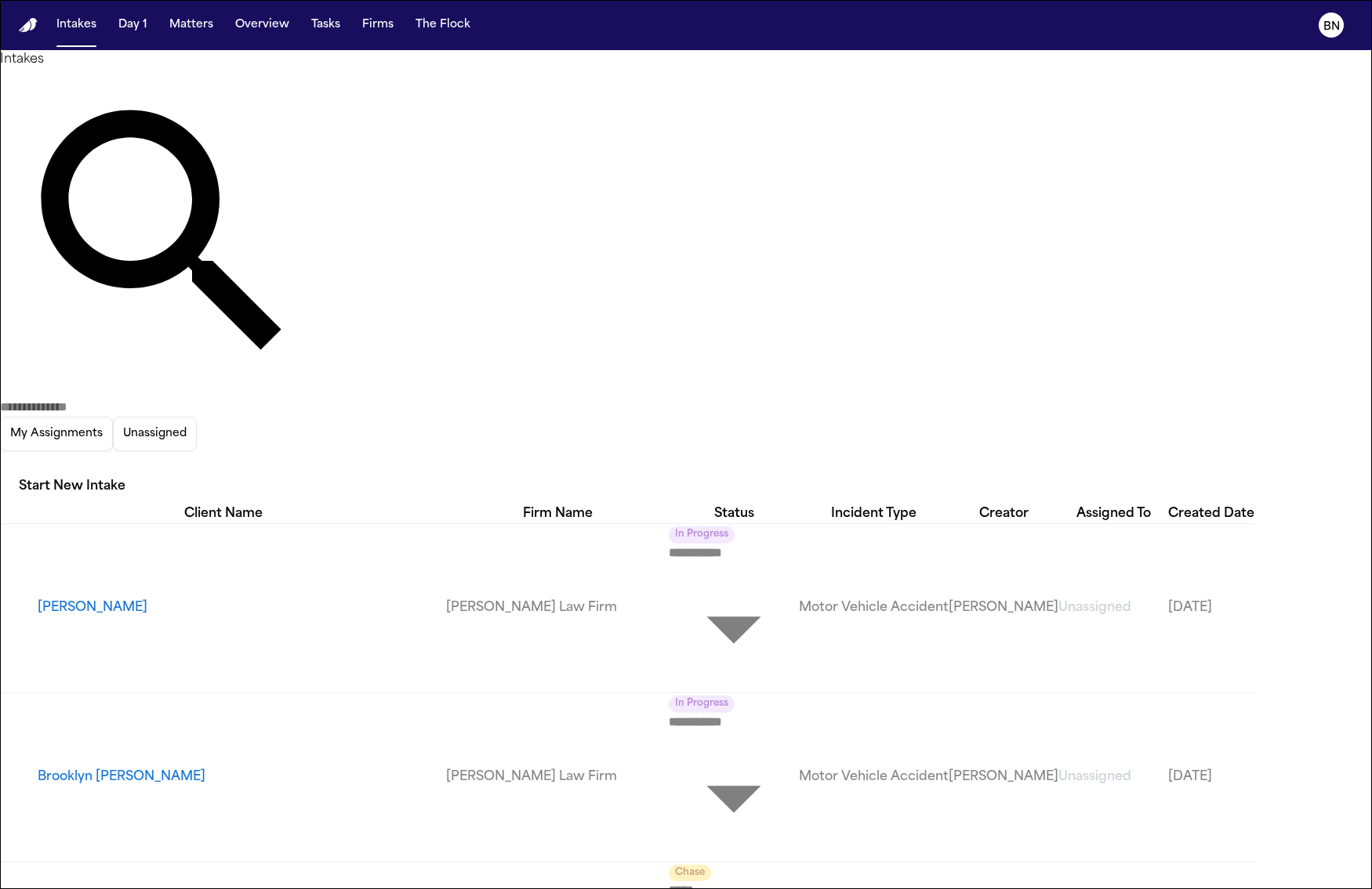
click at [1157, 889] on div at bounding box center [686, 889] width 1372 height 0
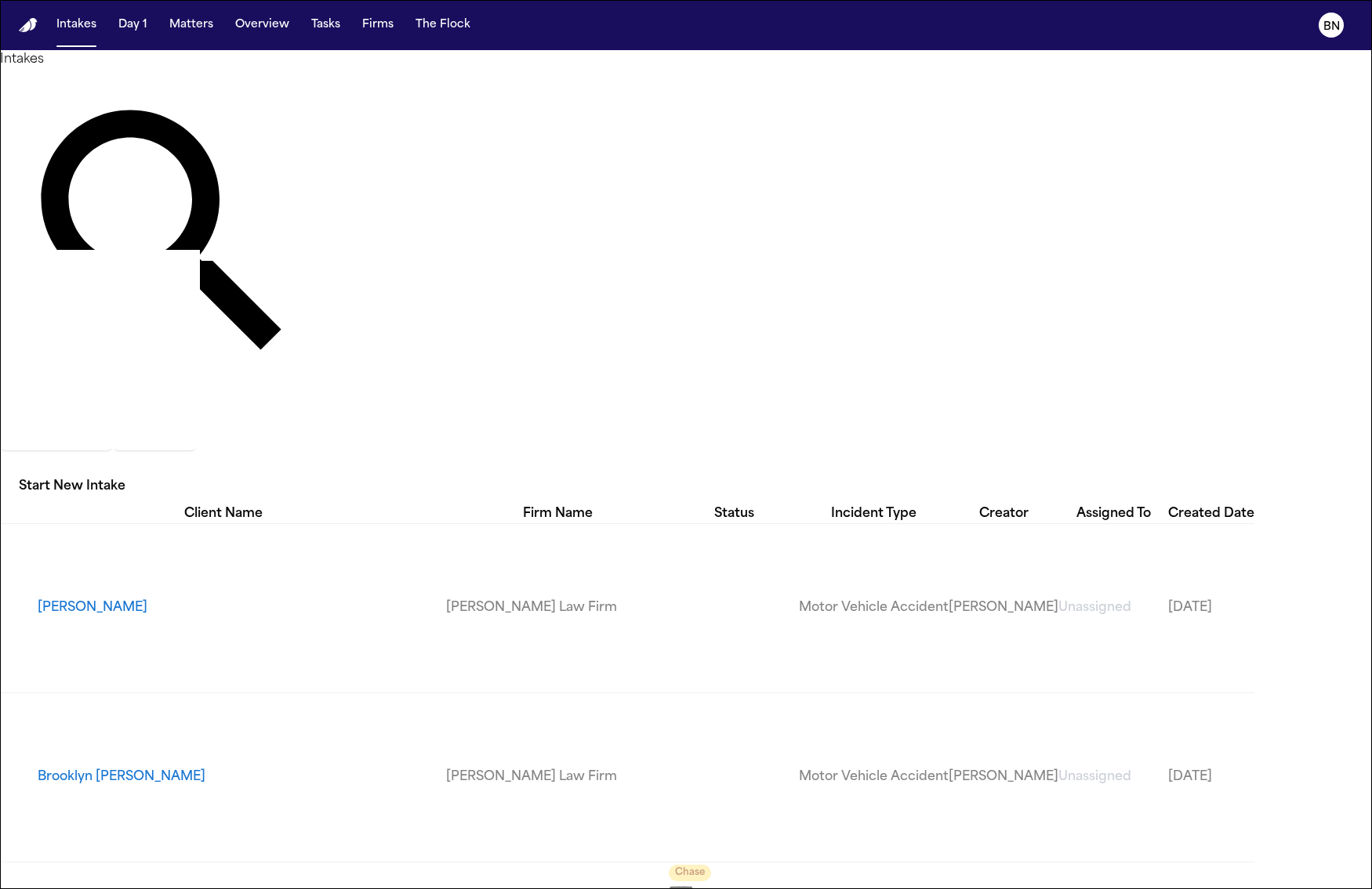
click at [0, 464] on icon "button" at bounding box center [0, 464] width 0 height 0
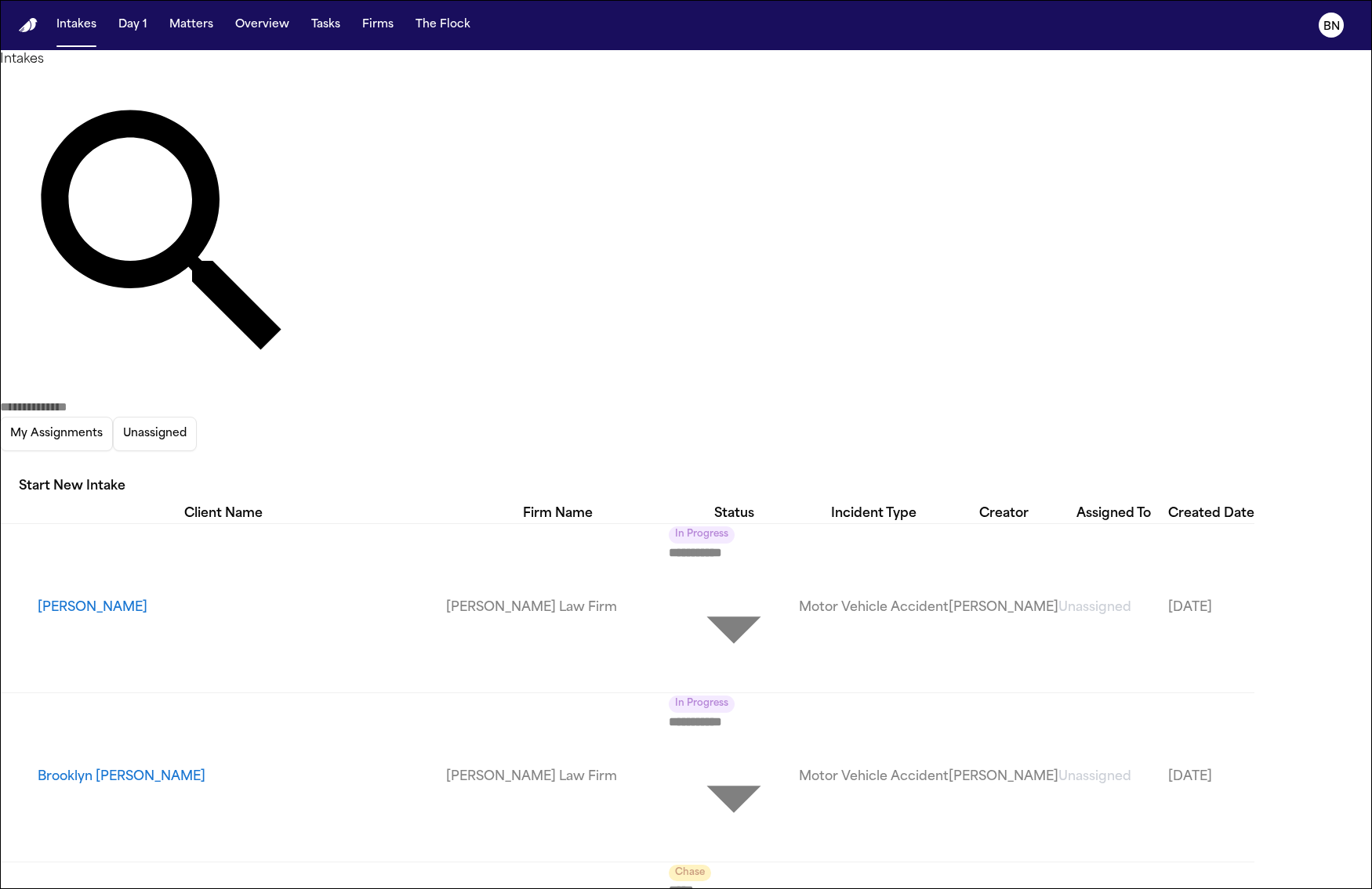
drag, startPoint x: 1312, startPoint y: 116, endPoint x: 1107, endPoint y: 155, distance: 208.7
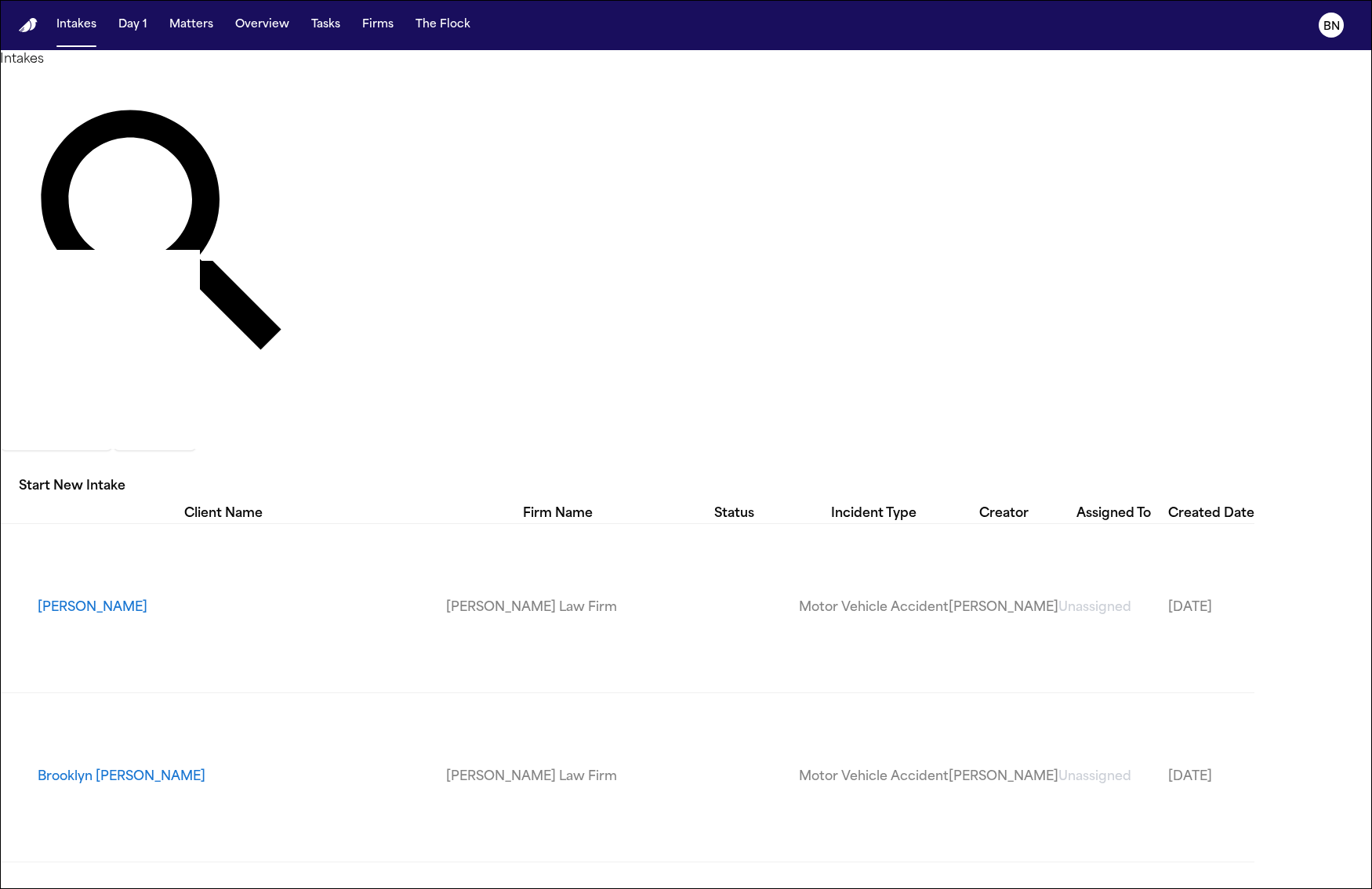
drag, startPoint x: 1110, startPoint y: 157, endPoint x: 1095, endPoint y: 164, distance: 16.6
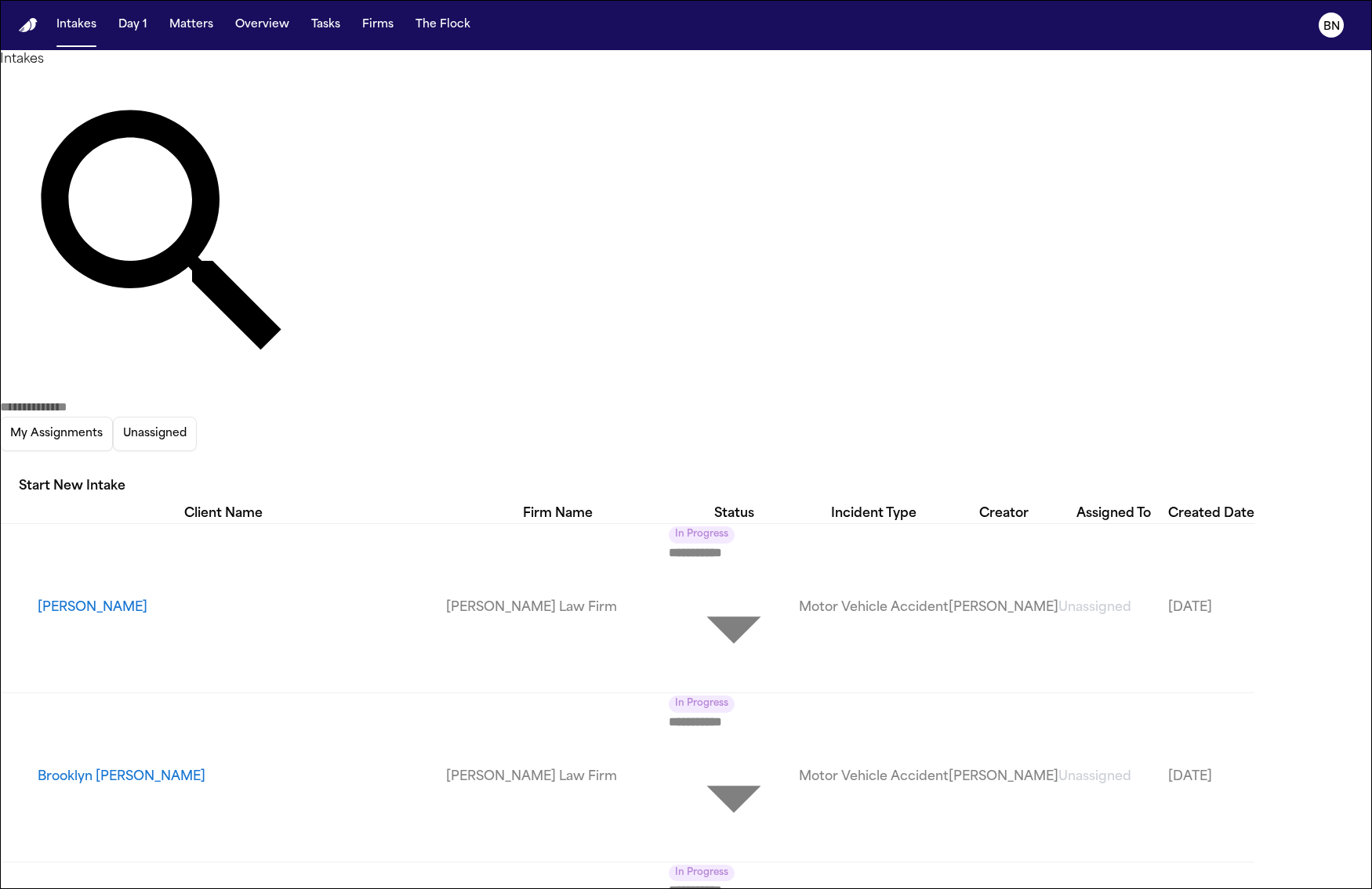
drag, startPoint x: 1088, startPoint y: 161, endPoint x: 1078, endPoint y: 164, distance: 10.4
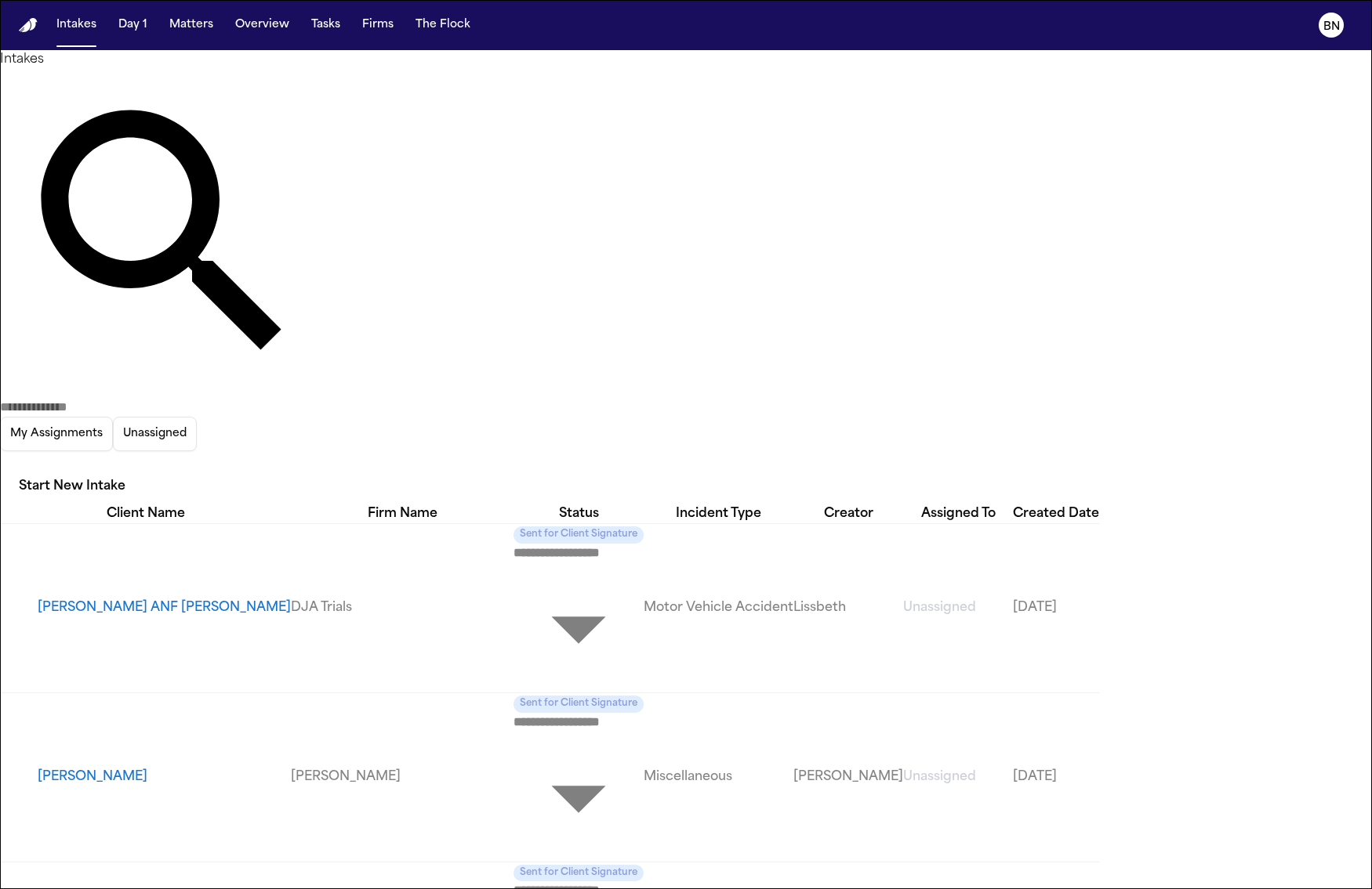
click at [493, 889] on div at bounding box center [686, 889] width 1372 height 0
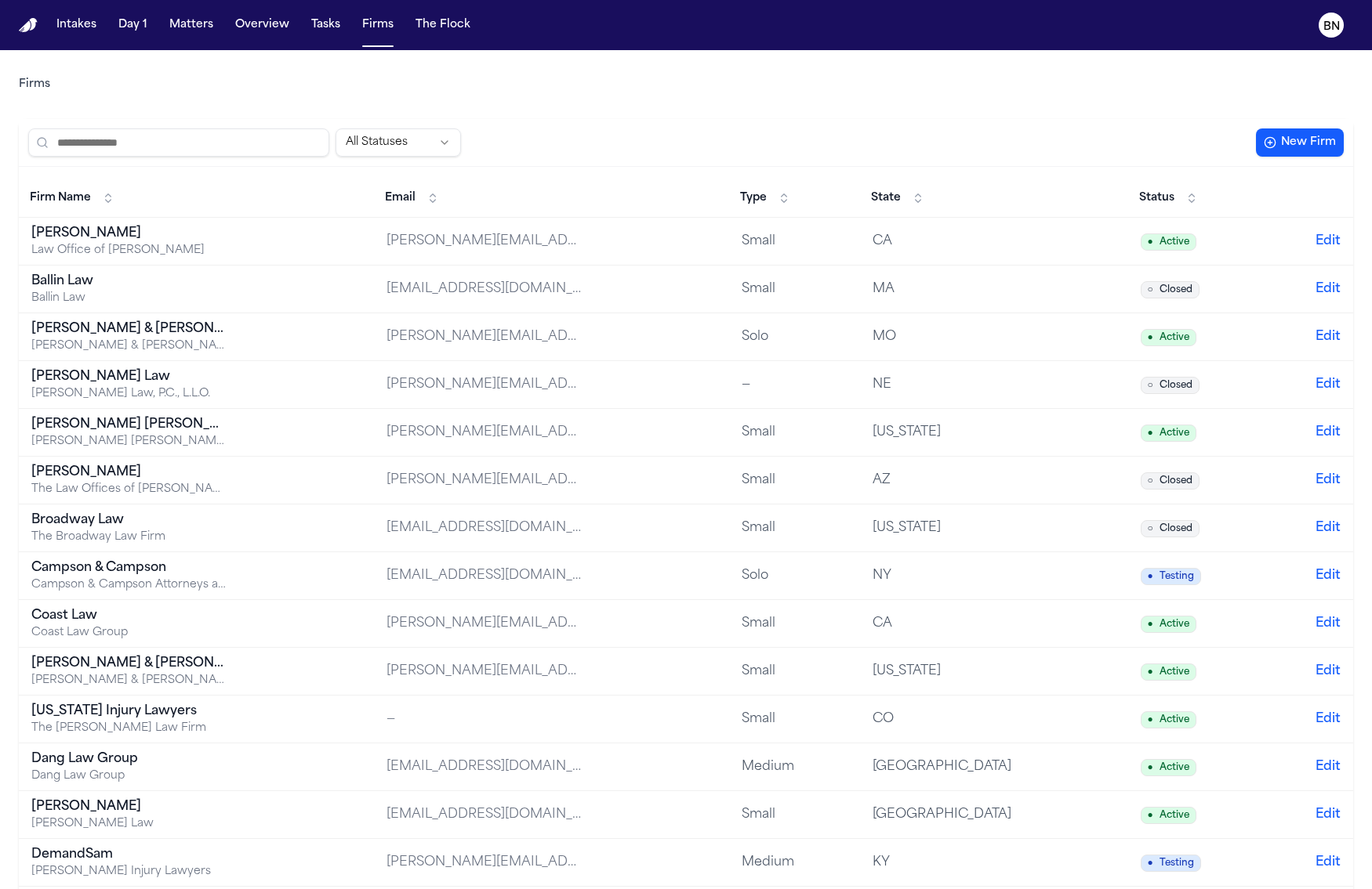
click at [138, 151] on input "search" at bounding box center [178, 142] width 301 height 28
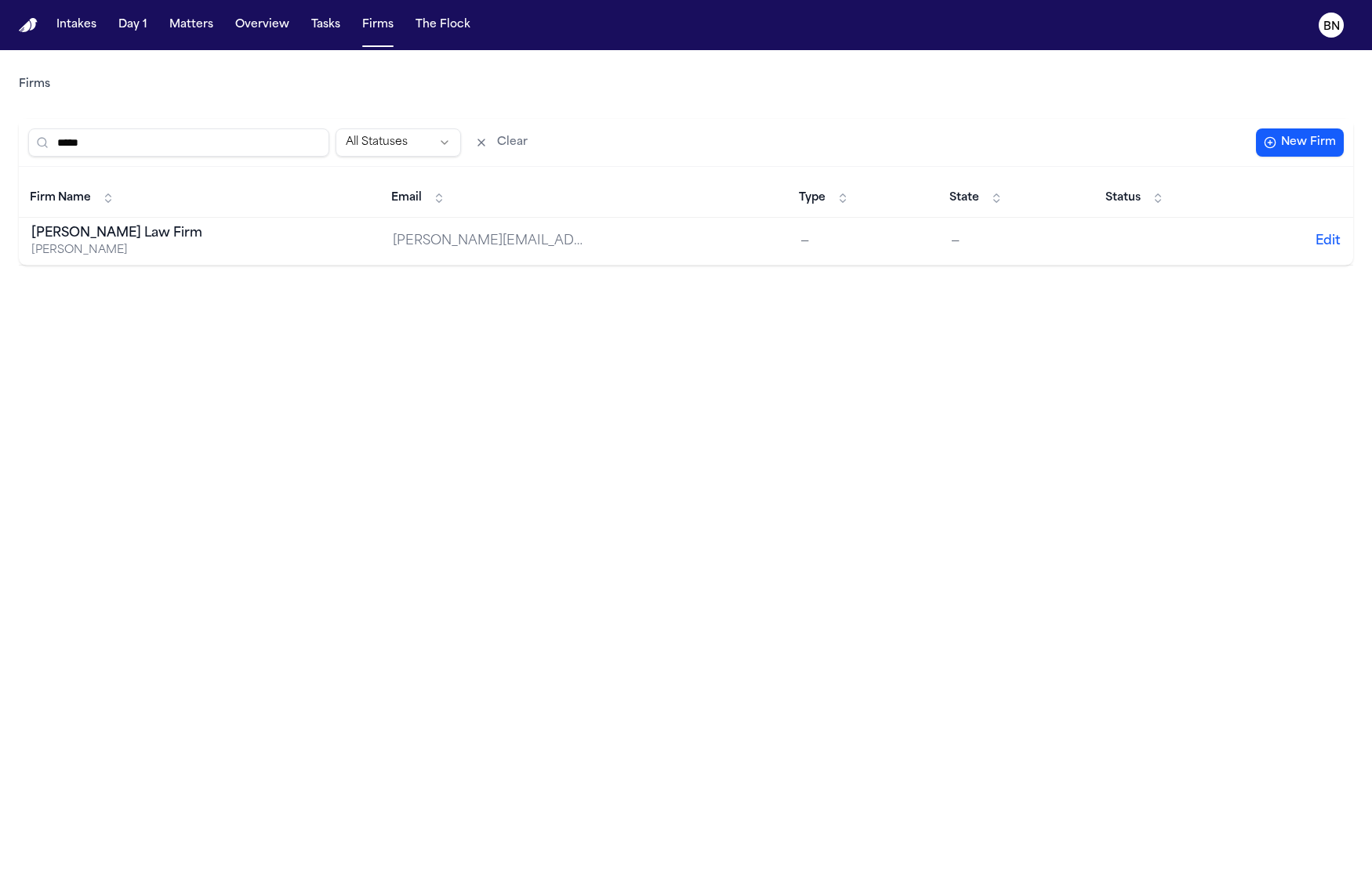
type input "*****"
click at [224, 246] on div "[PERSON_NAME]" at bounding box center [129, 251] width 196 height 15
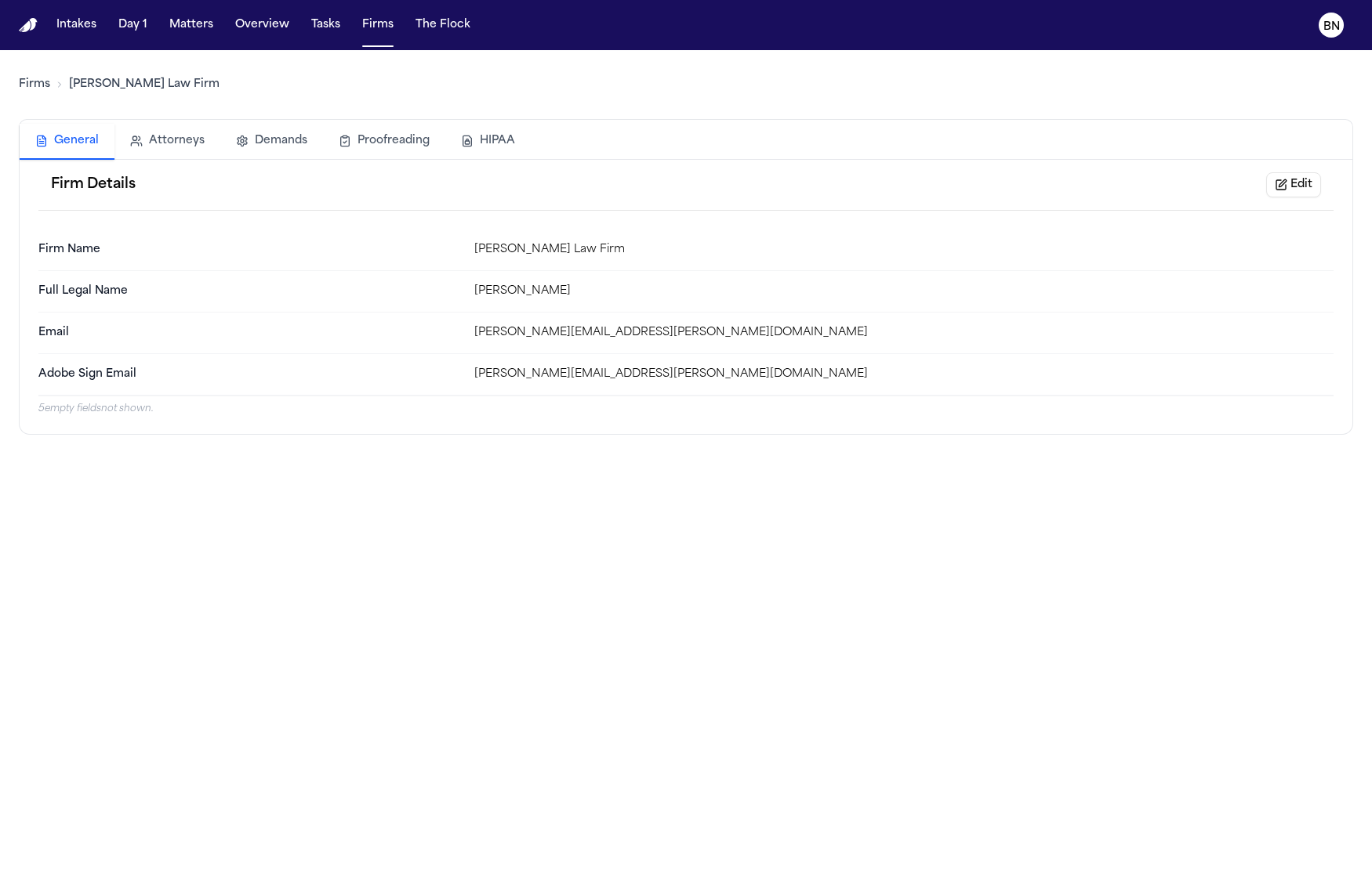
click at [1292, 185] on button "Edit" at bounding box center [1293, 185] width 55 height 25
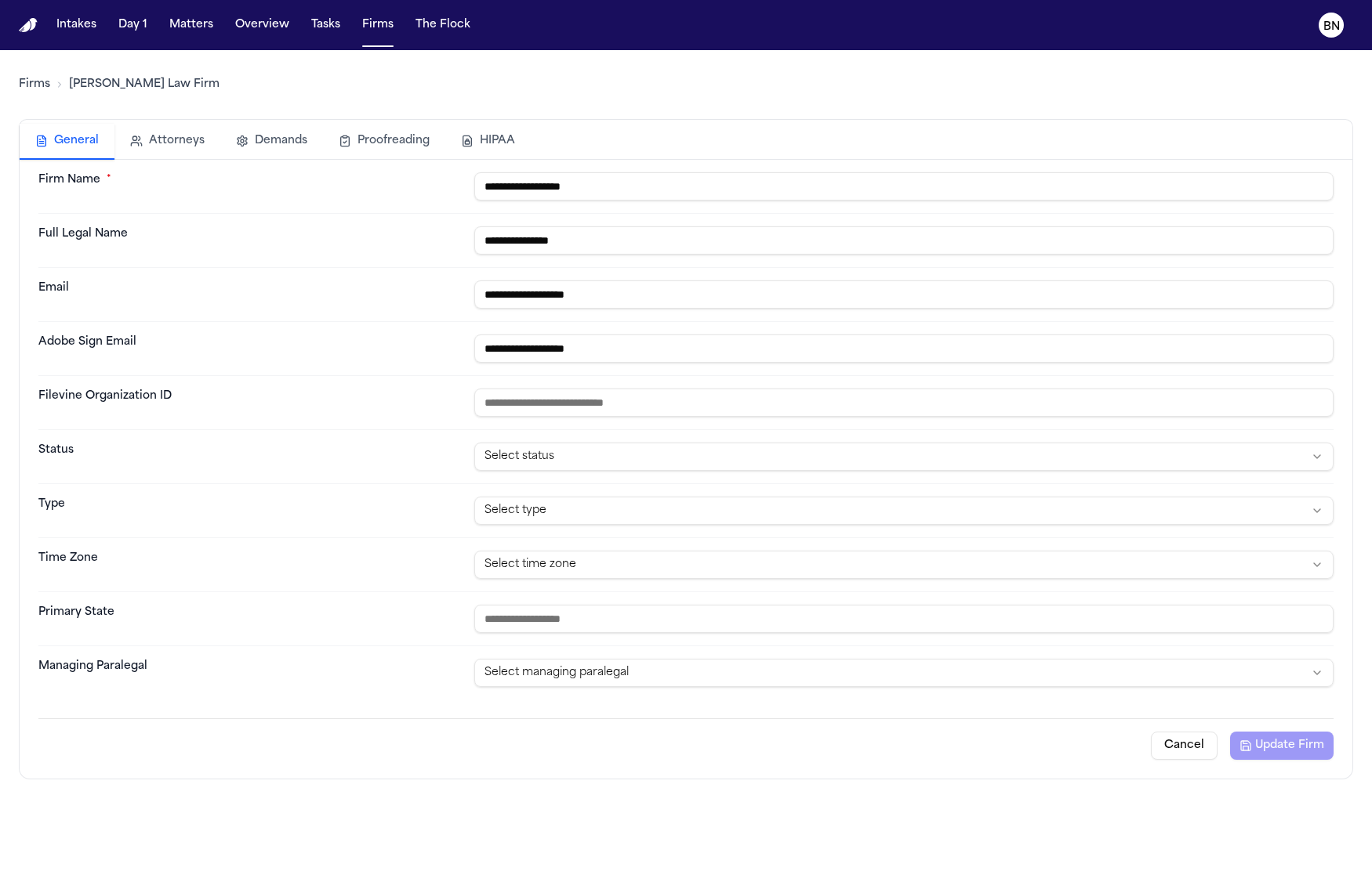
click at [545, 684] on html "**********" at bounding box center [686, 444] width 1372 height 889
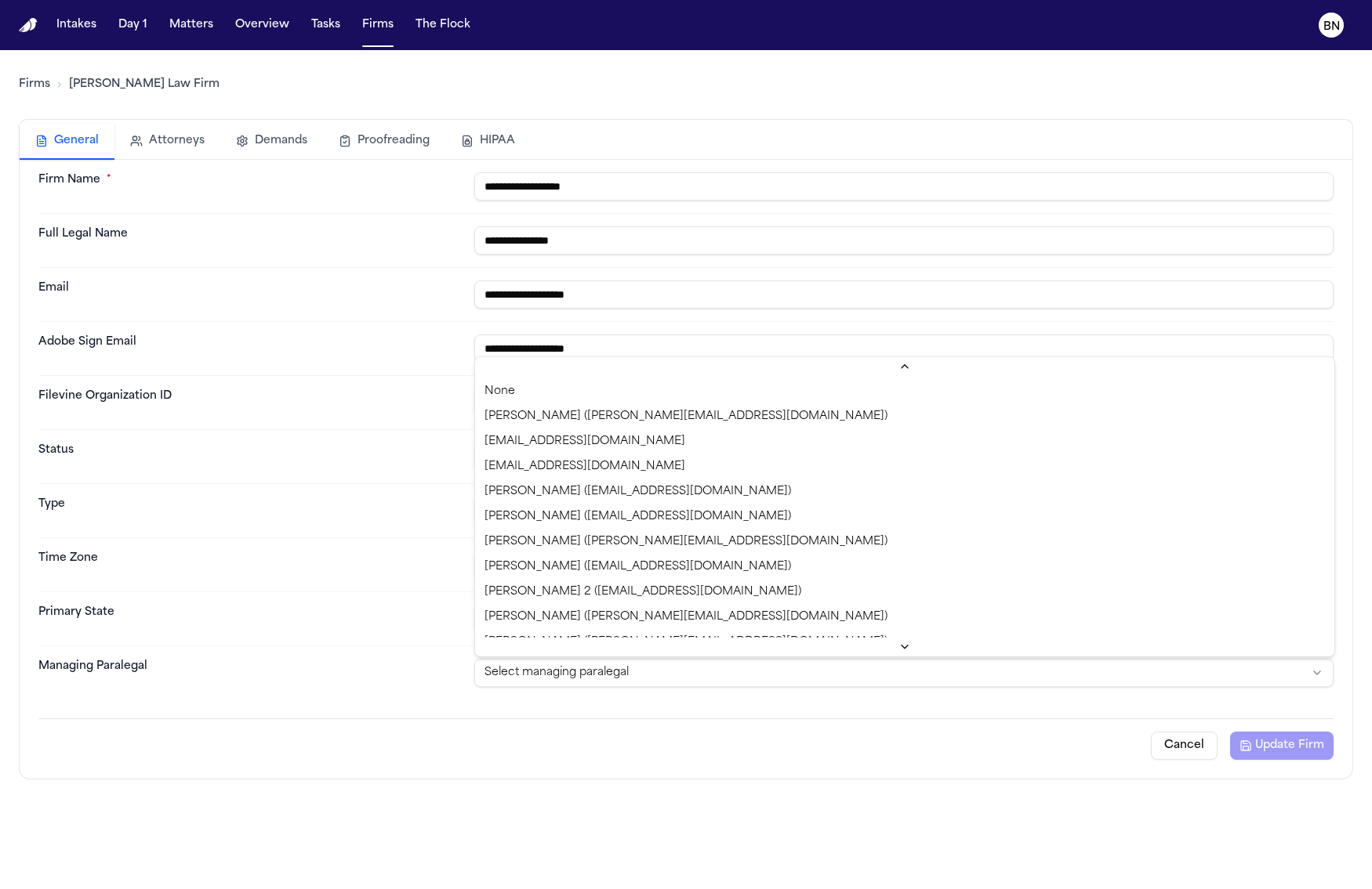
scroll to position [502, 0]
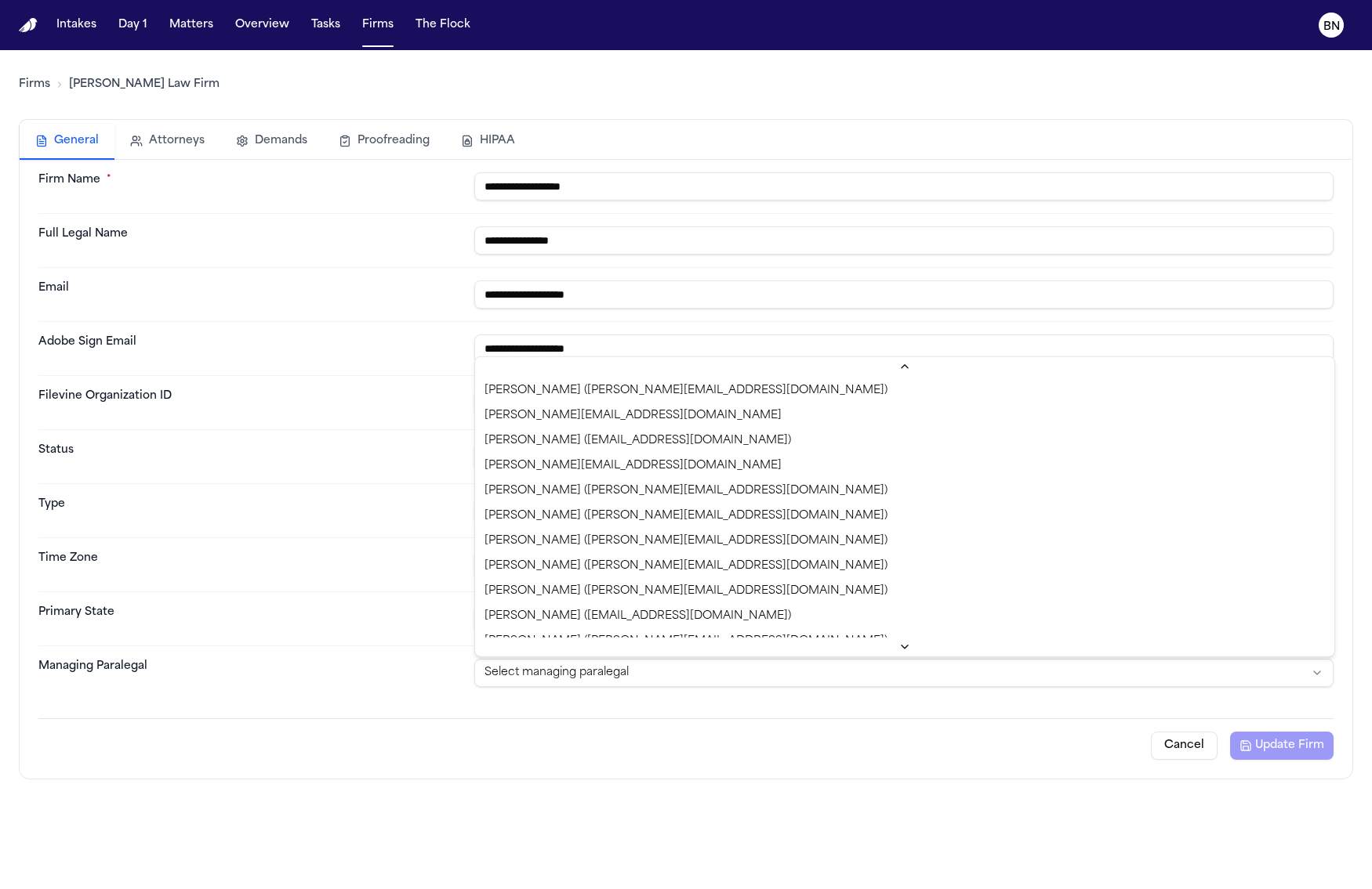
select select "**********"
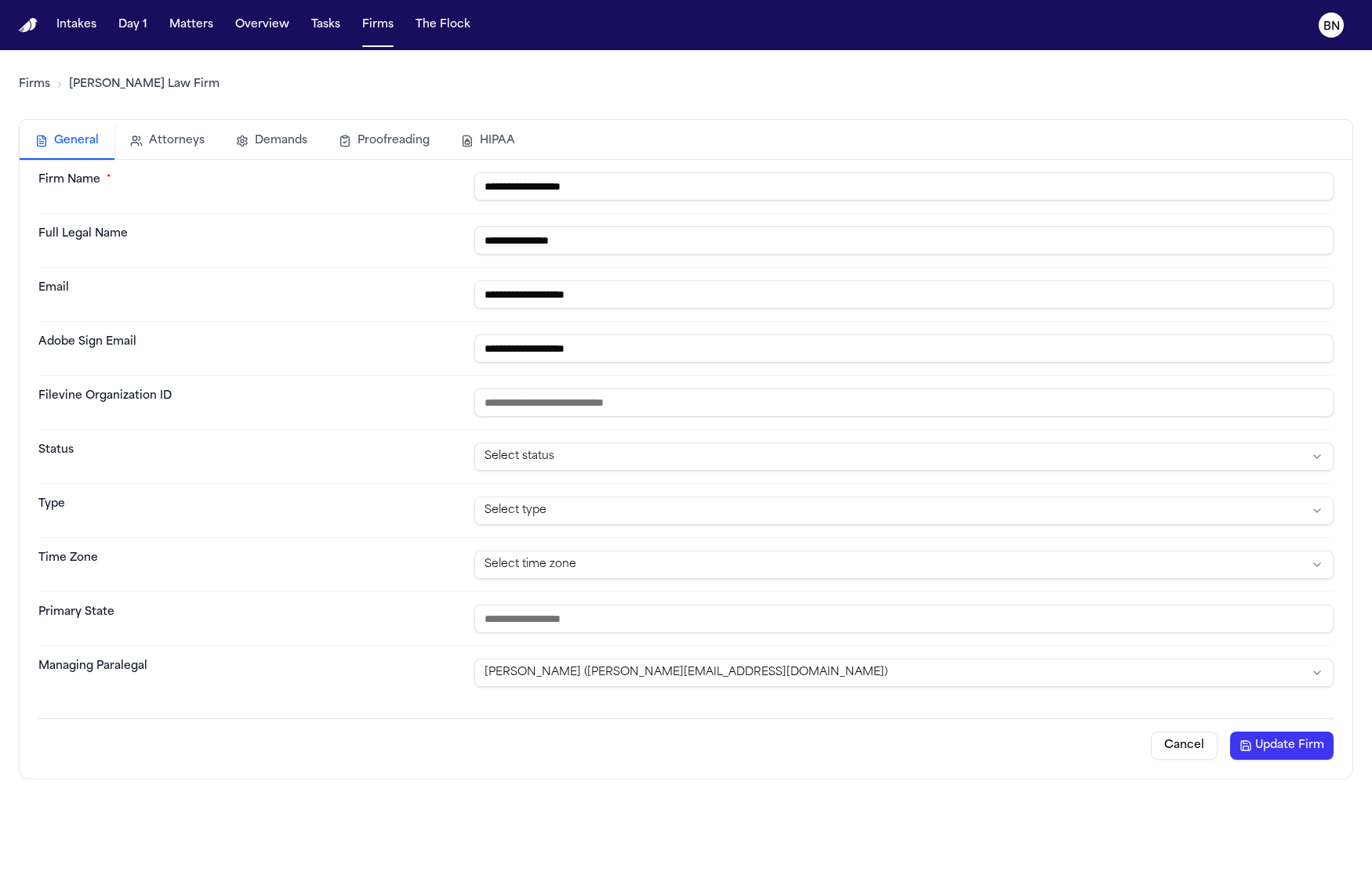
click at [607, 453] on html "**********" at bounding box center [686, 444] width 1372 height 889
select select "*******"
drag, startPoint x: 605, startPoint y: 492, endPoint x: 604, endPoint y: 510, distance: 18.0
click at [611, 505] on html "**********" at bounding box center [686, 444] width 1372 height 889
select select "*****"
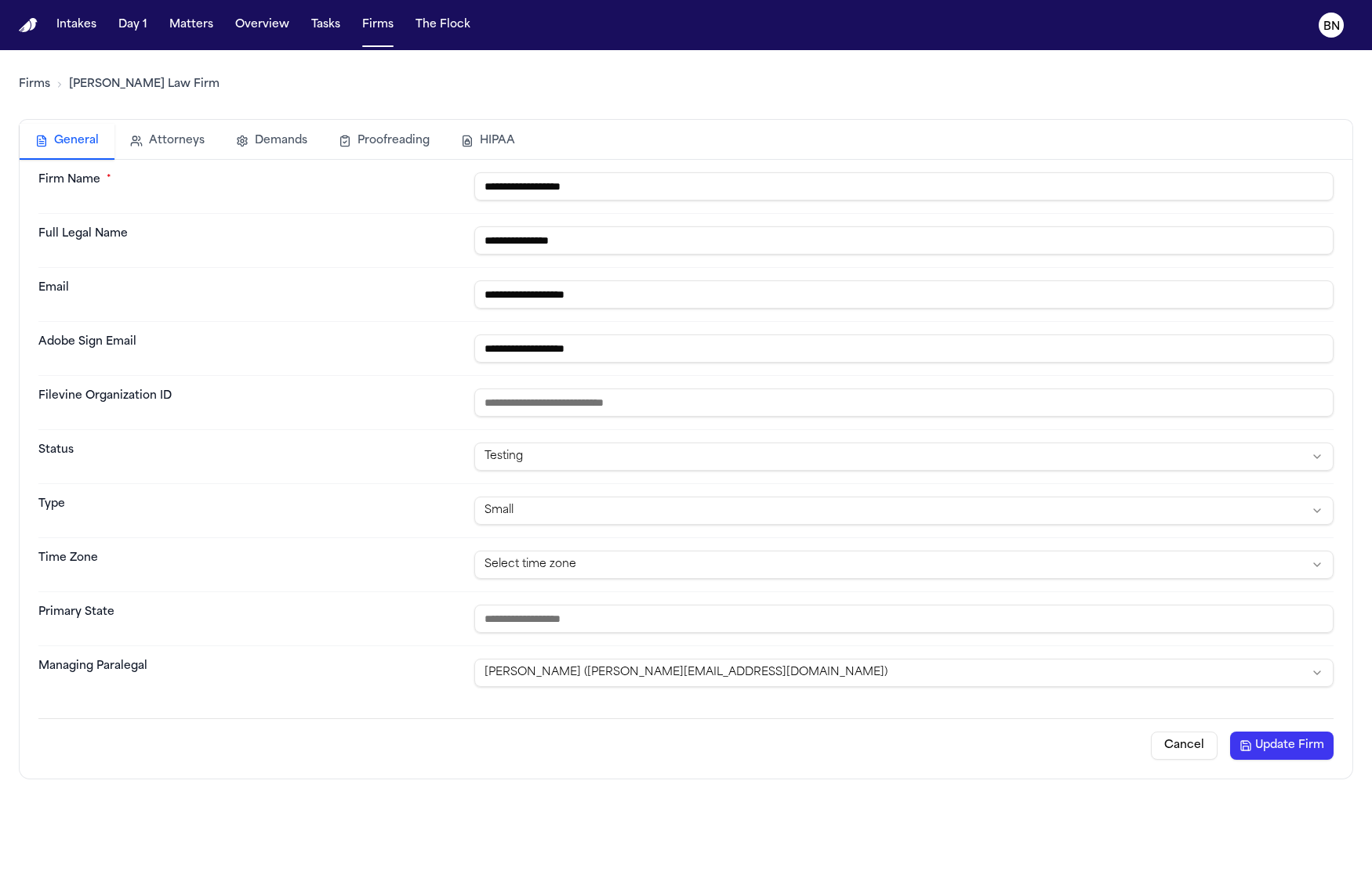
click at [1282, 745] on button "Update Firm" at bounding box center [1281, 746] width 104 height 28
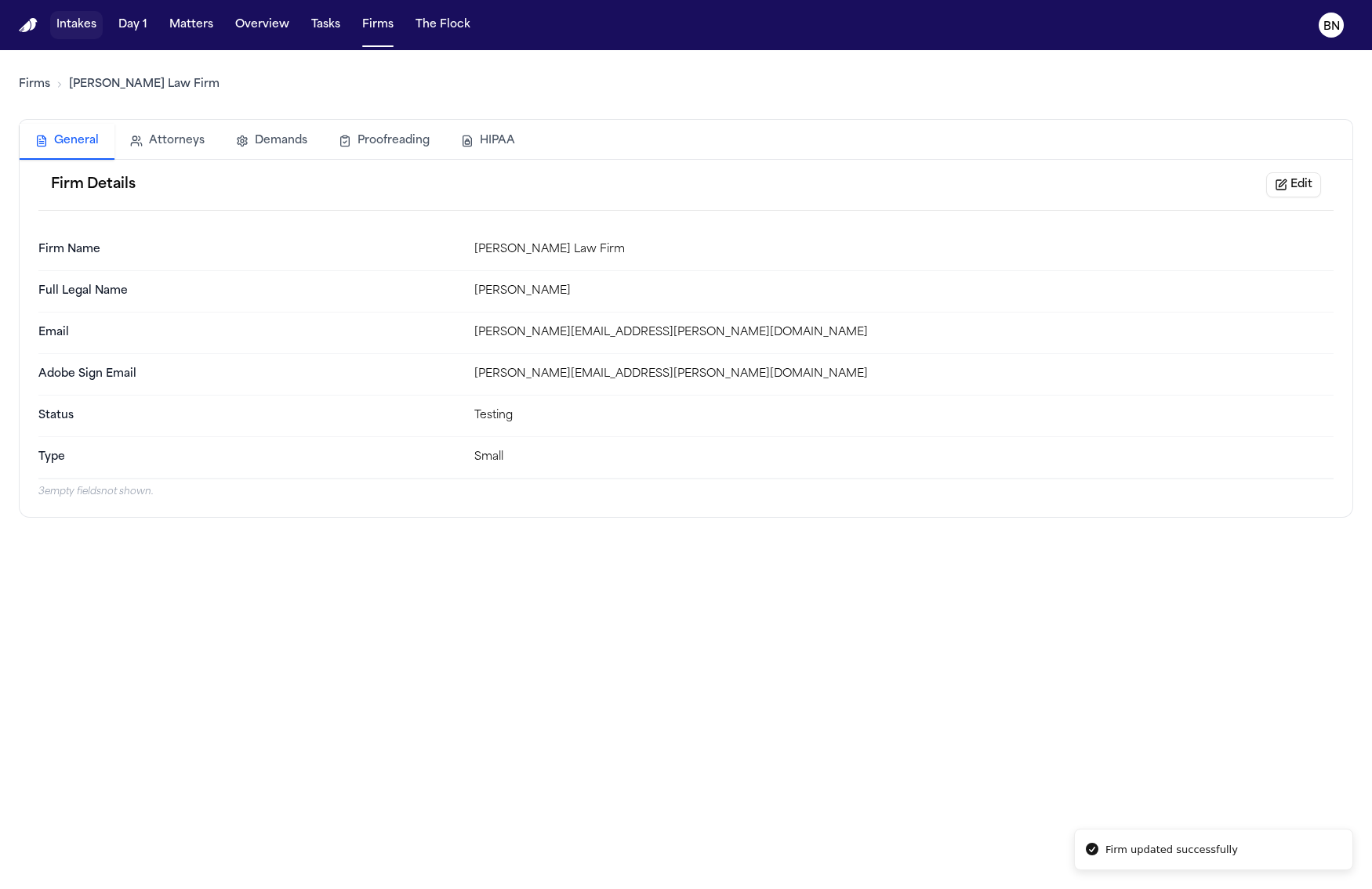
click at [84, 26] on button "Intakes" at bounding box center [76, 24] width 52 height 28
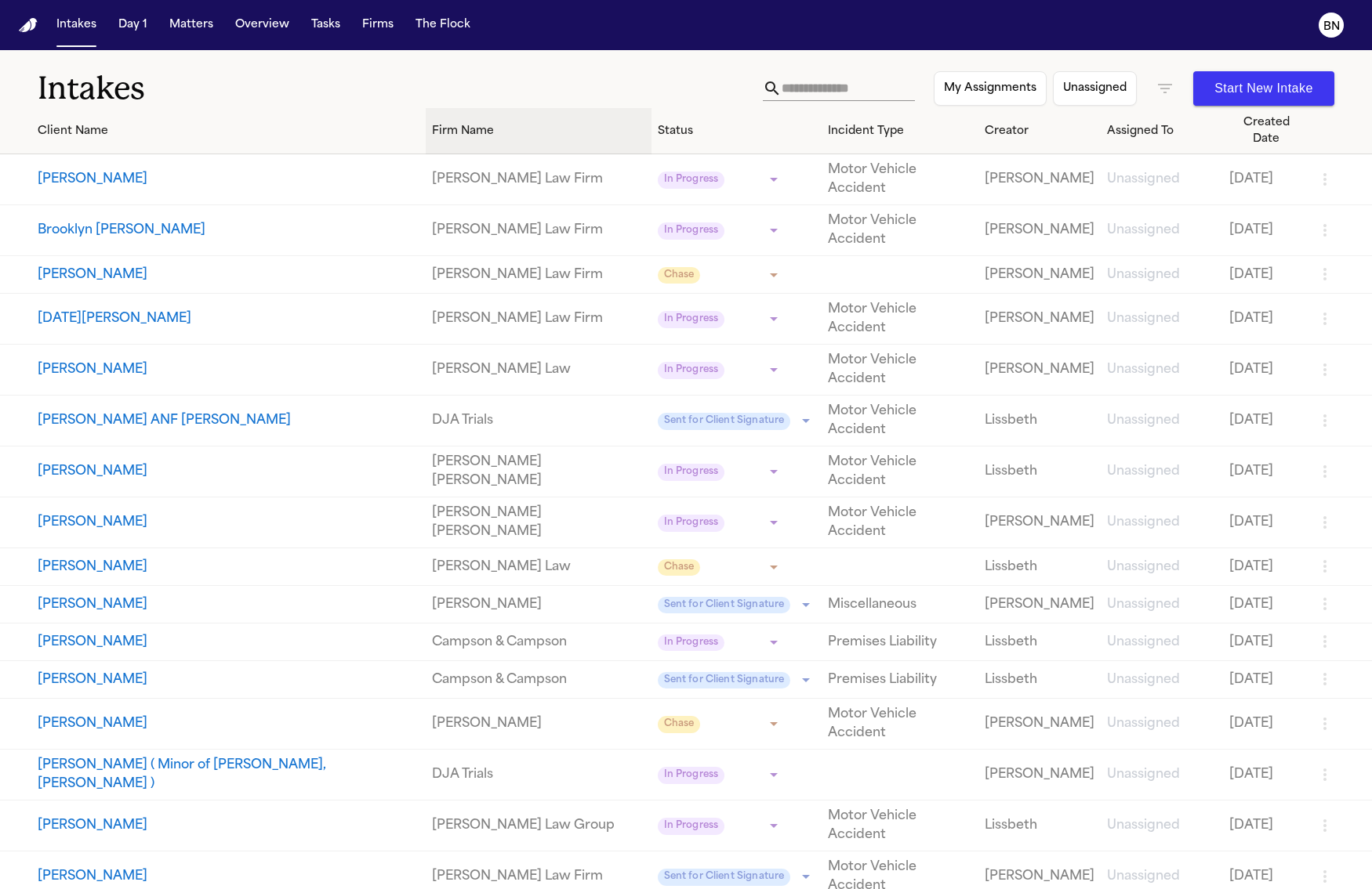
click at [432, 130] on div "Firm Name" at bounding box center [538, 131] width 213 height 16
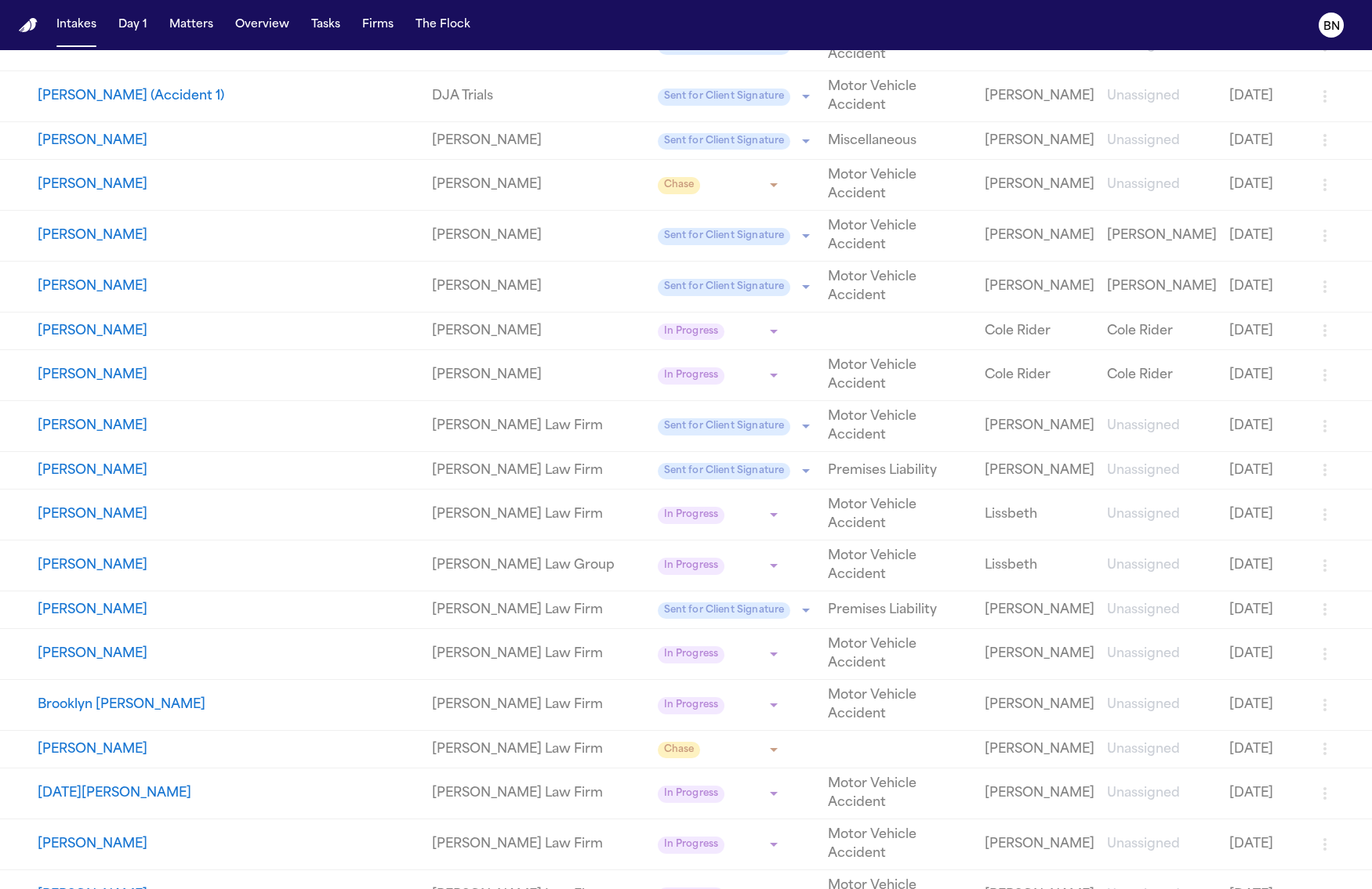
scroll to position [1191, 0]
